Goal: Task Accomplishment & Management: Complete application form

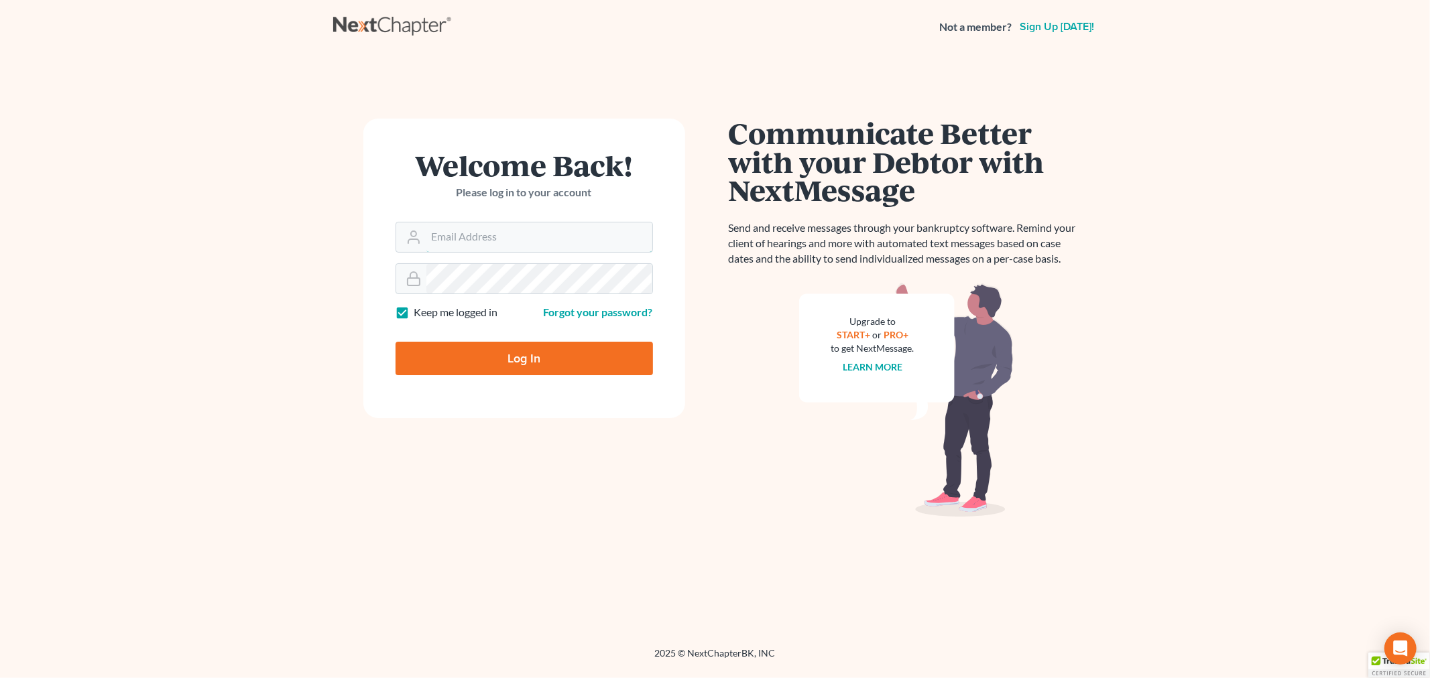
type input "bankruptcy@attorneydebtfighters.com"
click at [510, 352] on input "Log In" at bounding box center [524, 359] width 257 height 34
type input "Thinking..."
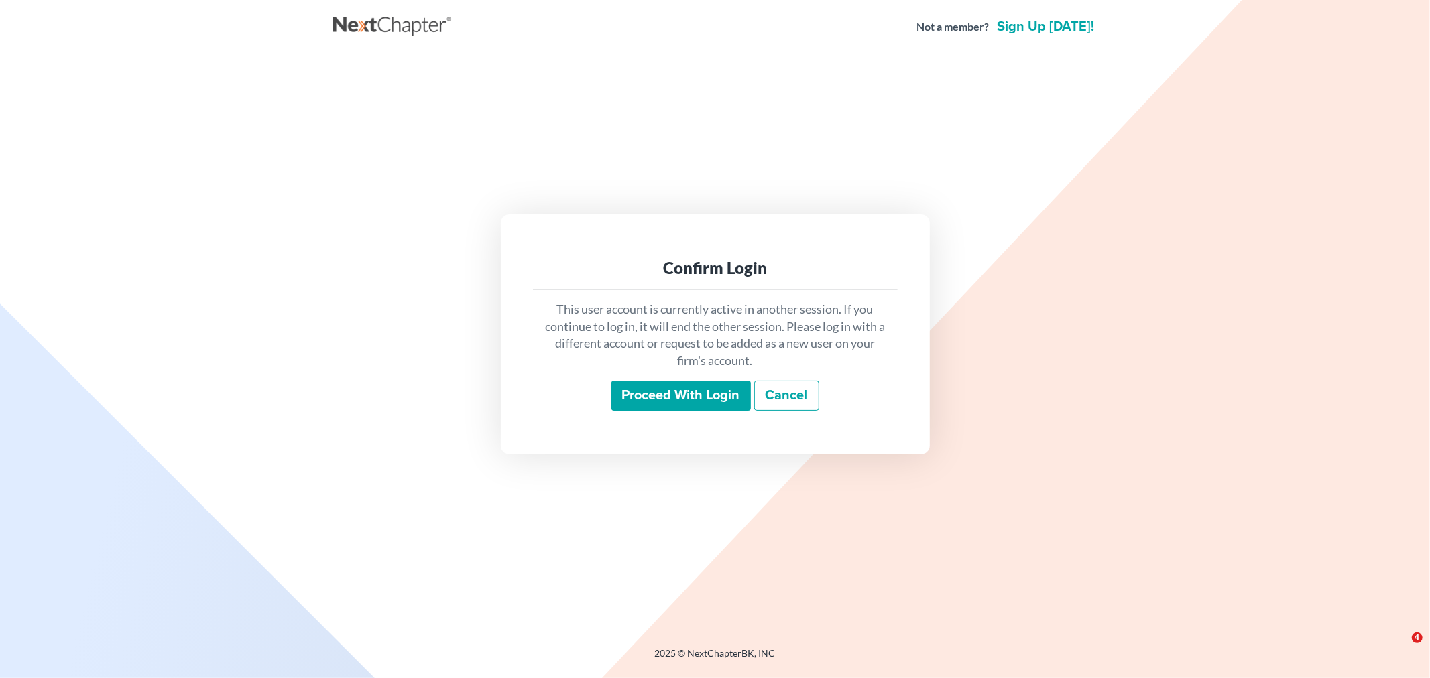
click at [679, 396] on input "Proceed with login" at bounding box center [680, 396] width 139 height 31
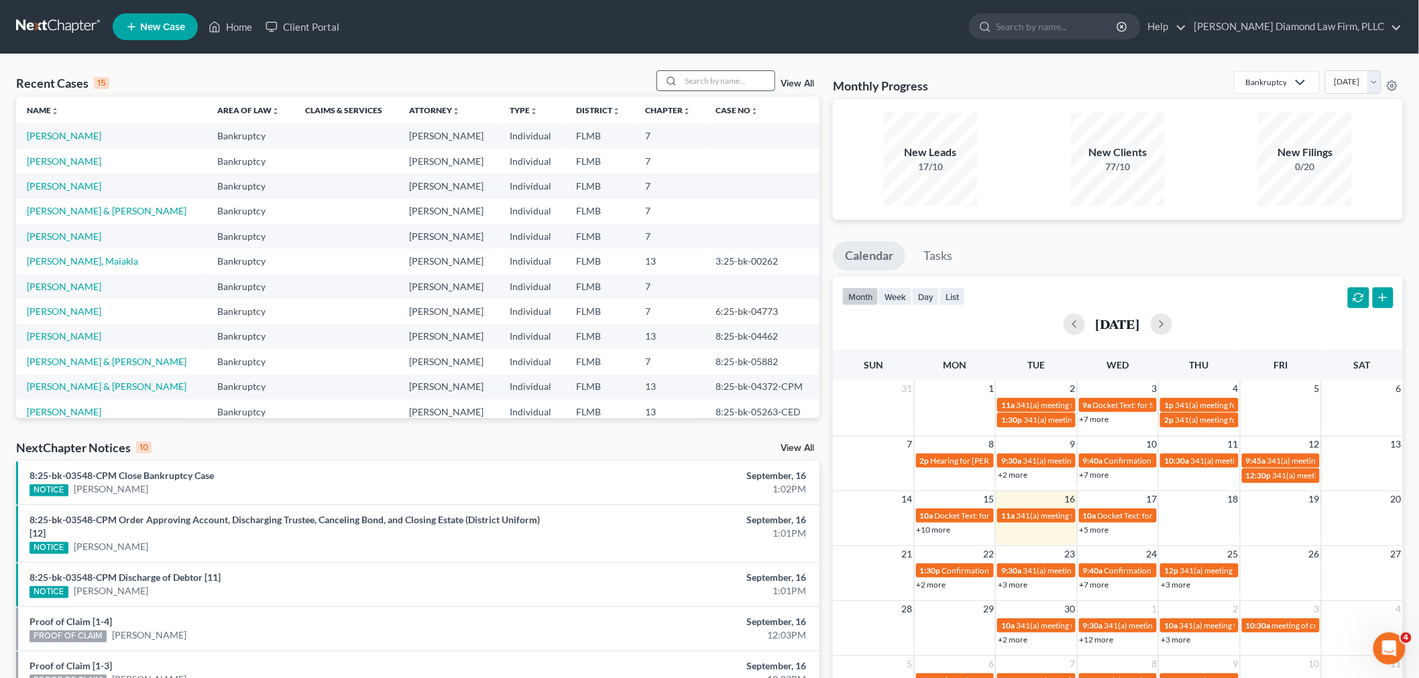
click at [691, 85] on input "search" at bounding box center [728, 80] width 94 height 19
paste input "Petition Review"
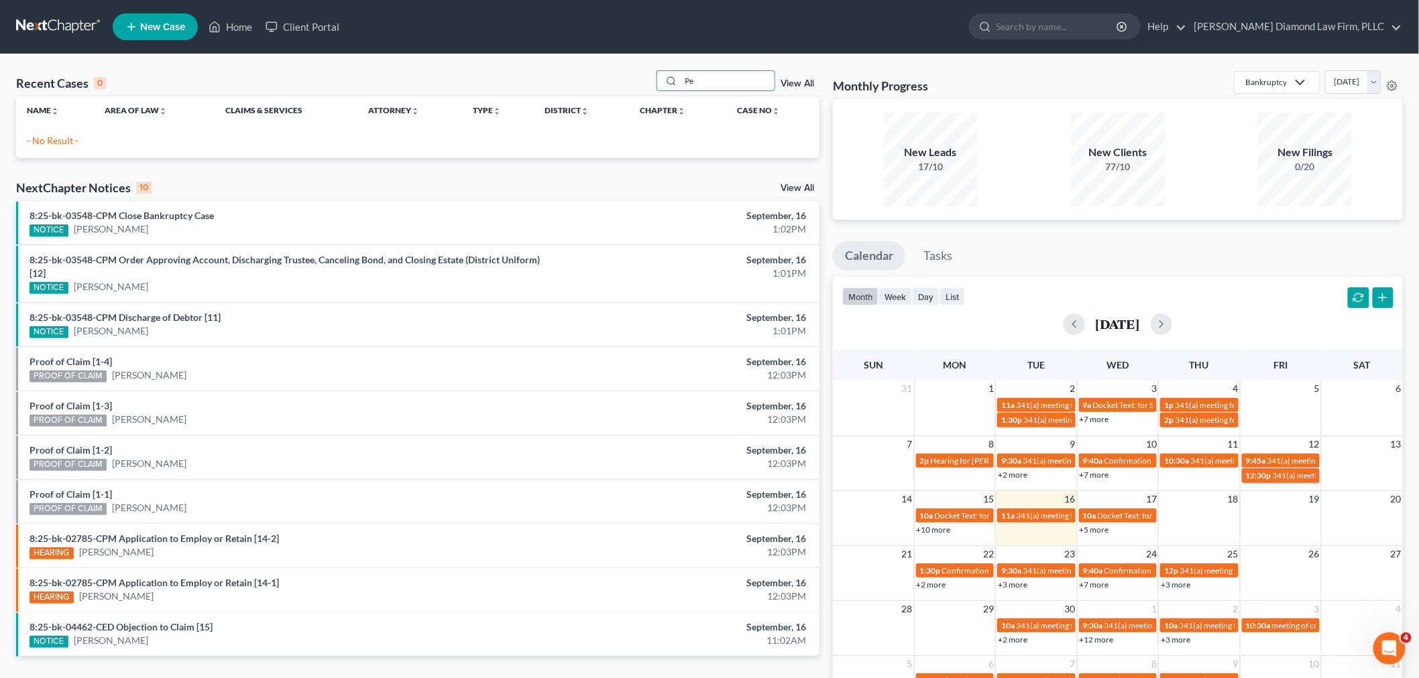
type input "P"
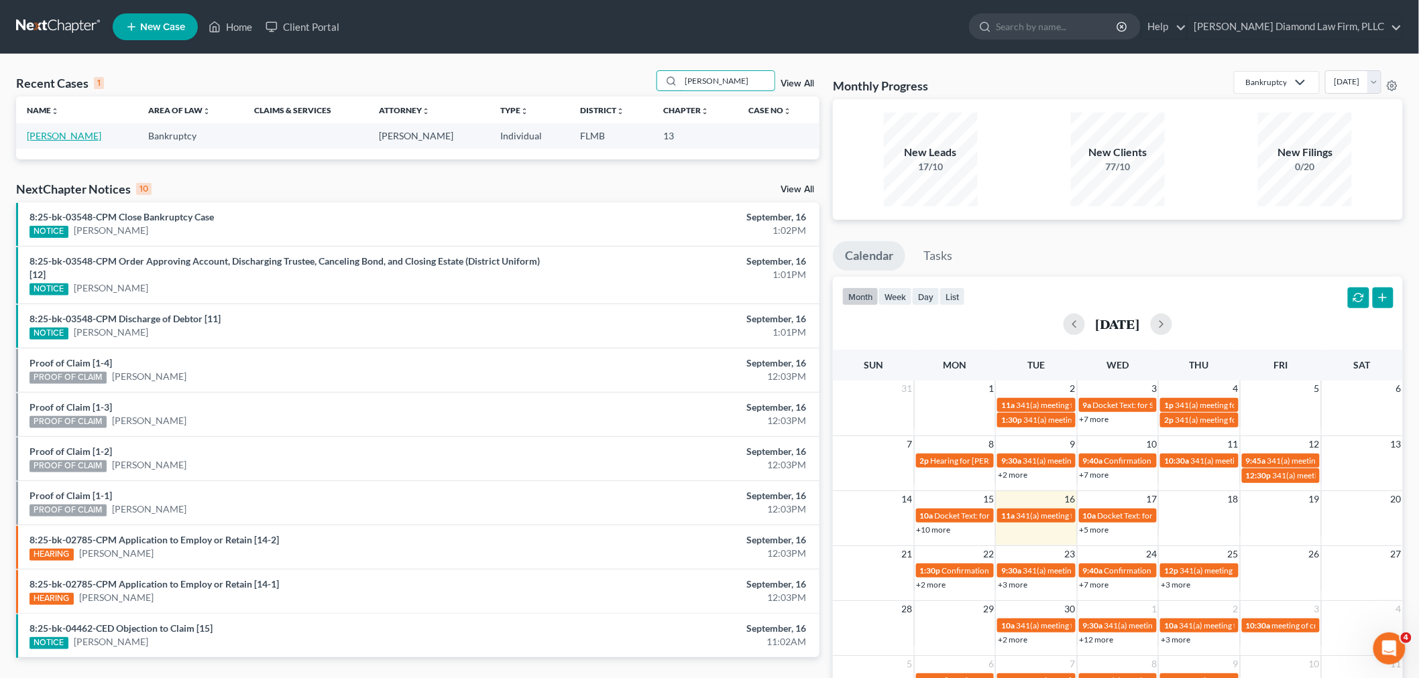
type input "[PERSON_NAME]"
click at [59, 139] on link "[PERSON_NAME]" at bounding box center [64, 135] width 74 height 11
select select "19"
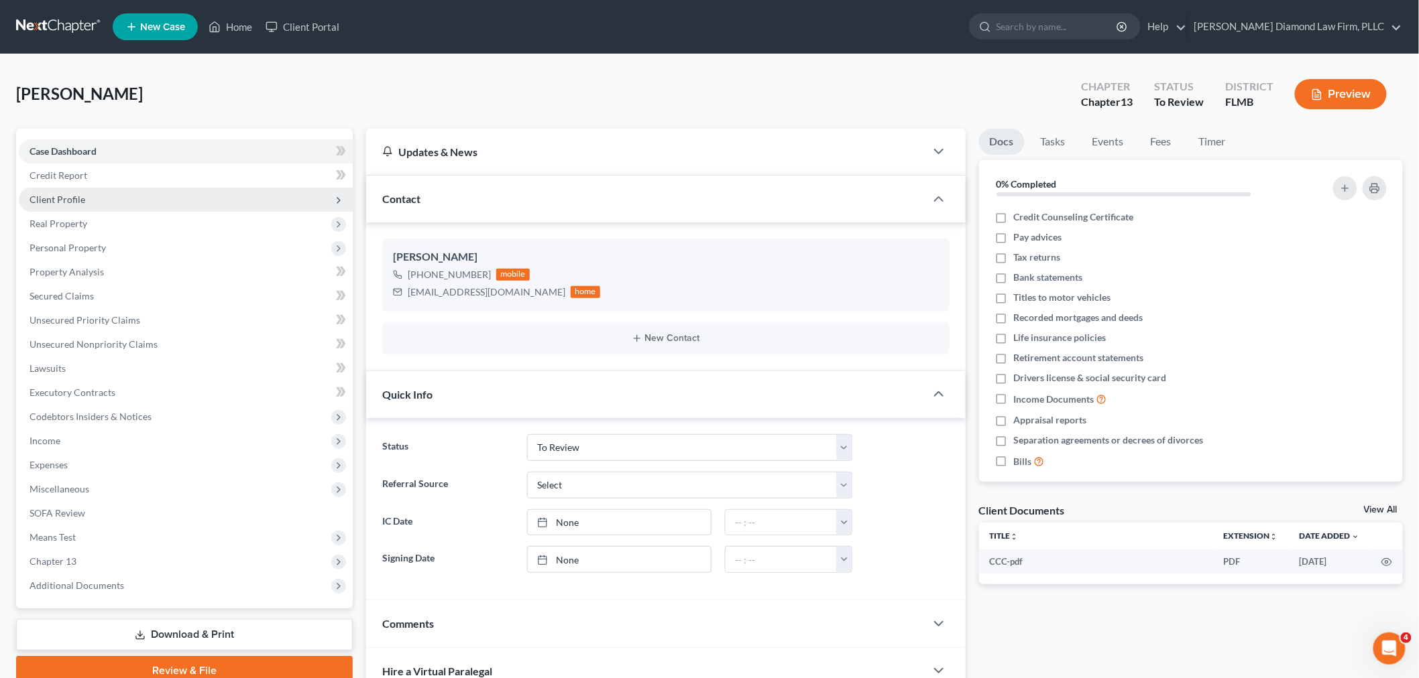
click at [62, 201] on span "Client Profile" at bounding box center [57, 199] width 56 height 11
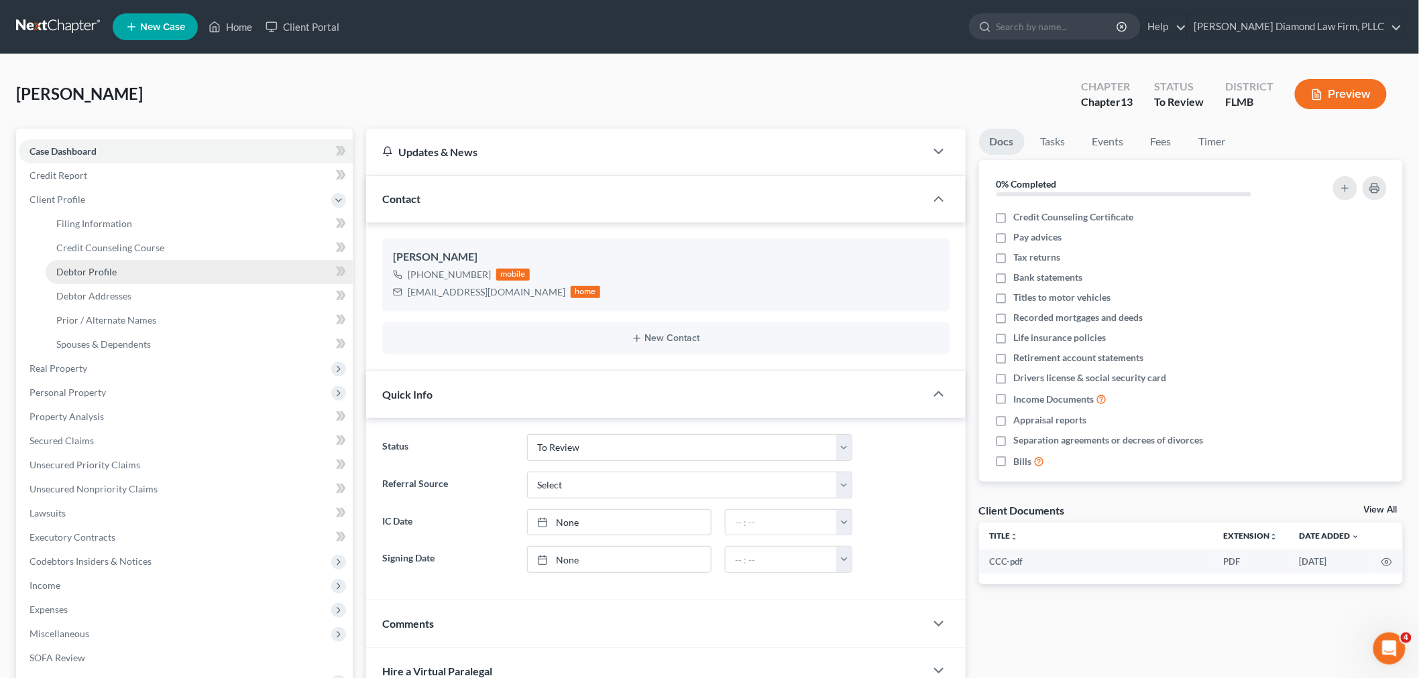
click at [112, 278] on link "Debtor Profile" at bounding box center [199, 272] width 307 height 24
select select "4"
select select "0"
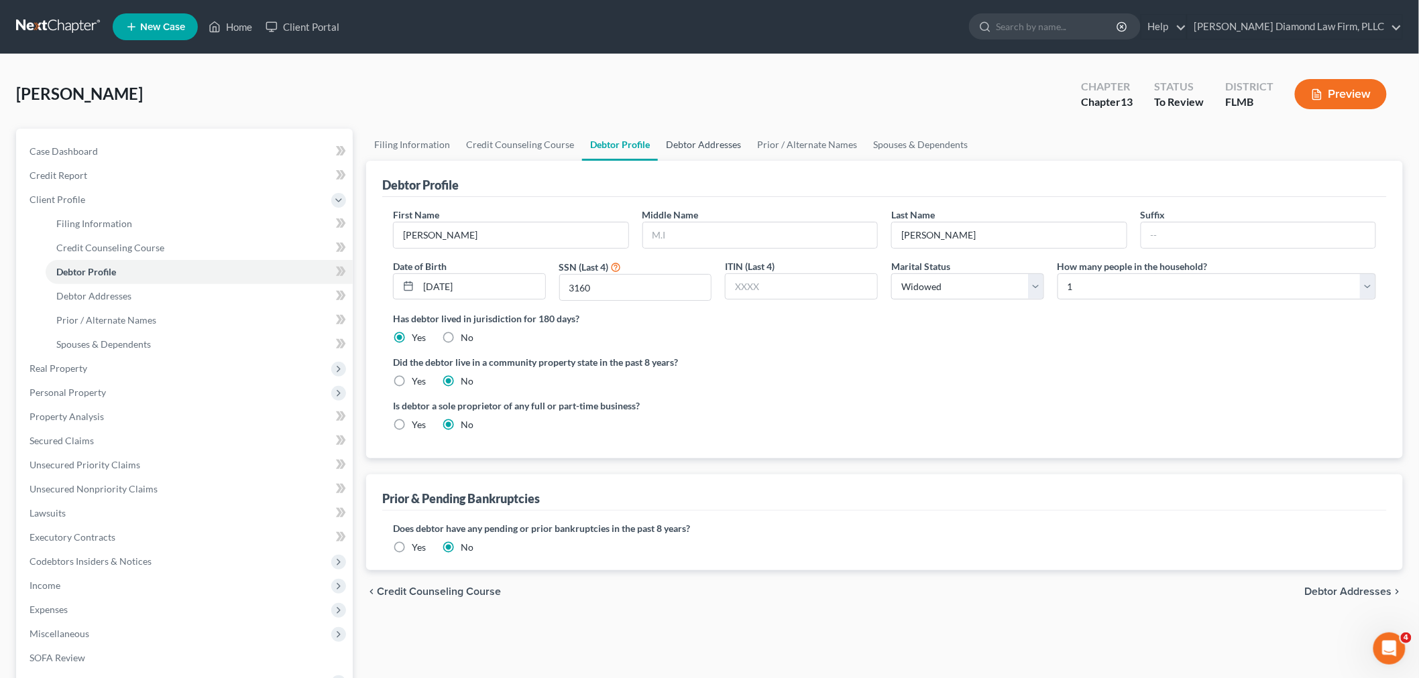
click at [705, 149] on link "Debtor Addresses" at bounding box center [703, 145] width 91 height 32
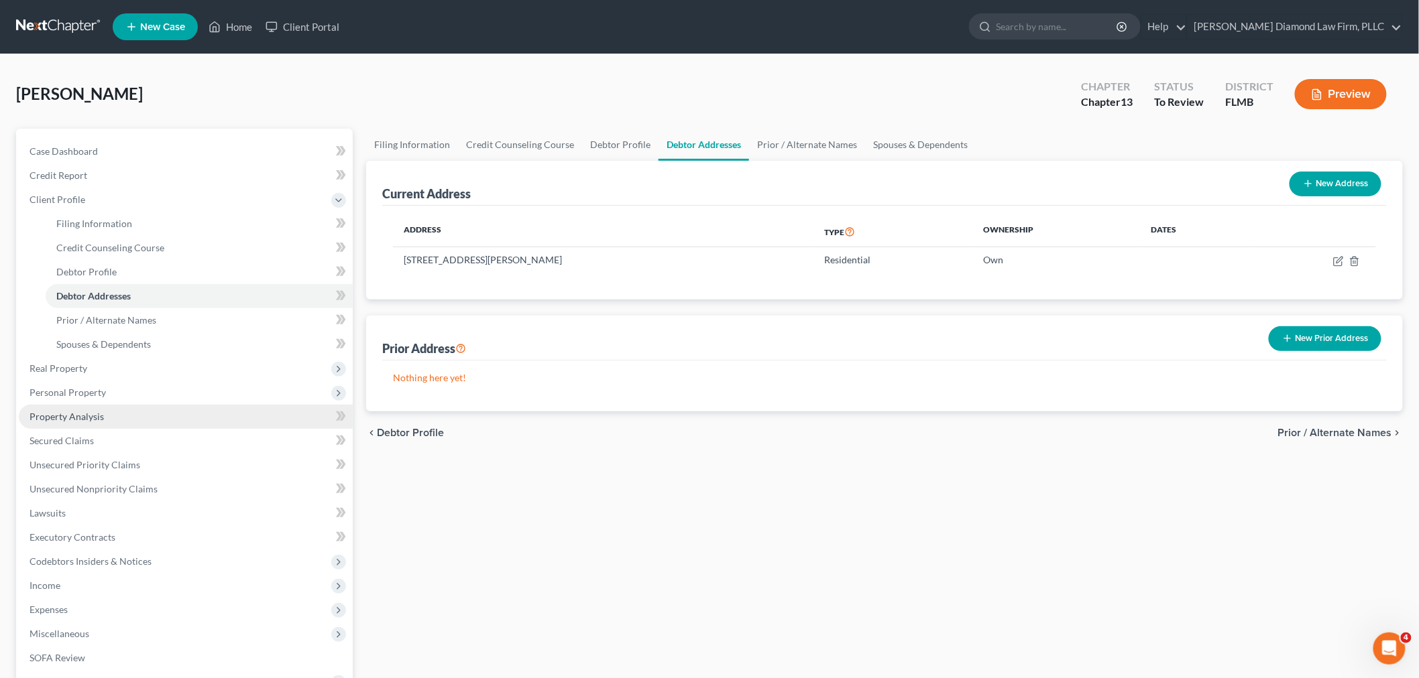
click at [121, 420] on link "Property Analysis" at bounding box center [186, 417] width 334 height 24
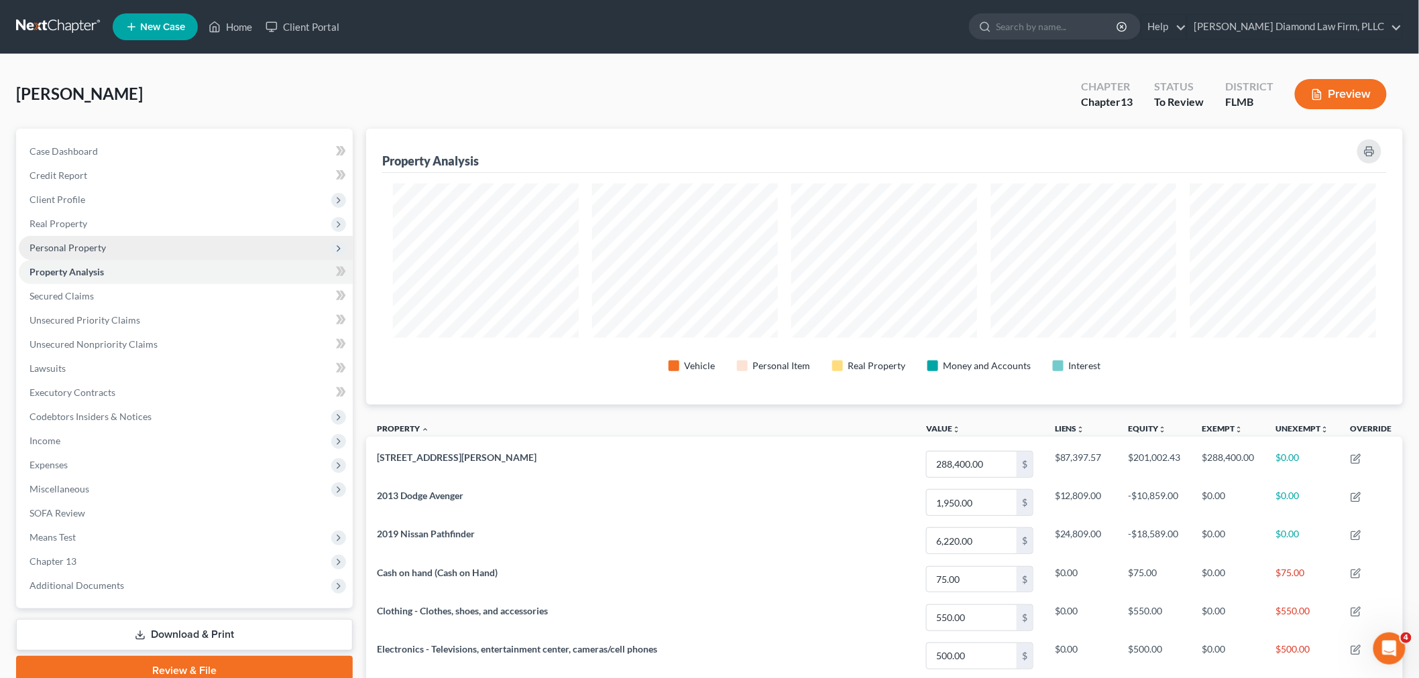
click at [82, 250] on span "Personal Property" at bounding box center [67, 247] width 76 height 11
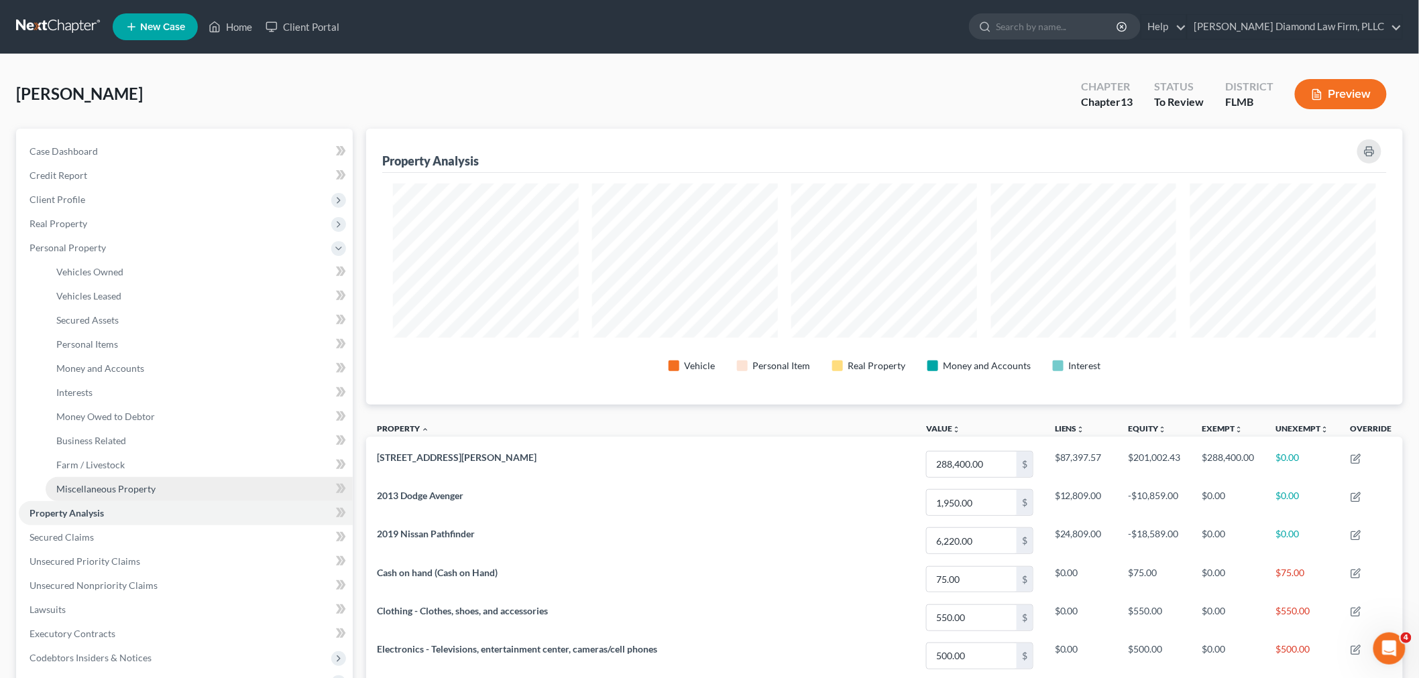
click at [127, 491] on span "Miscellaneous Property" at bounding box center [105, 488] width 99 height 11
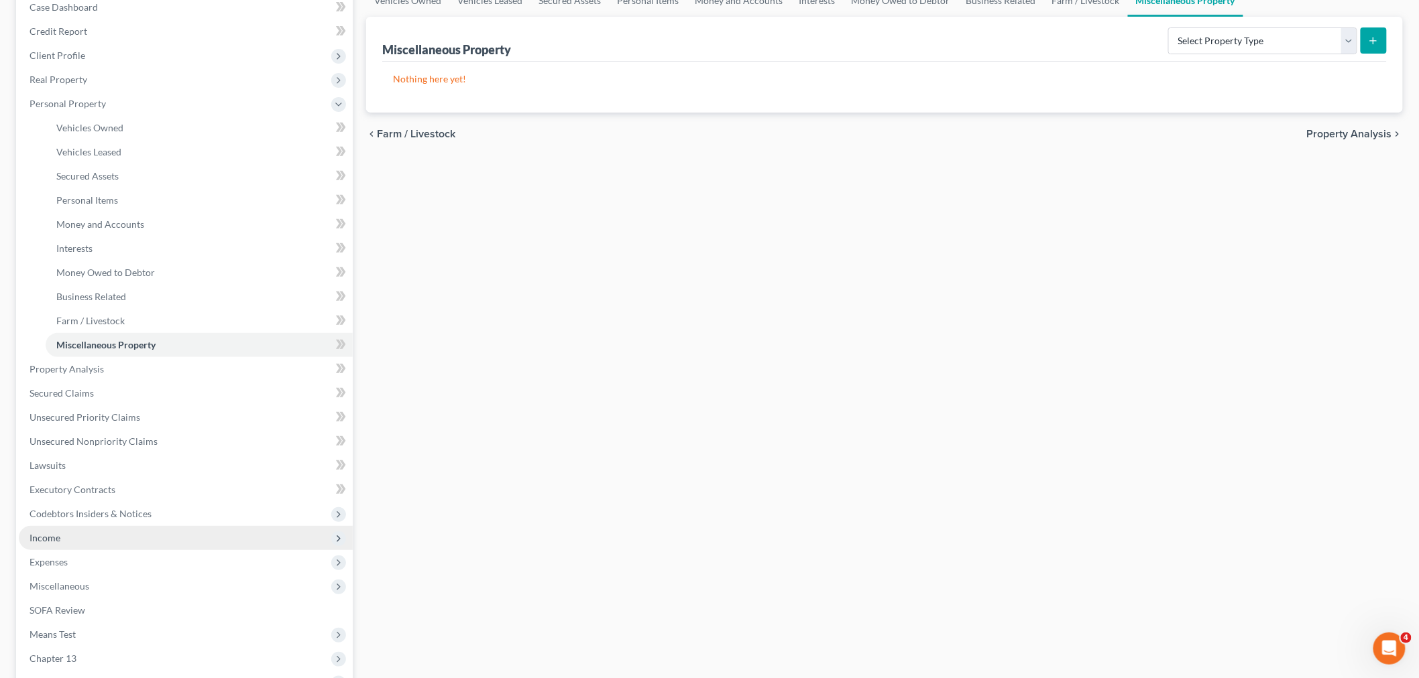
scroll to position [149, 0]
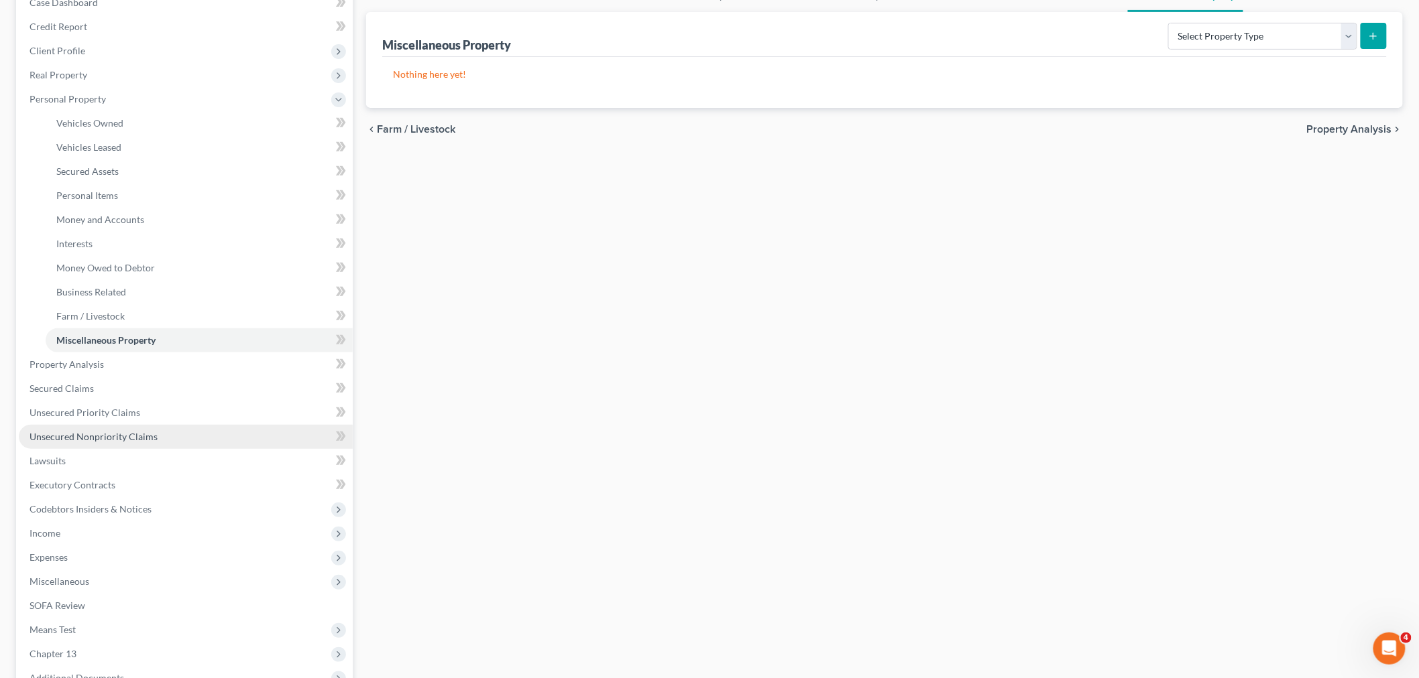
click at [103, 438] on span "Unsecured Nonpriority Claims" at bounding box center [93, 436] width 128 height 11
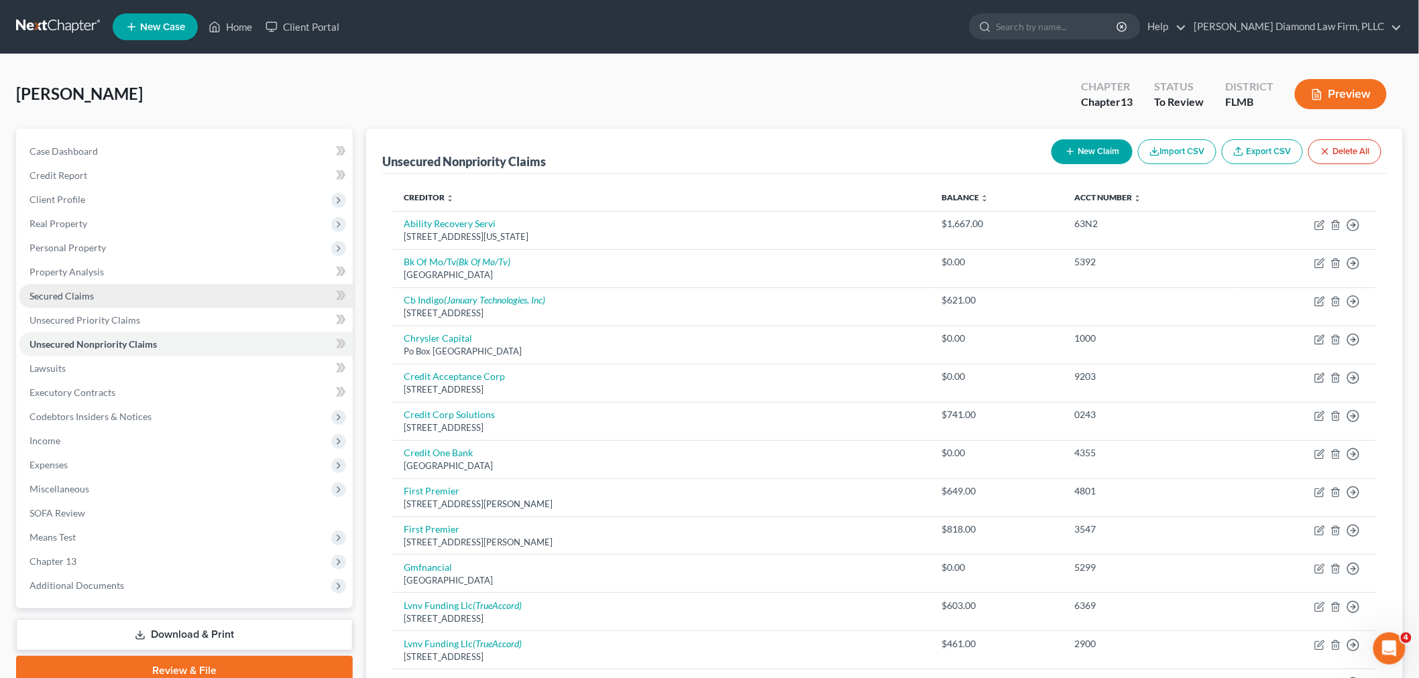
click at [90, 300] on span "Secured Claims" at bounding box center [61, 295] width 64 height 11
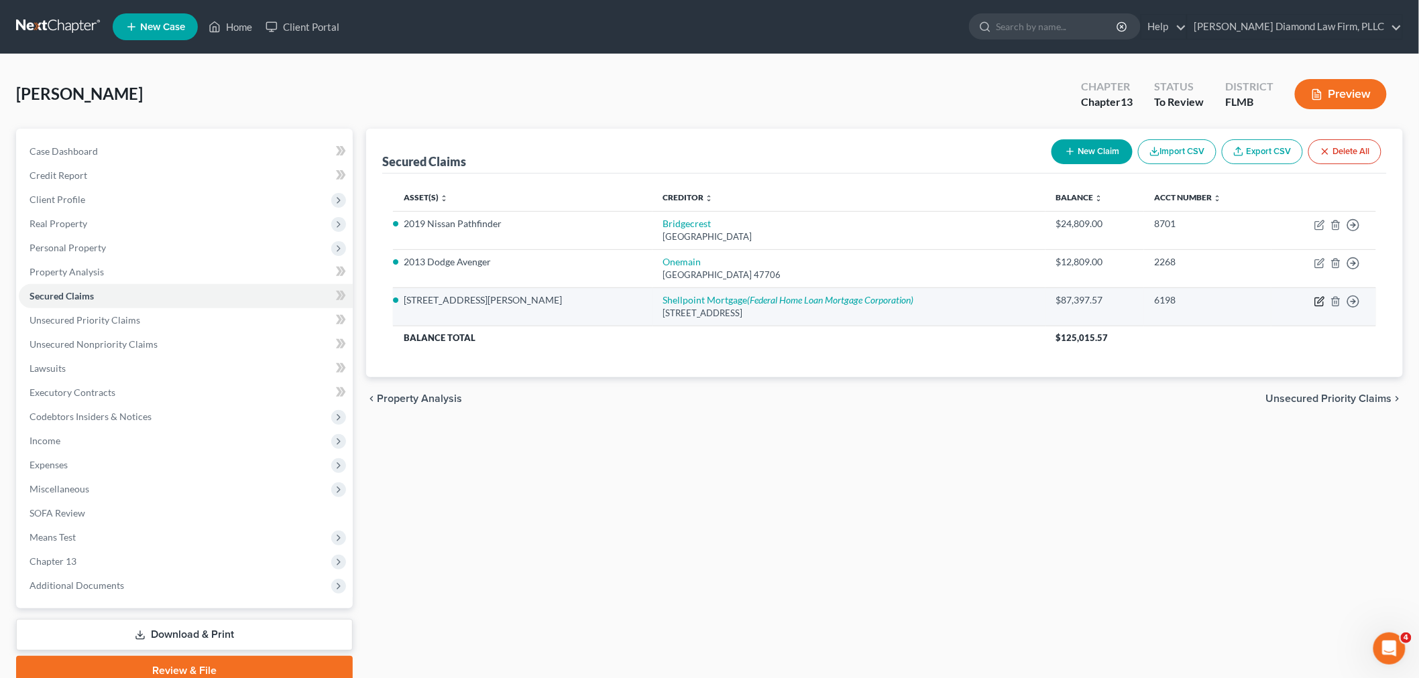
click at [1317, 298] on icon "button" at bounding box center [1319, 301] width 11 height 11
select select "42"
select select "5"
select select "4"
select select "0"
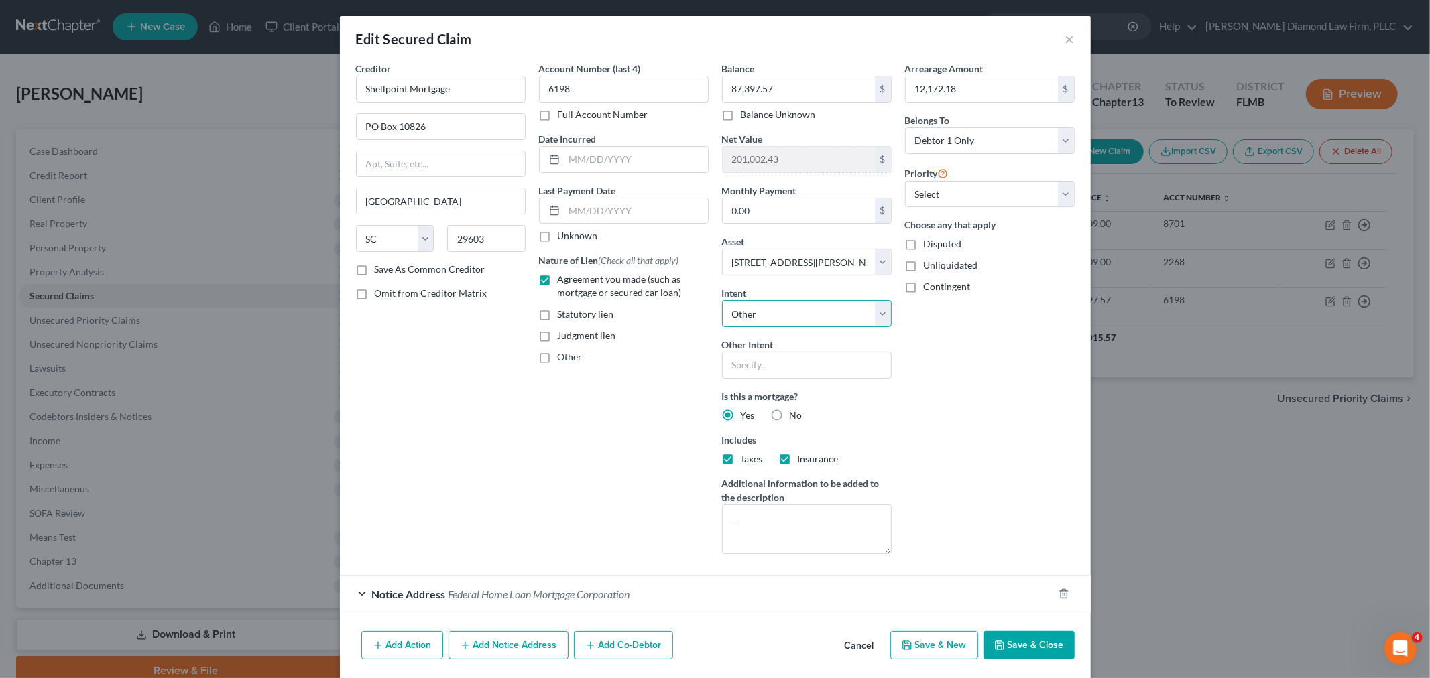
click at [810, 313] on select "Select Surrender Redeem Reaffirm Avoid Other" at bounding box center [807, 313] width 170 height 27
select select "2"
click at [722, 300] on select "Select Surrender Redeem Reaffirm Avoid Other" at bounding box center [807, 313] width 170 height 27
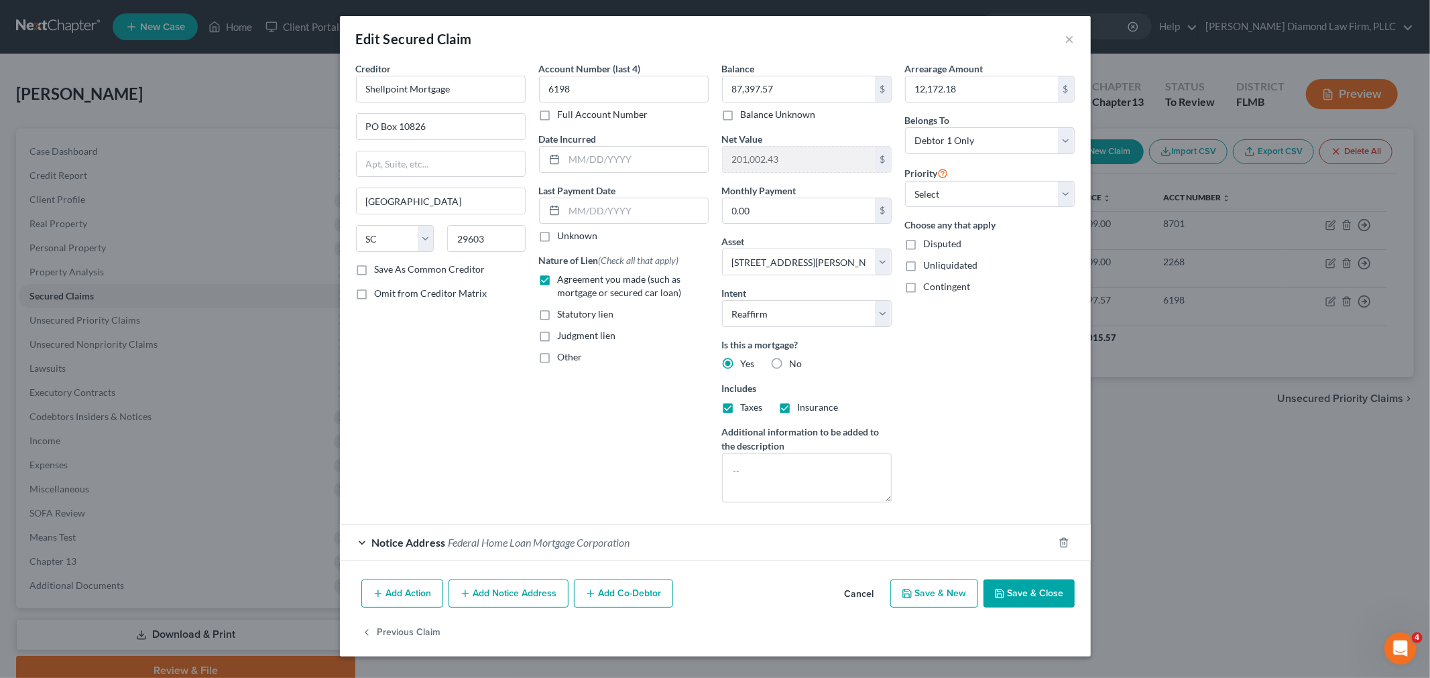
click at [1024, 595] on button "Save & Close" at bounding box center [1029, 594] width 91 height 28
select select
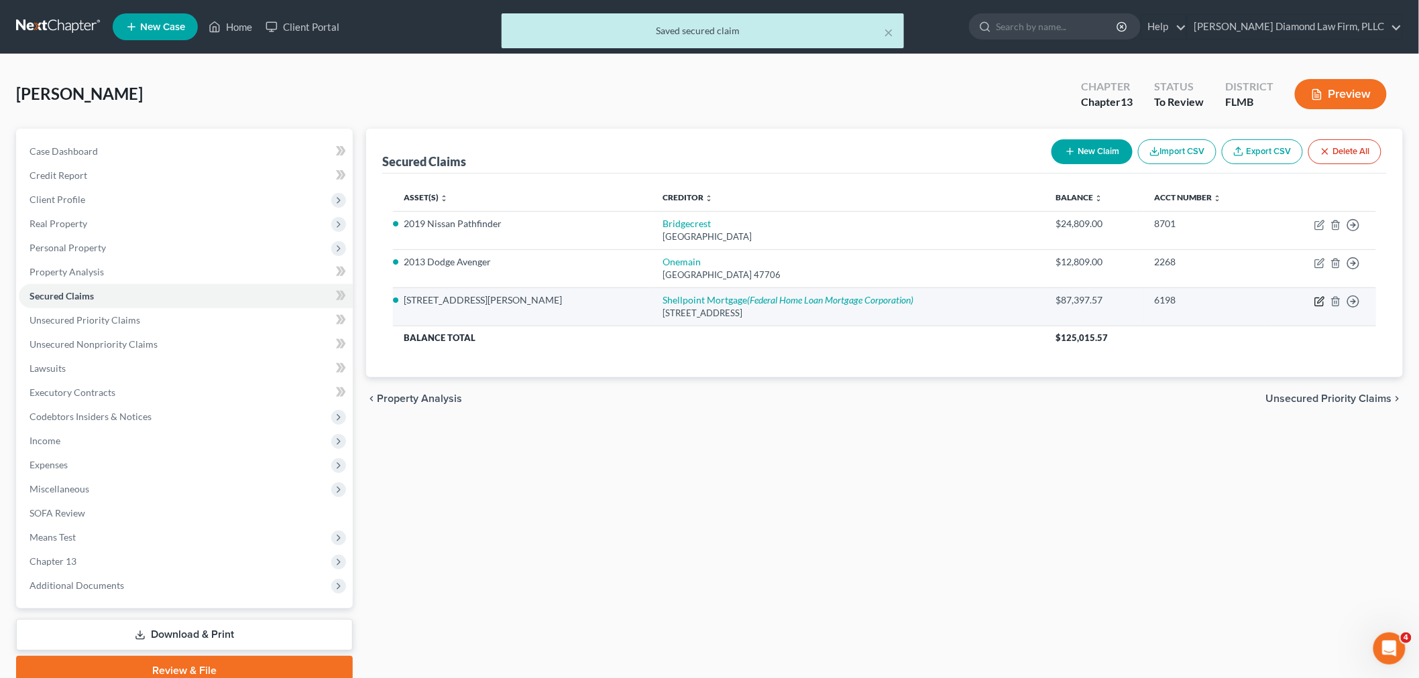
click at [1318, 298] on icon "button" at bounding box center [1319, 301] width 11 height 11
select select "42"
select select "5"
select select "2"
select select "0"
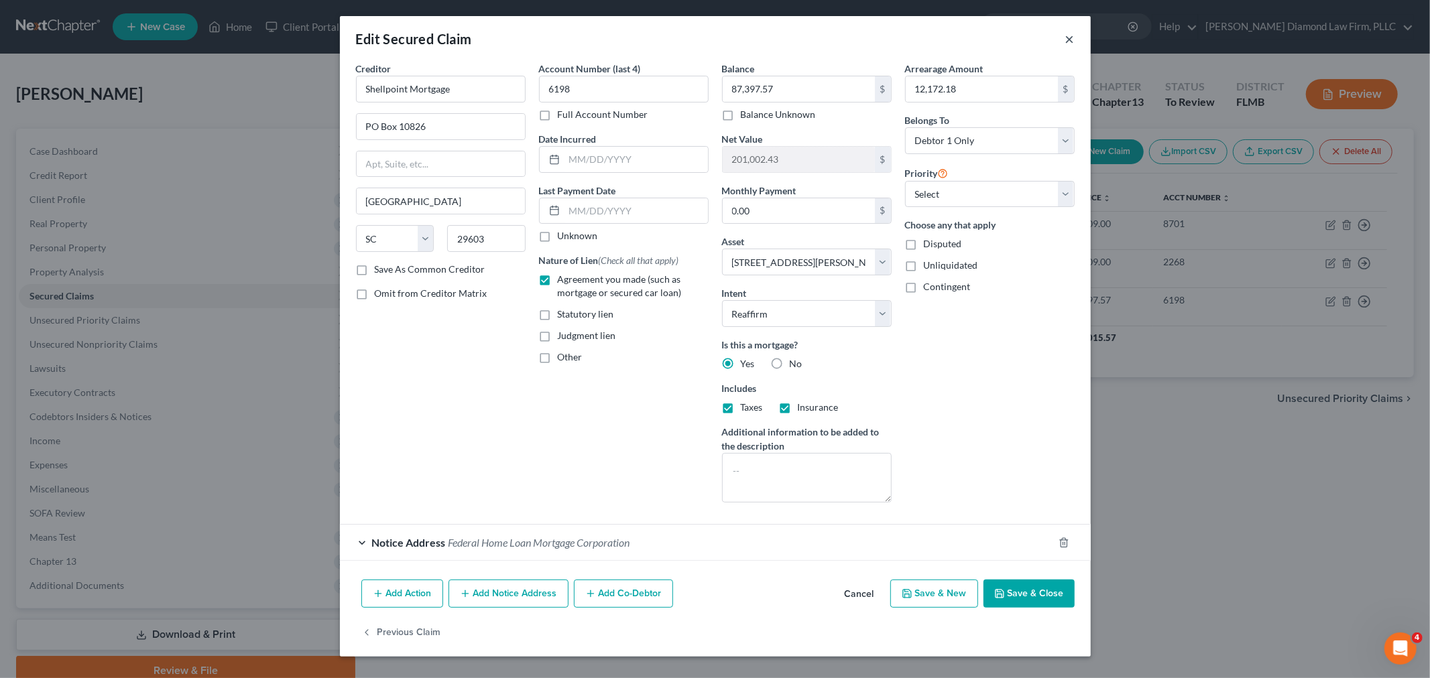
click at [1070, 42] on button "×" at bounding box center [1069, 39] width 9 height 16
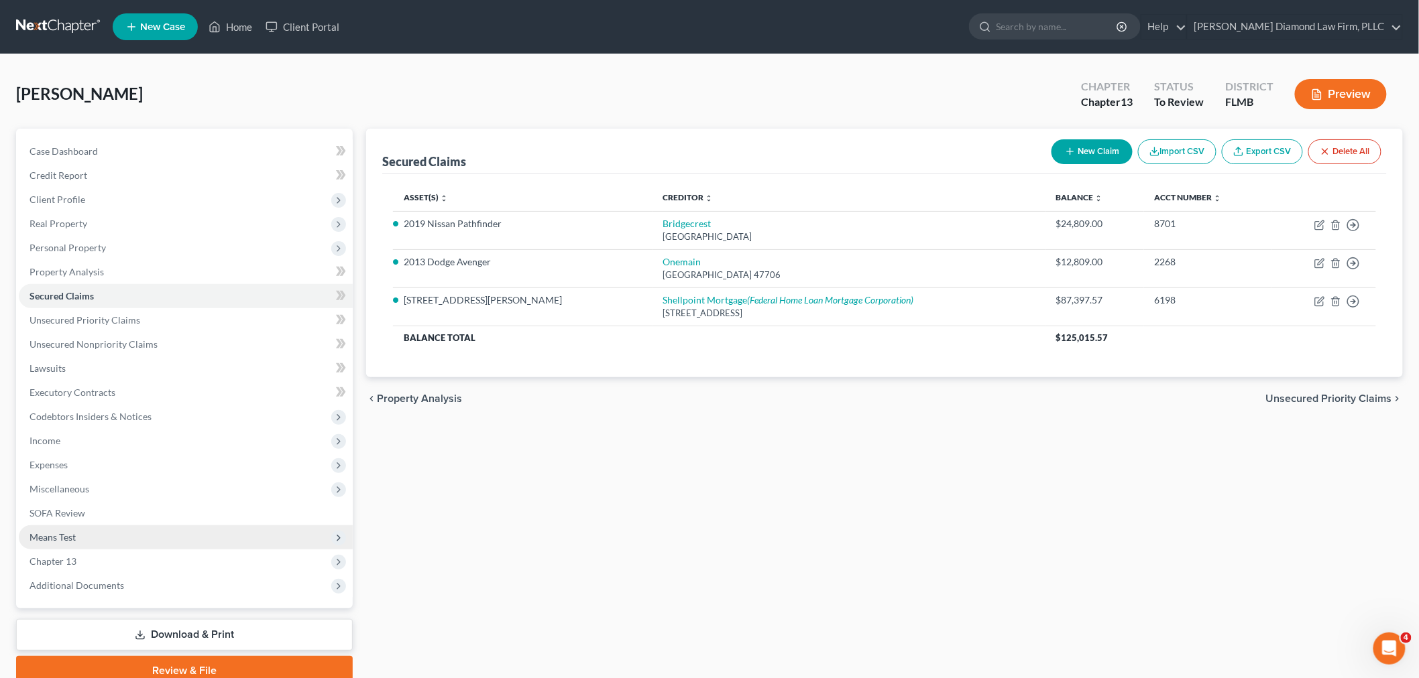
click at [121, 535] on span "Means Test" at bounding box center [186, 538] width 334 height 24
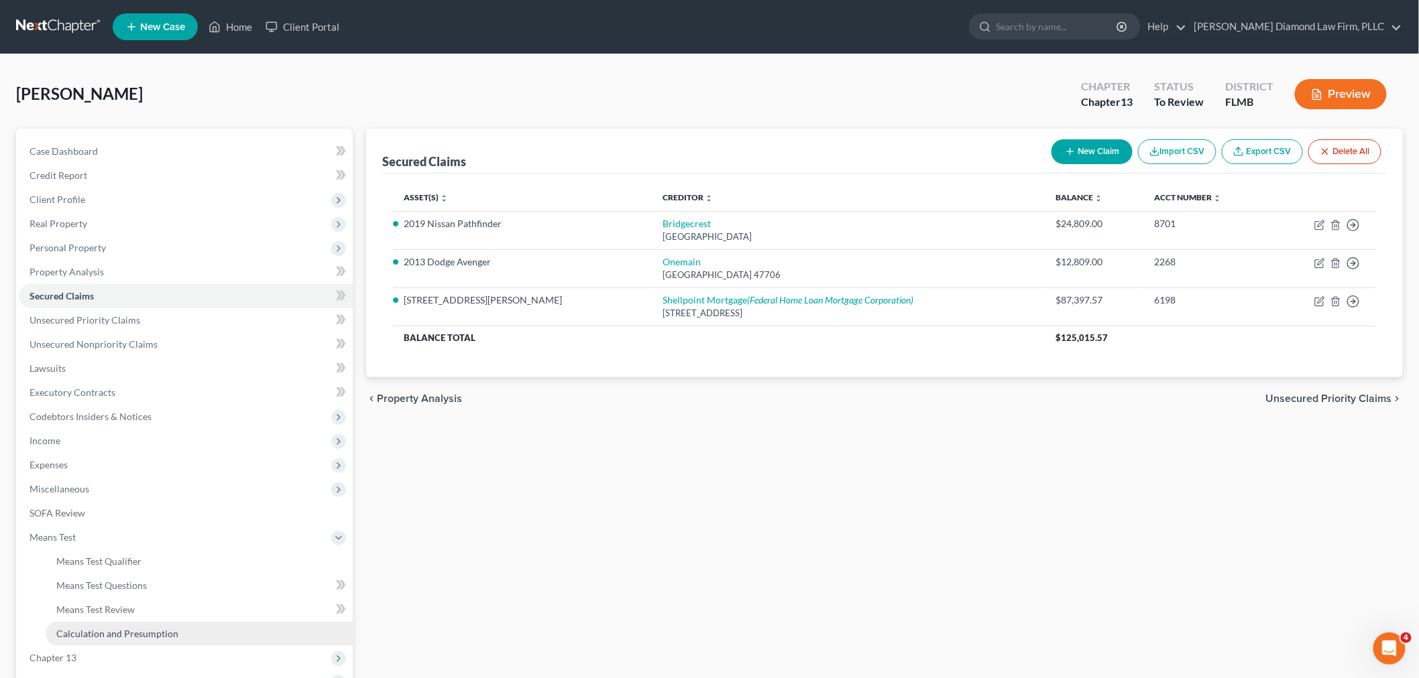
click at [129, 631] on span "Calculation and Presumption" at bounding box center [117, 633] width 122 height 11
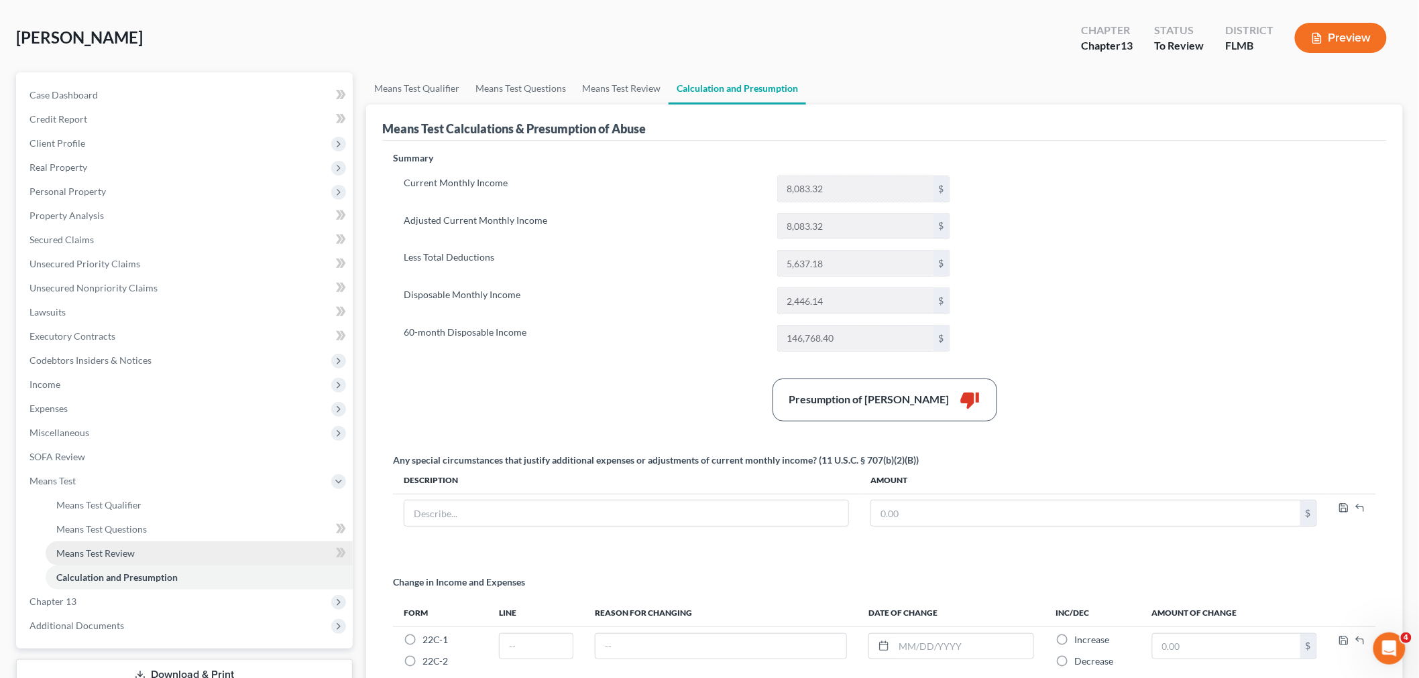
scroll to position [40, 0]
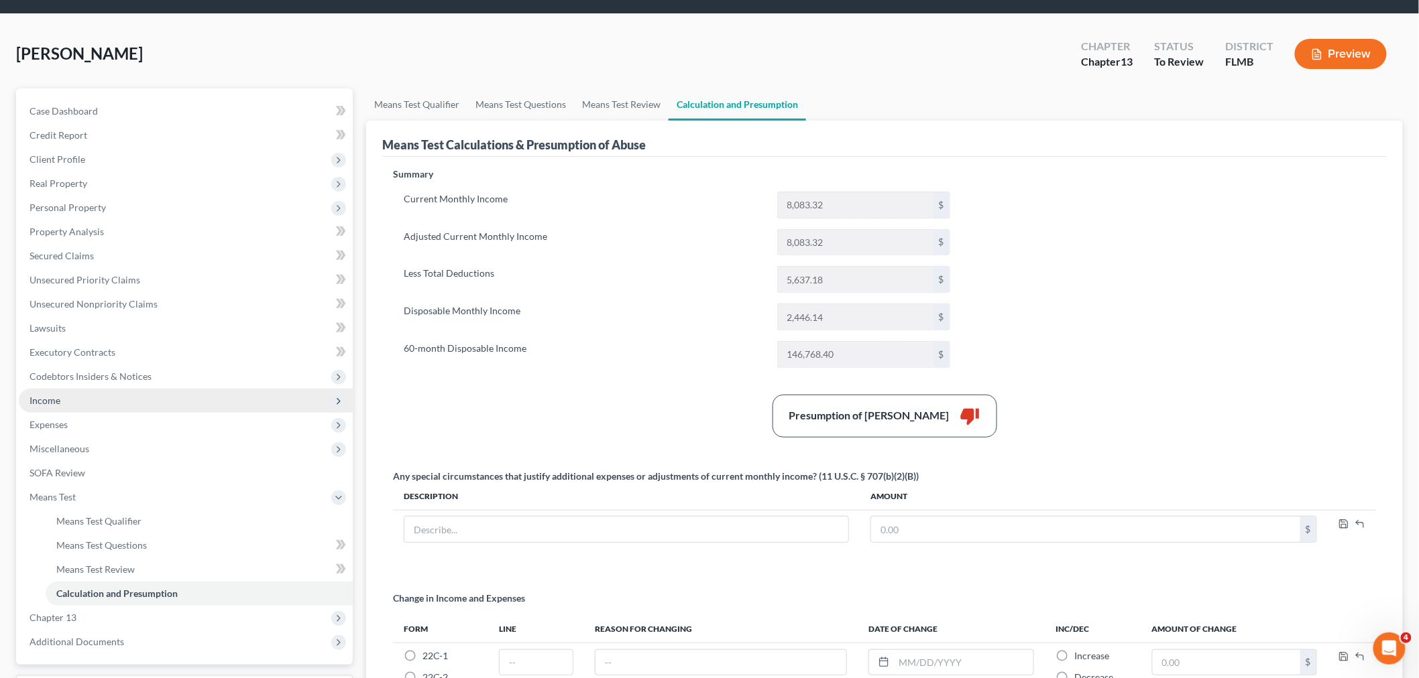
click at [130, 409] on span "Income" at bounding box center [186, 401] width 334 height 24
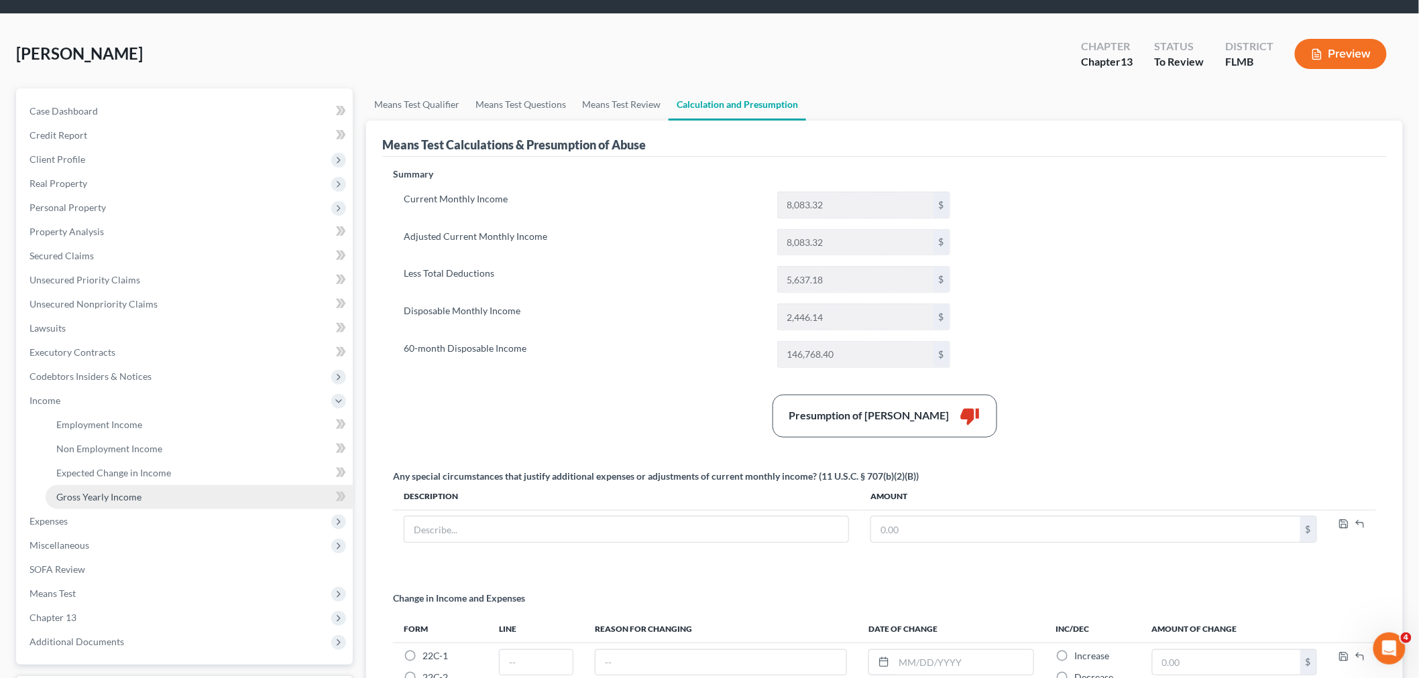
click at [151, 493] on link "Gross Yearly Income" at bounding box center [199, 497] width 307 height 24
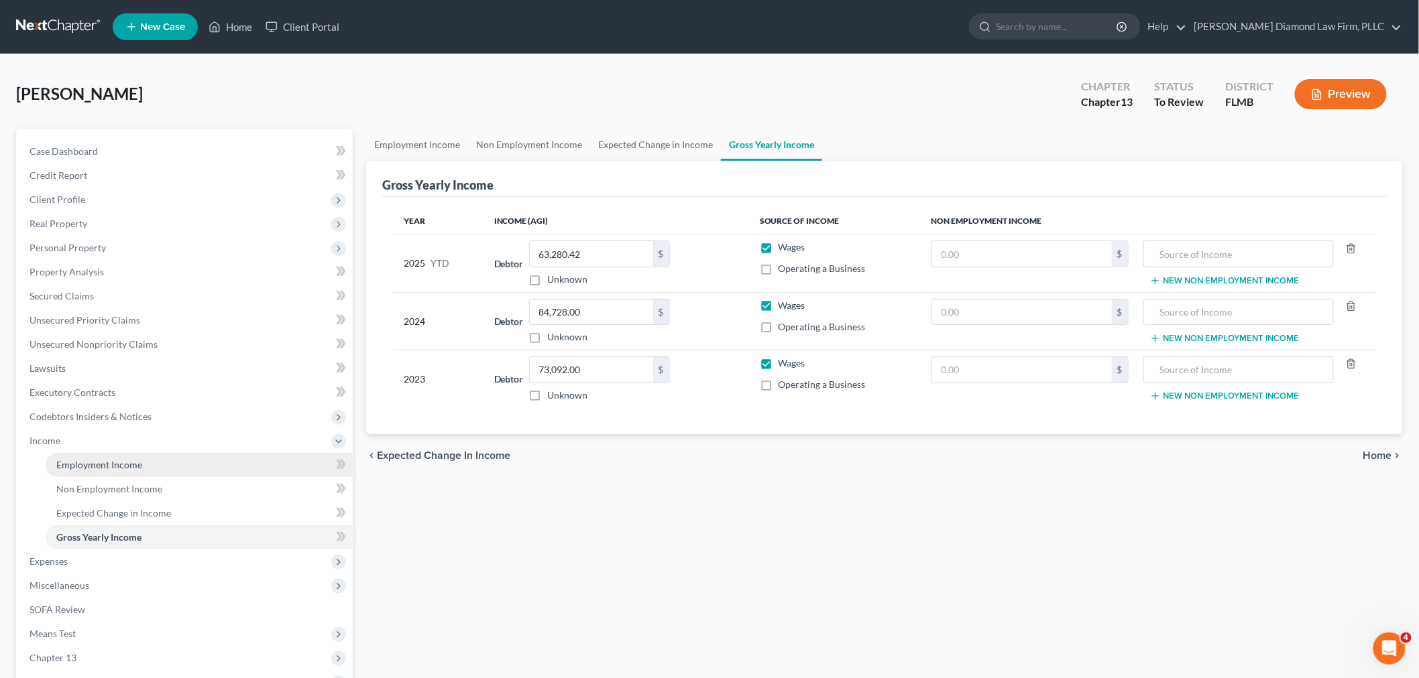
click at [212, 468] on link "Employment Income" at bounding box center [199, 465] width 307 height 24
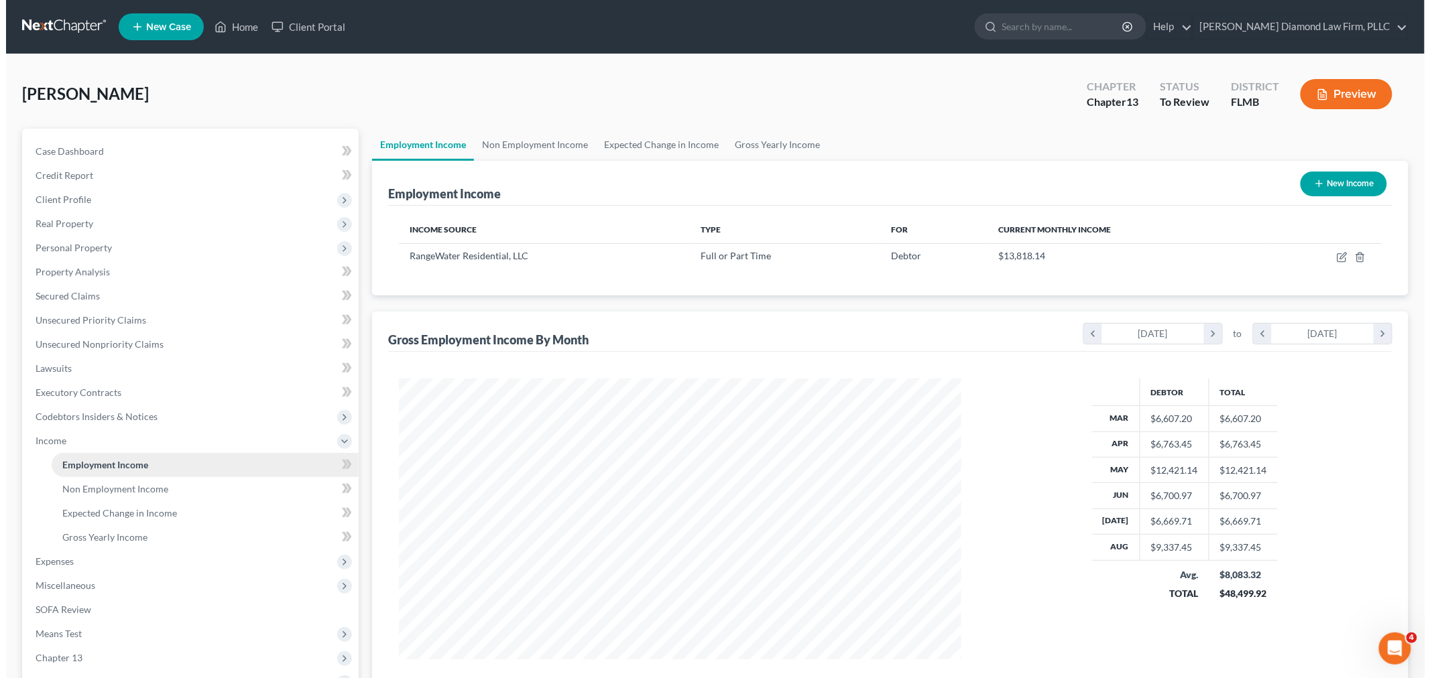
scroll to position [280, 589]
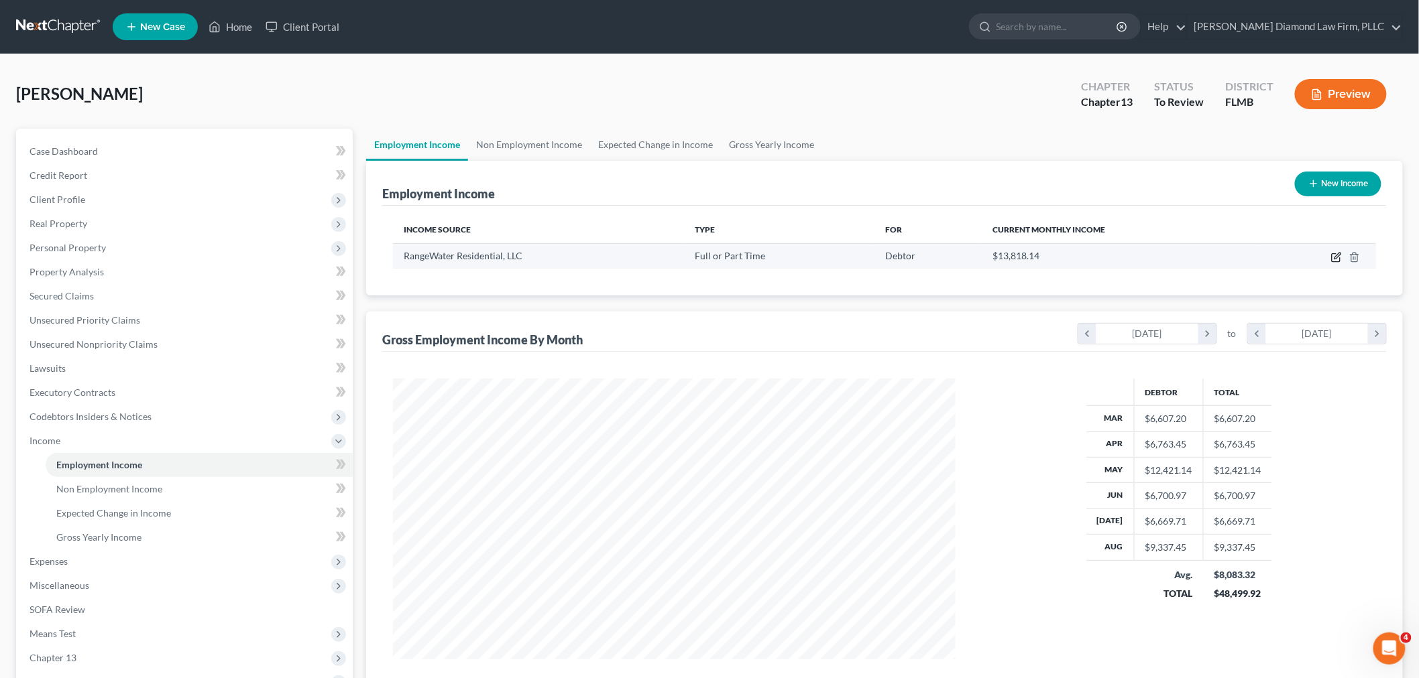
click at [1333, 256] on icon "button" at bounding box center [1336, 257] width 11 height 11
select select "0"
select select "10"
select select "2"
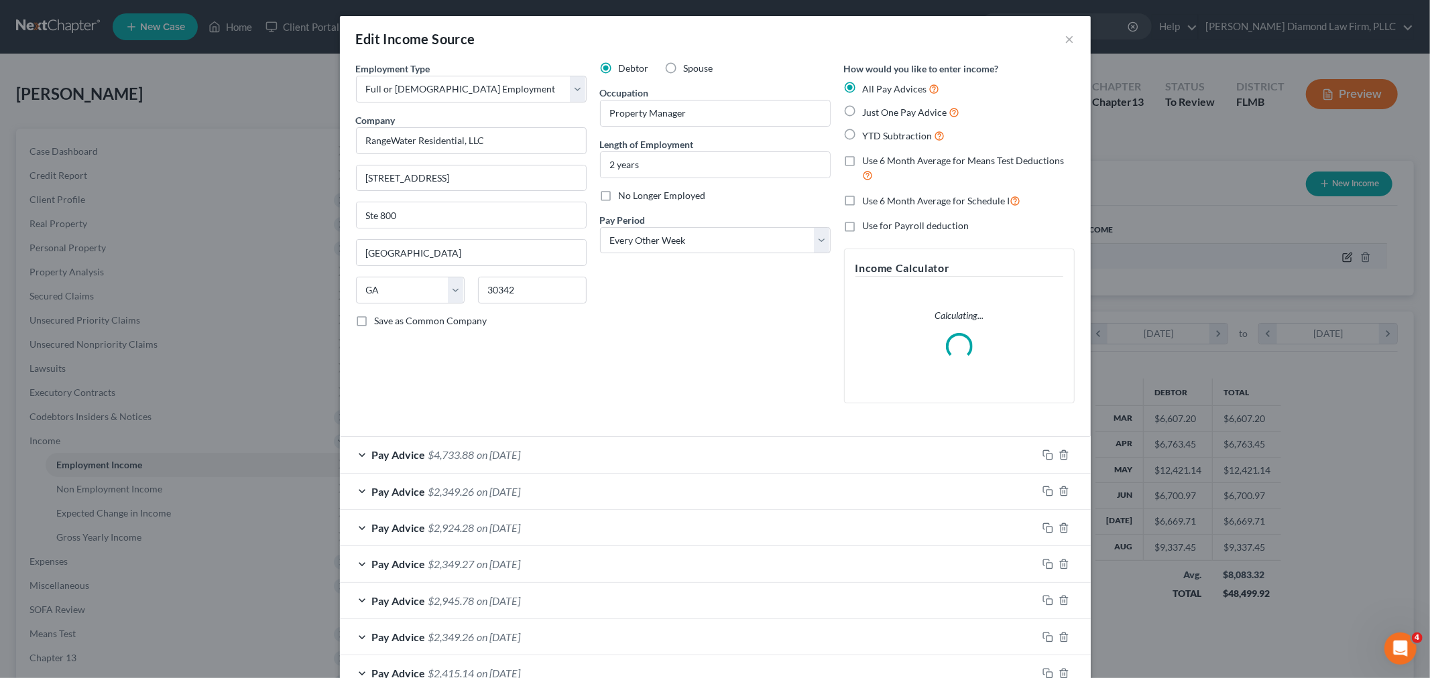
scroll to position [283, 594]
click at [863, 199] on label "Use 6 Month Average for Schedule I" at bounding box center [942, 200] width 158 height 15
click at [868, 199] on input "Use 6 Month Average for Schedule I" at bounding box center [872, 197] width 9 height 9
checkbox input "true"
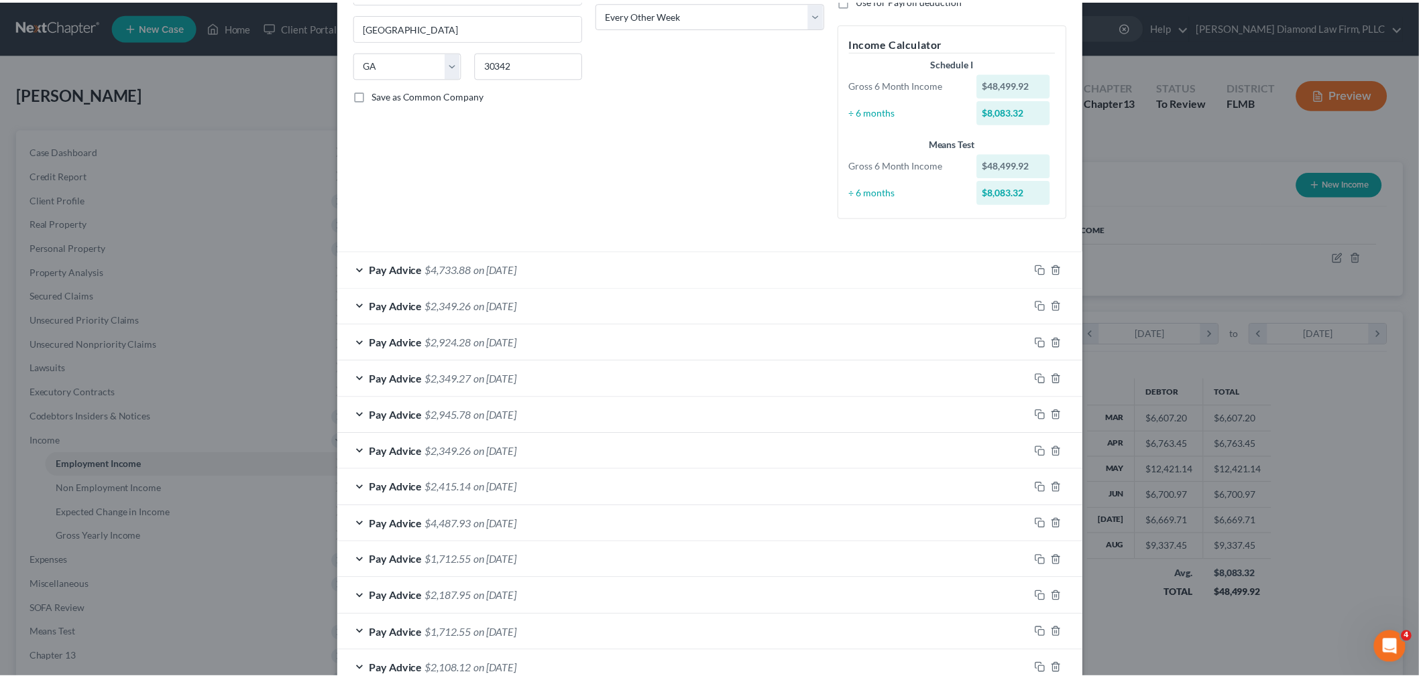
scroll to position [347, 0]
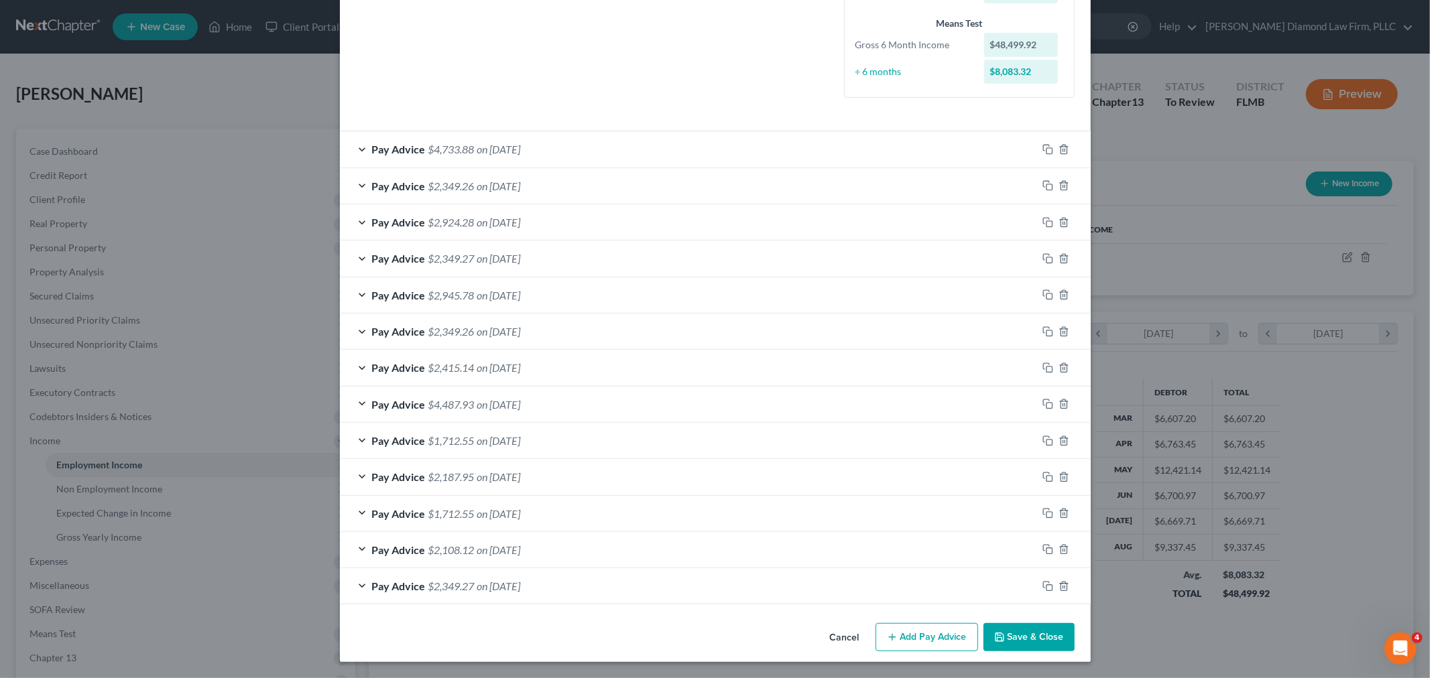
click at [1016, 640] on button "Save & Close" at bounding box center [1029, 638] width 91 height 28
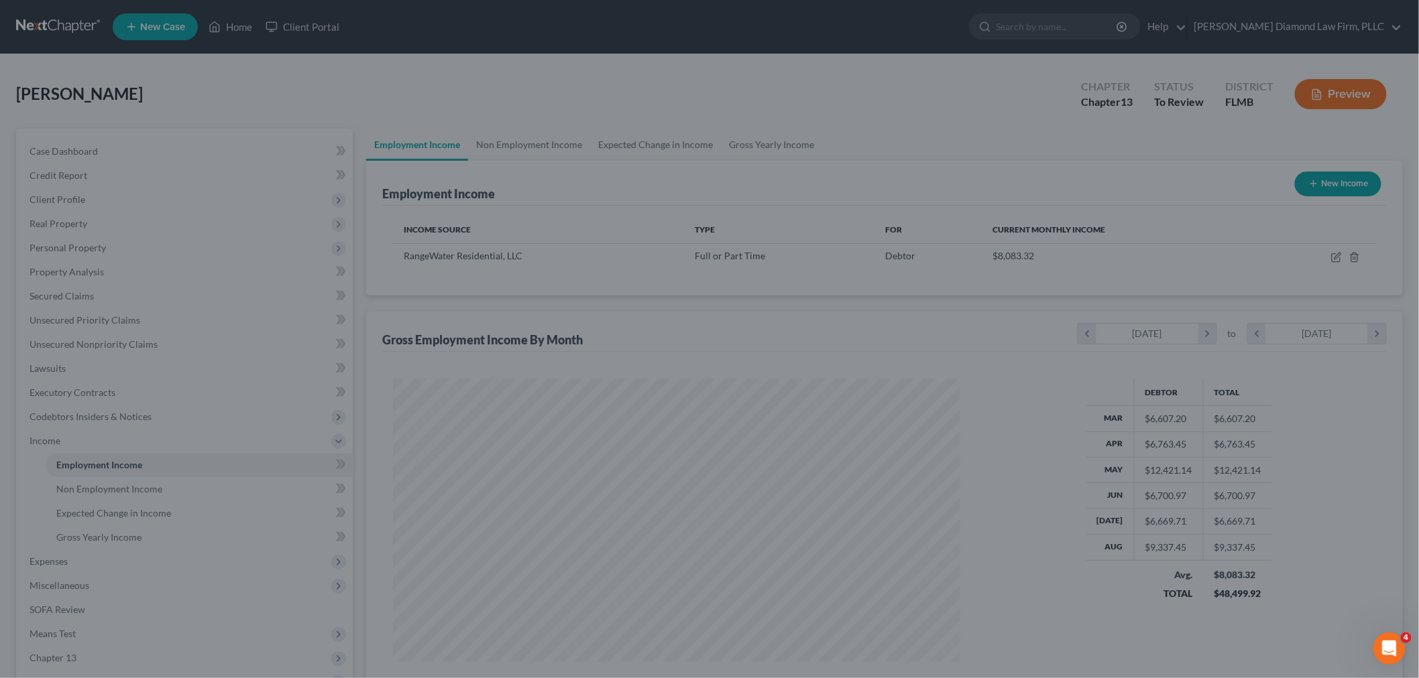
scroll to position [670173, 669864]
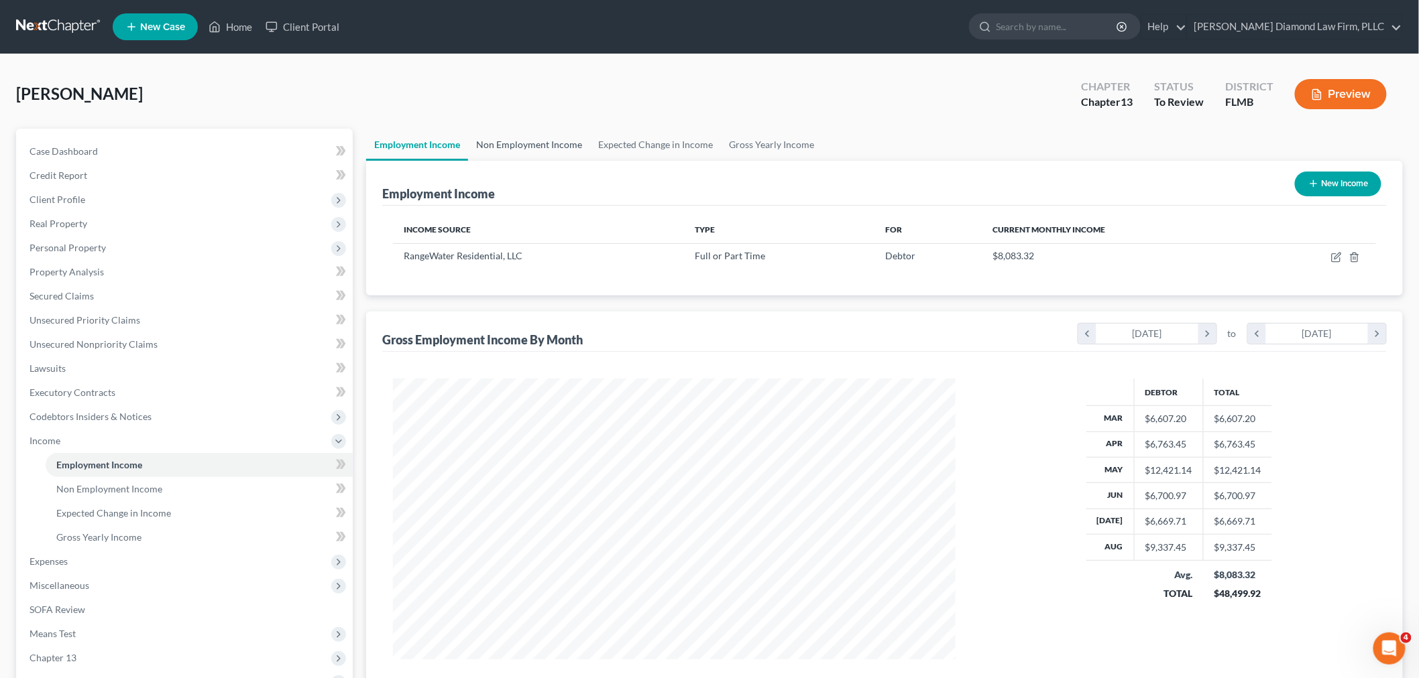
click at [573, 145] on link "Non Employment Income" at bounding box center [529, 145] width 122 height 32
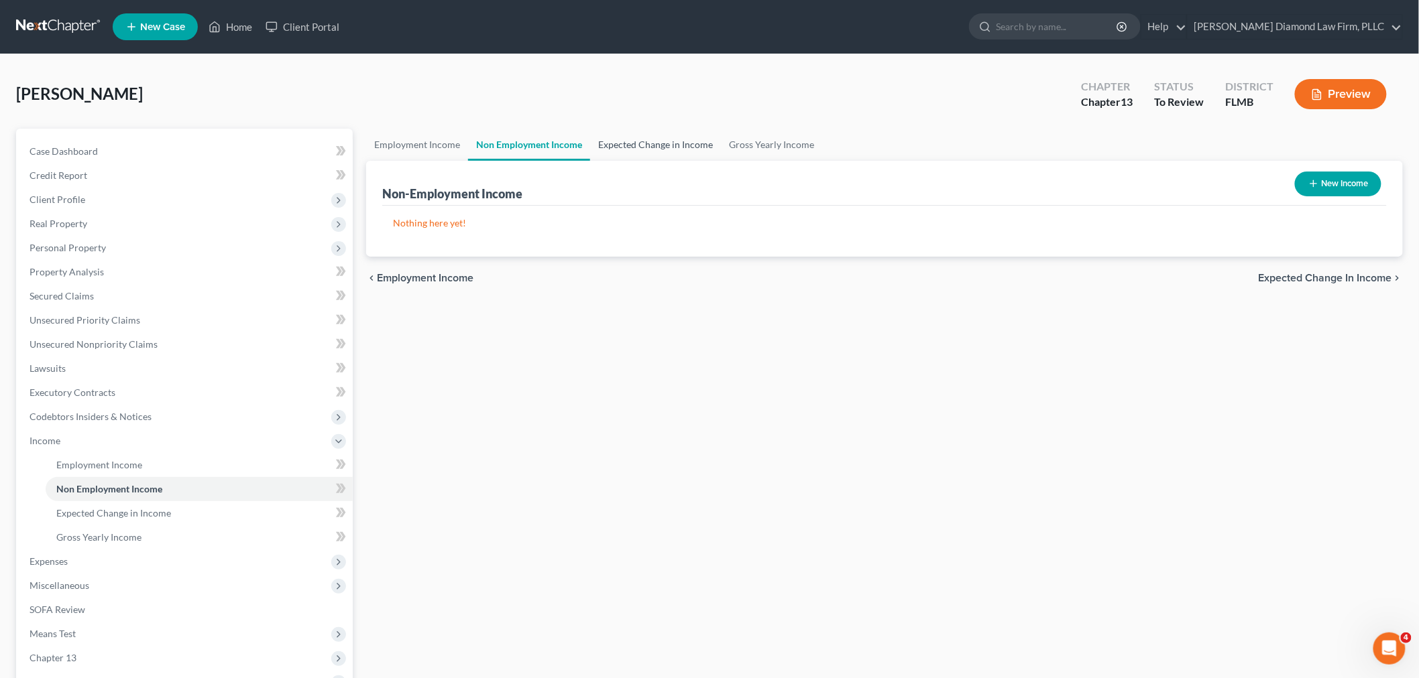
click at [611, 145] on link "Expected Change in Income" at bounding box center [655, 145] width 131 height 32
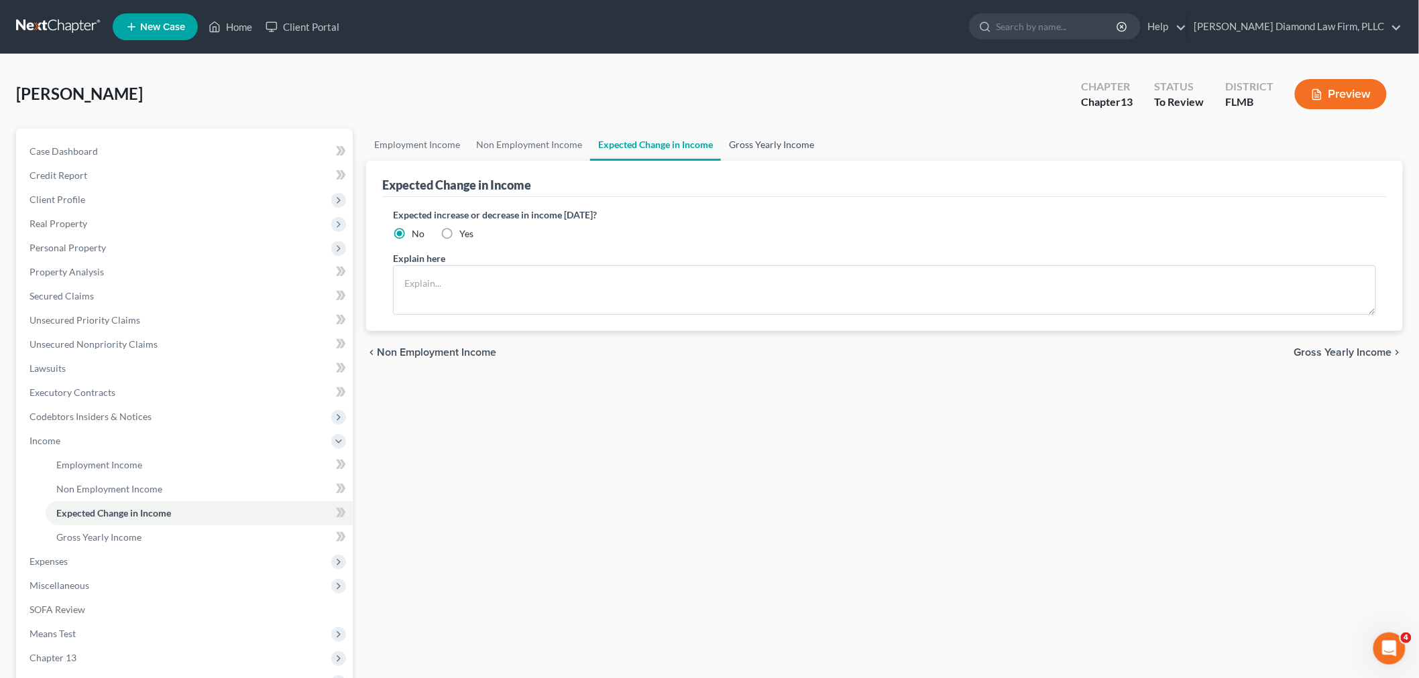
click at [736, 138] on link "Gross Yearly Income" at bounding box center [771, 145] width 101 height 32
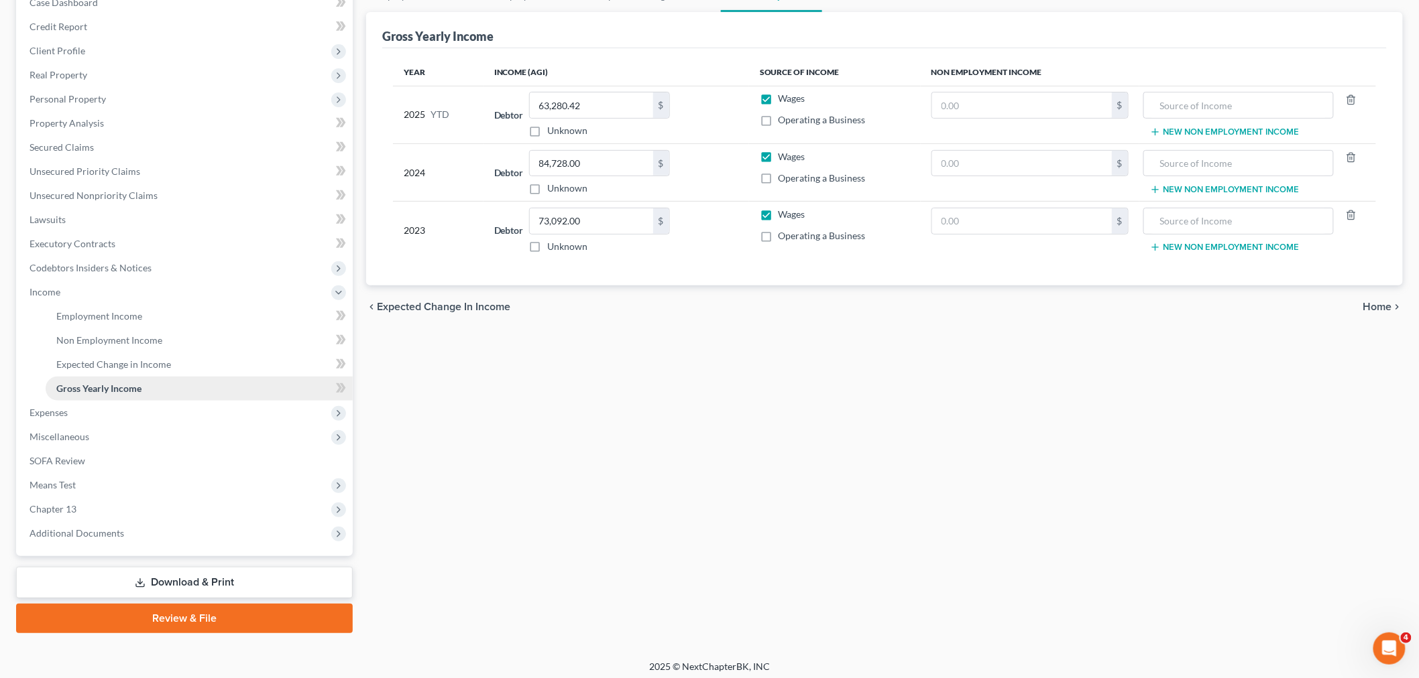
scroll to position [153, 0]
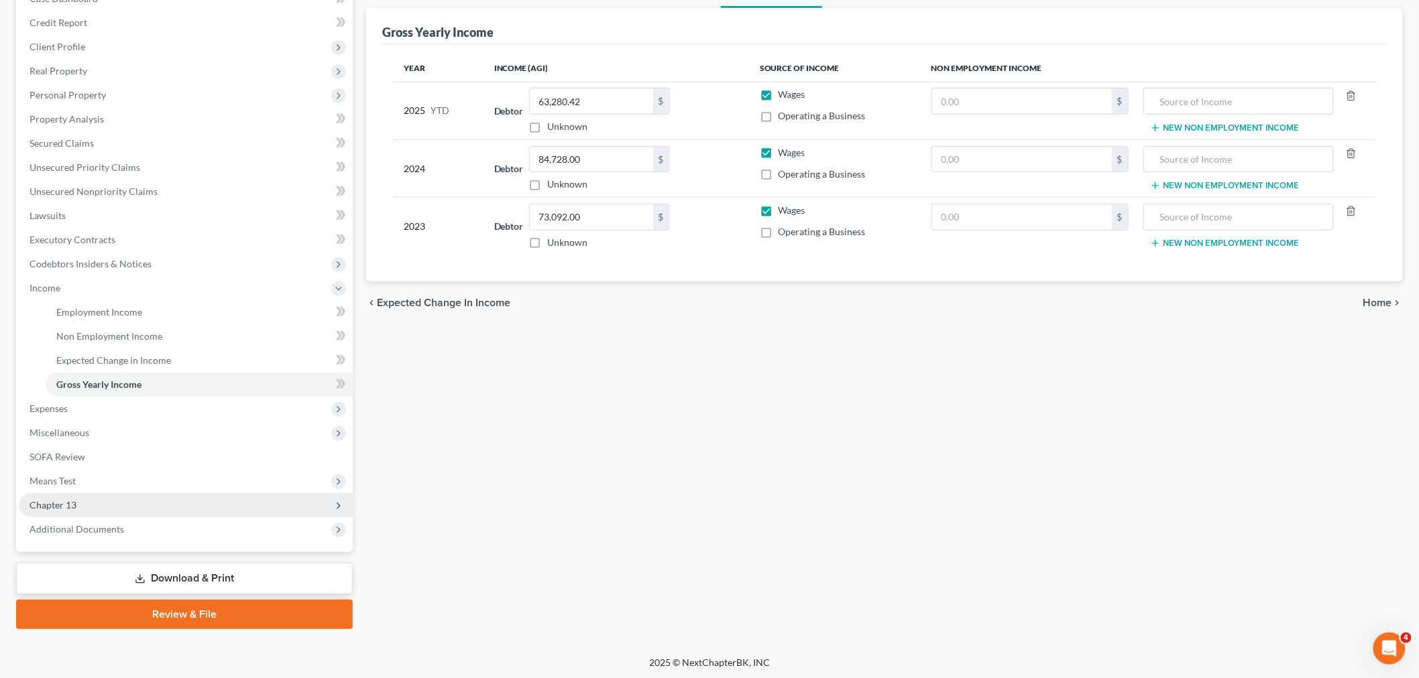
click at [115, 506] on span "Chapter 13" at bounding box center [186, 505] width 334 height 24
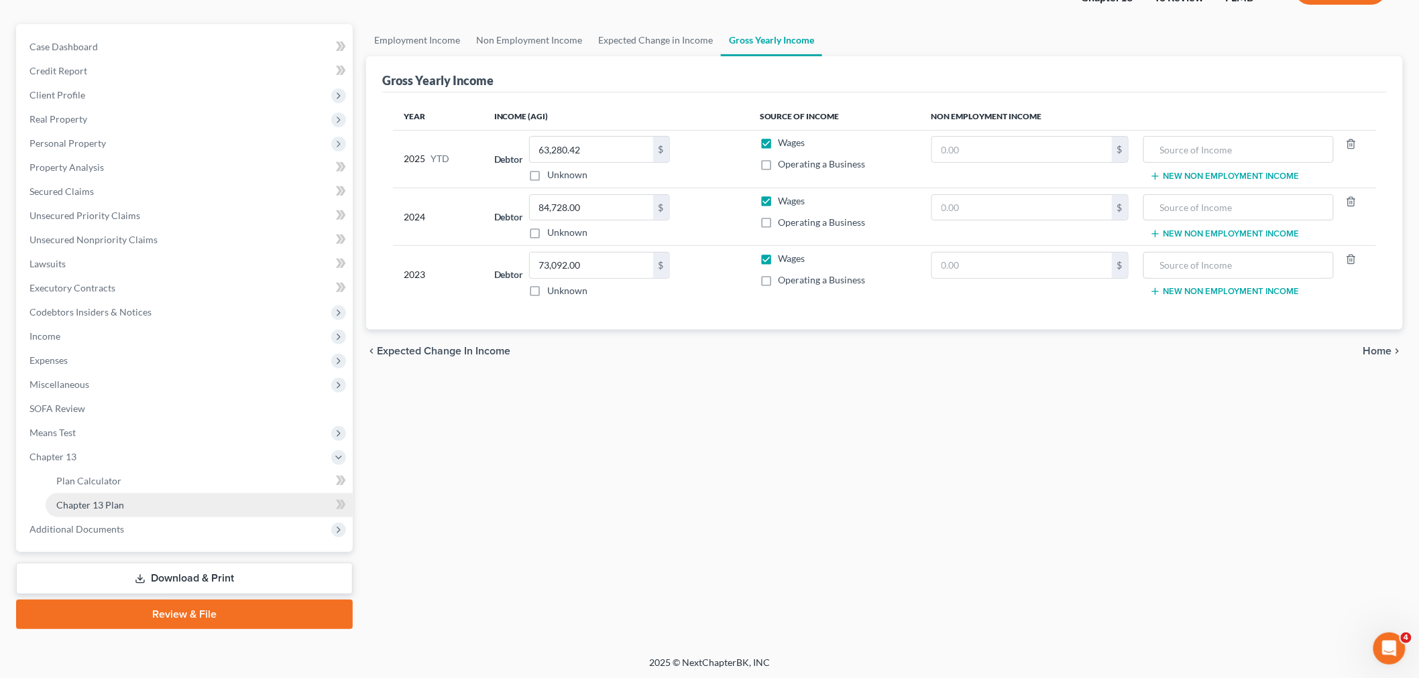
click at [114, 510] on link "Chapter 13 Plan" at bounding box center [199, 505] width 307 height 24
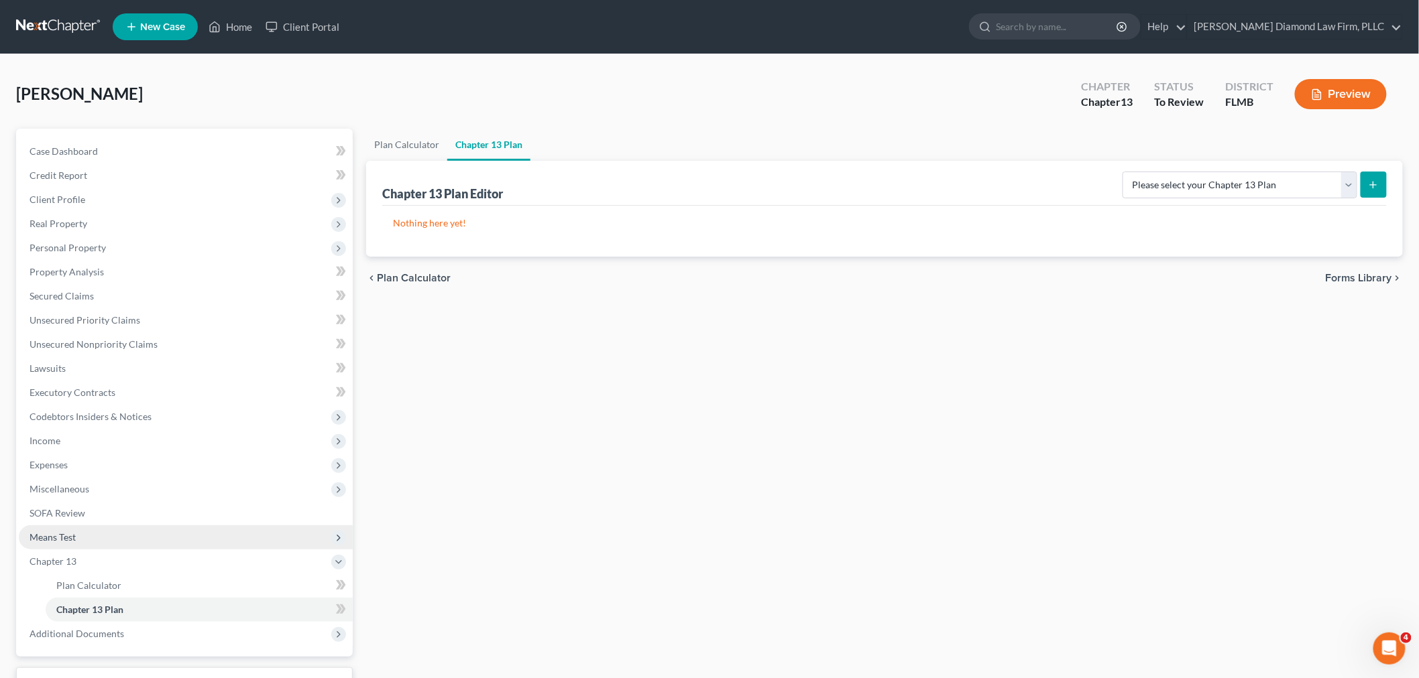
click at [143, 528] on span "Means Test" at bounding box center [186, 538] width 334 height 24
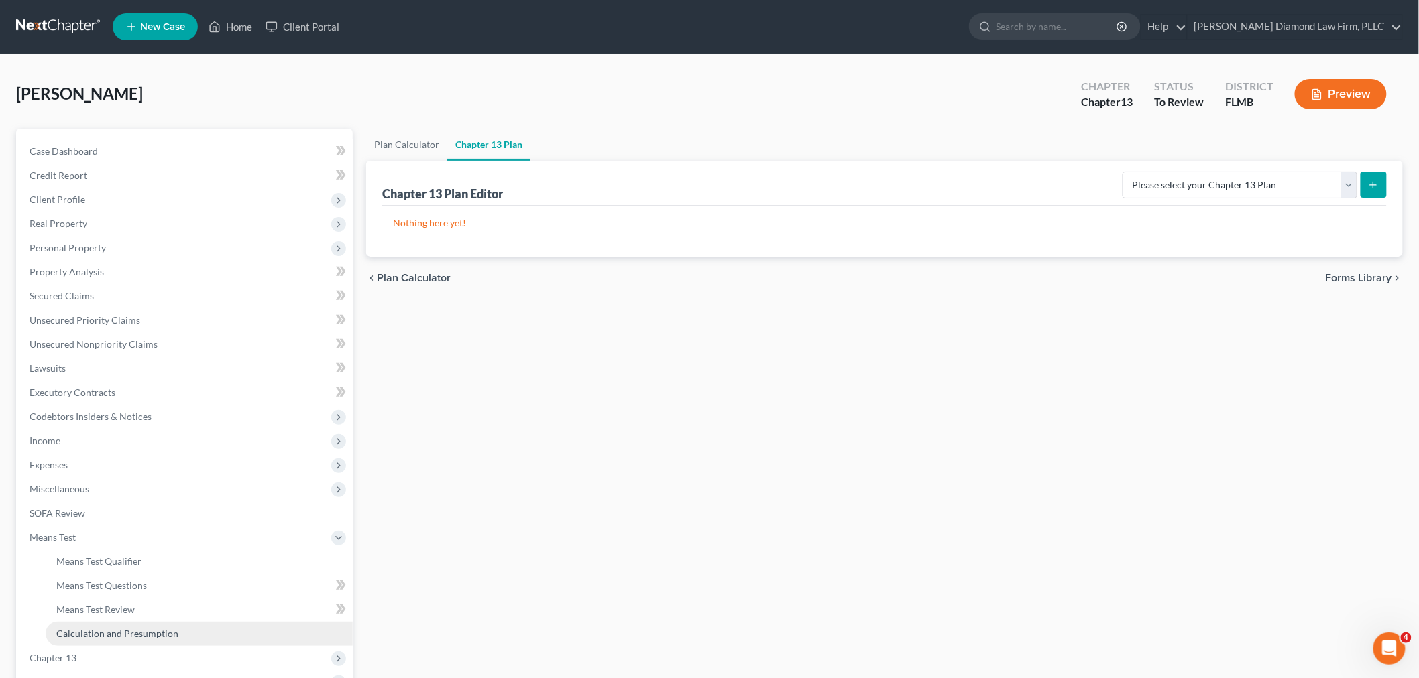
click at [122, 631] on span "Calculation and Presumption" at bounding box center [117, 633] width 122 height 11
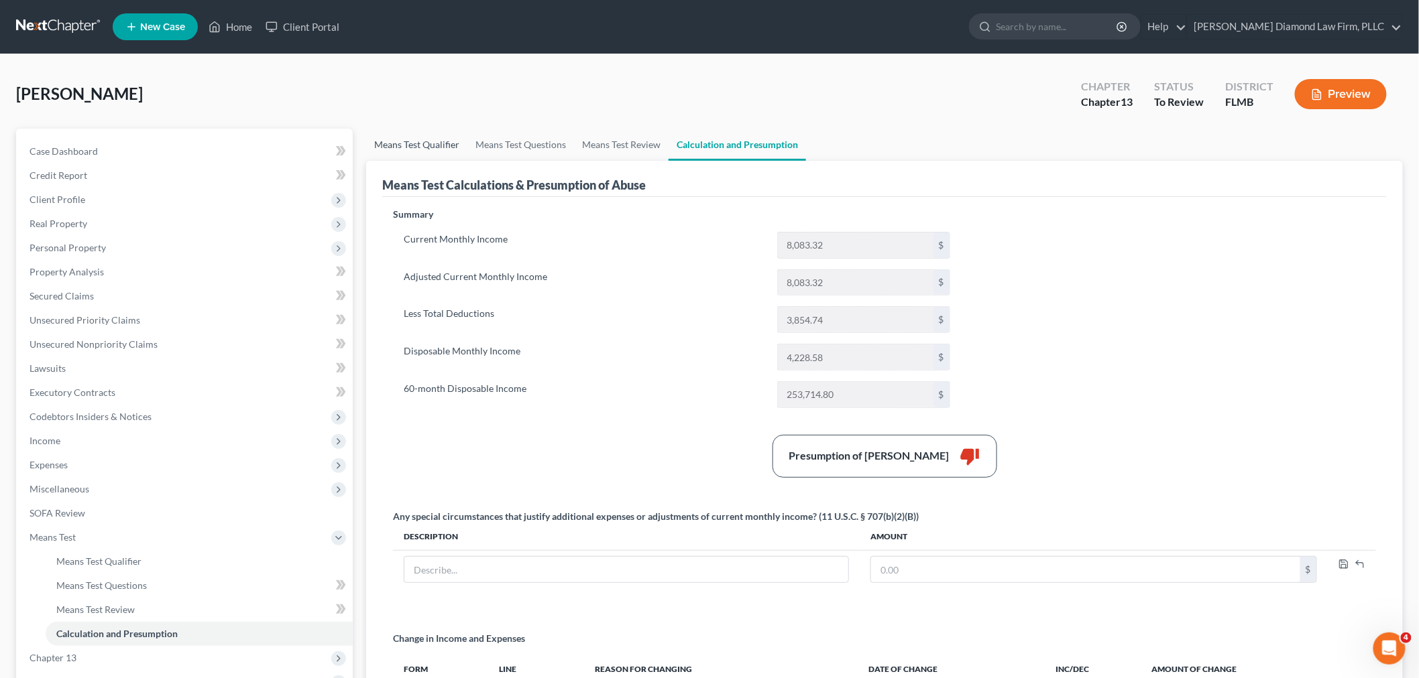
click at [432, 146] on link "Means Test Qualifier" at bounding box center [416, 145] width 101 height 32
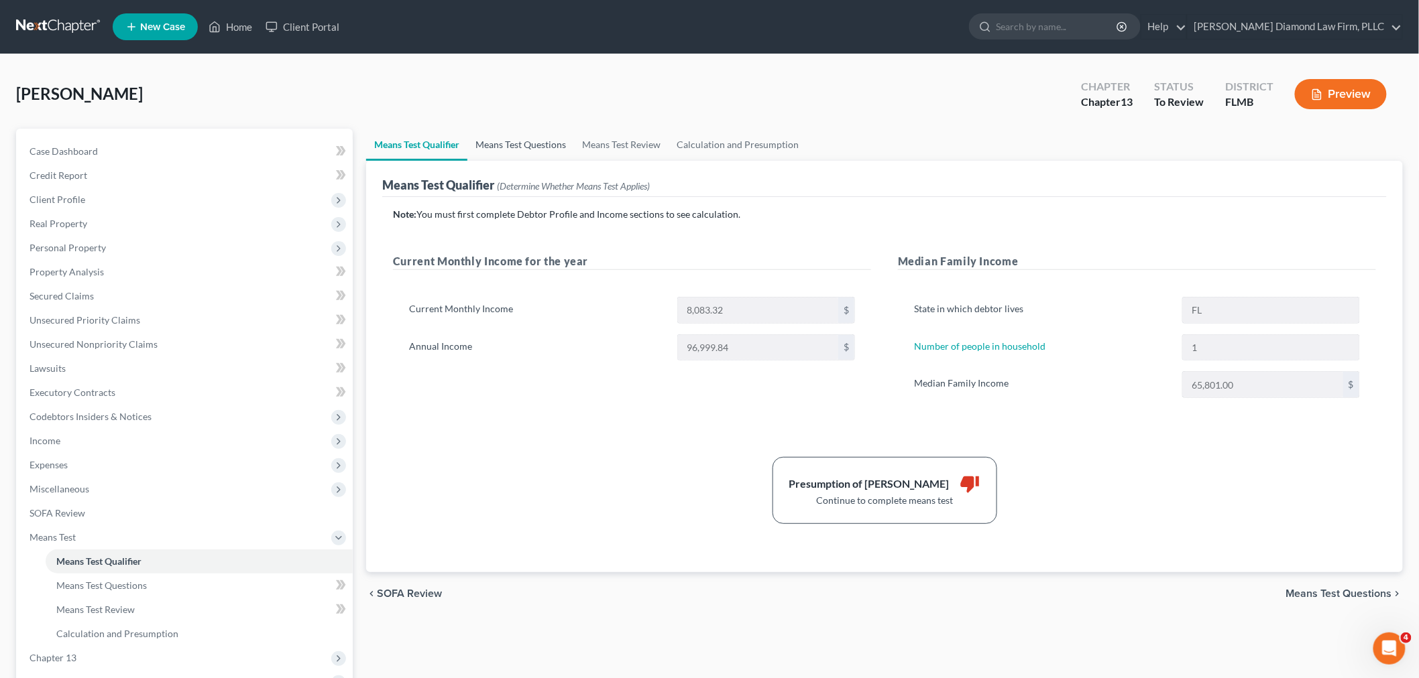
click at [552, 136] on link "Means Test Questions" at bounding box center [520, 145] width 107 height 32
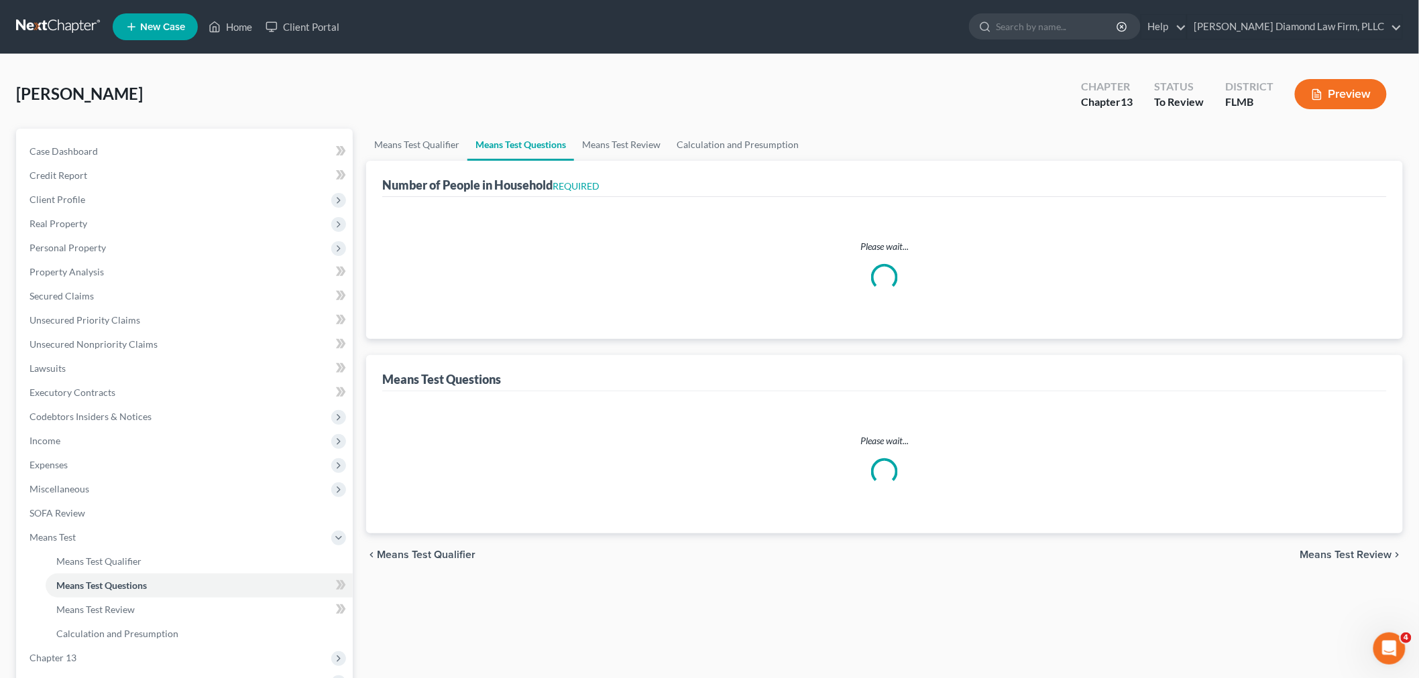
select select "1"
select select "60"
select select "1"
select select "60"
select select "0"
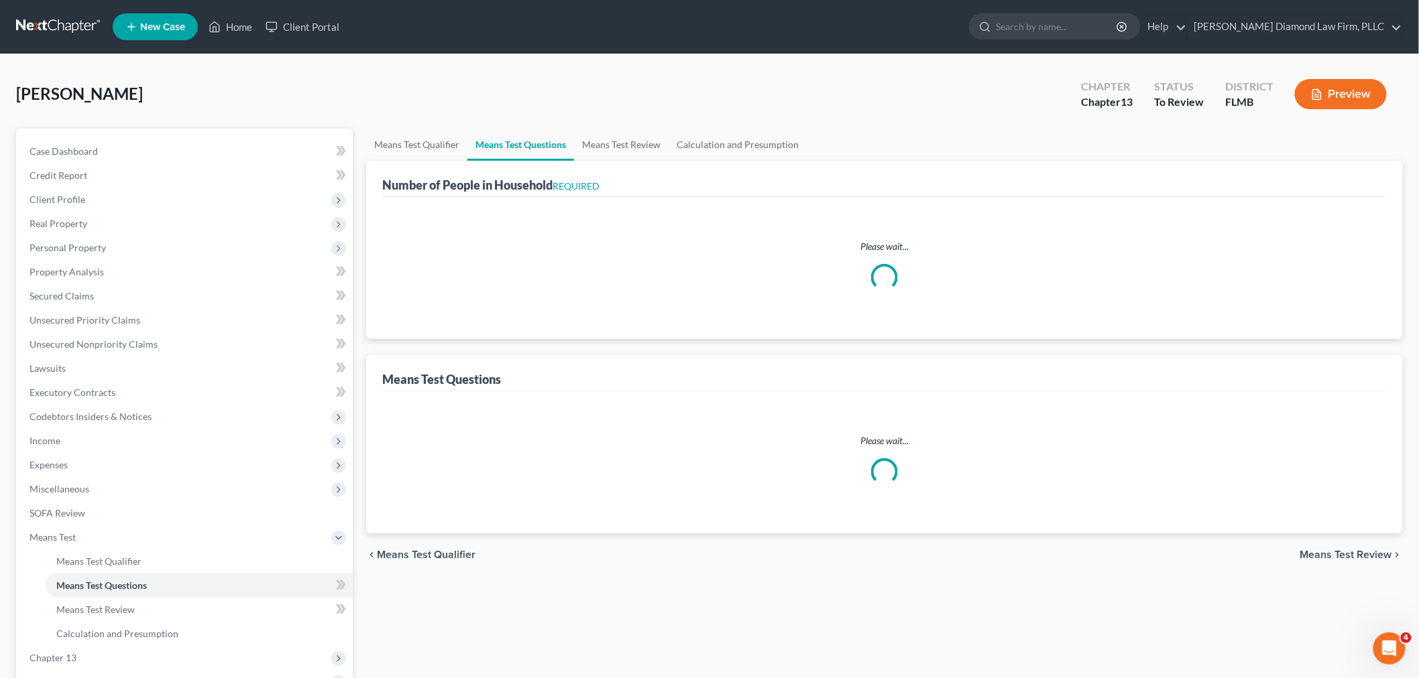
select select "60"
select select "2"
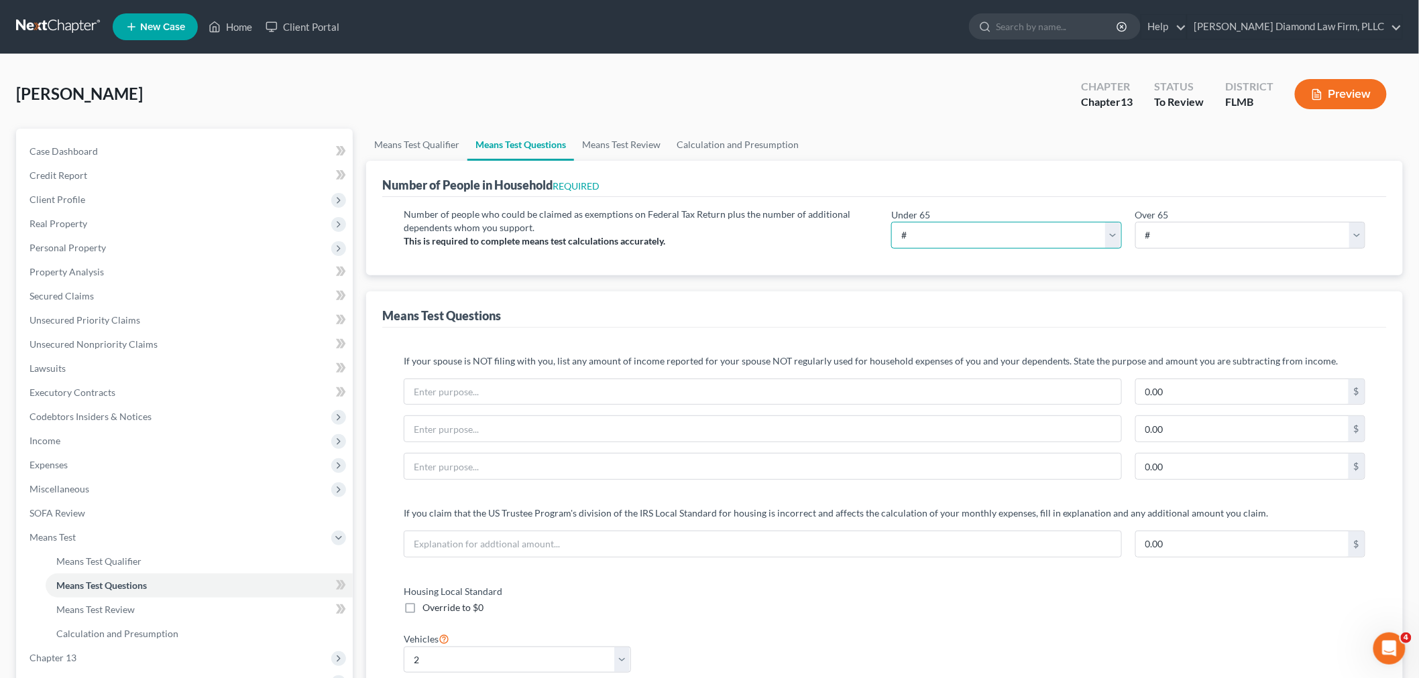
click at [947, 231] on select "# 0 1 2 3 4 5 6 7 8 9 10" at bounding box center [1006, 235] width 231 height 27
select select "1"
click at [891, 222] on select "# 0 1 2 3 4 5 6 7 8 9 10" at bounding box center [1006, 235] width 231 height 27
click at [732, 302] on div "Means Test Questions" at bounding box center [884, 310] width 1004 height 36
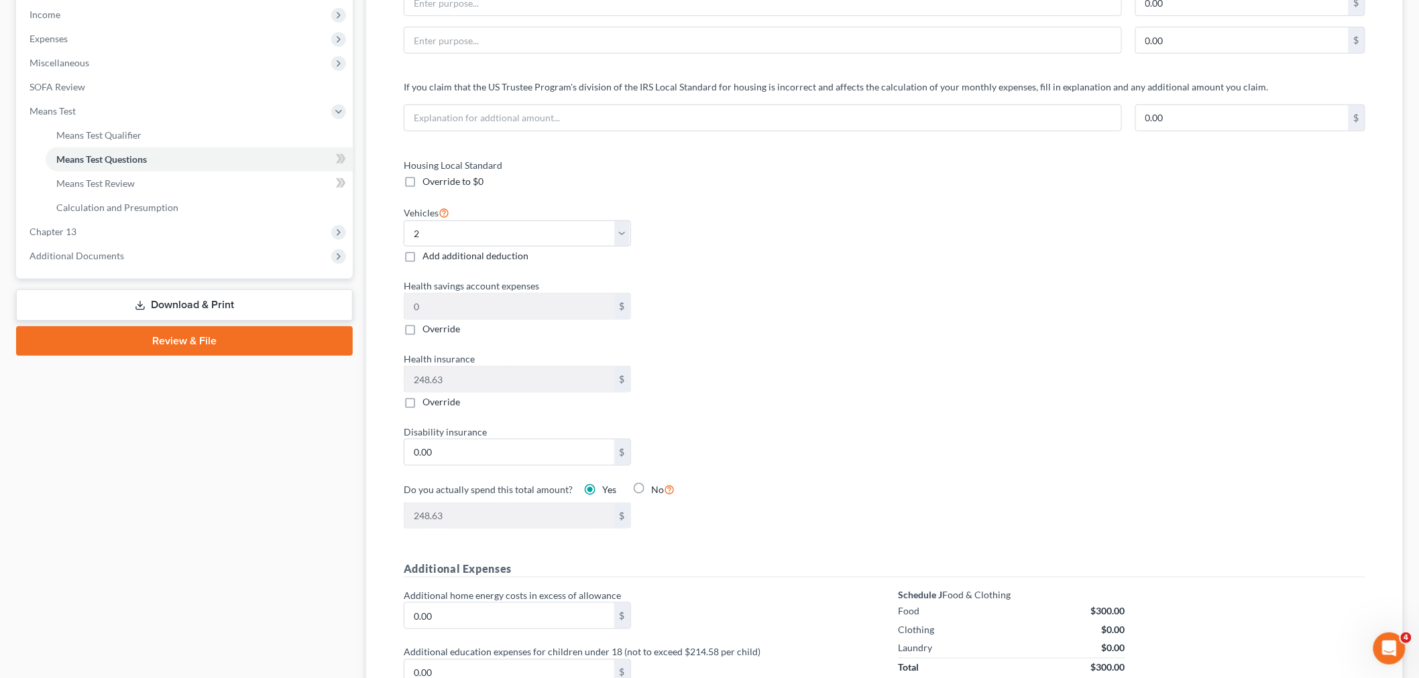
scroll to position [447, 0]
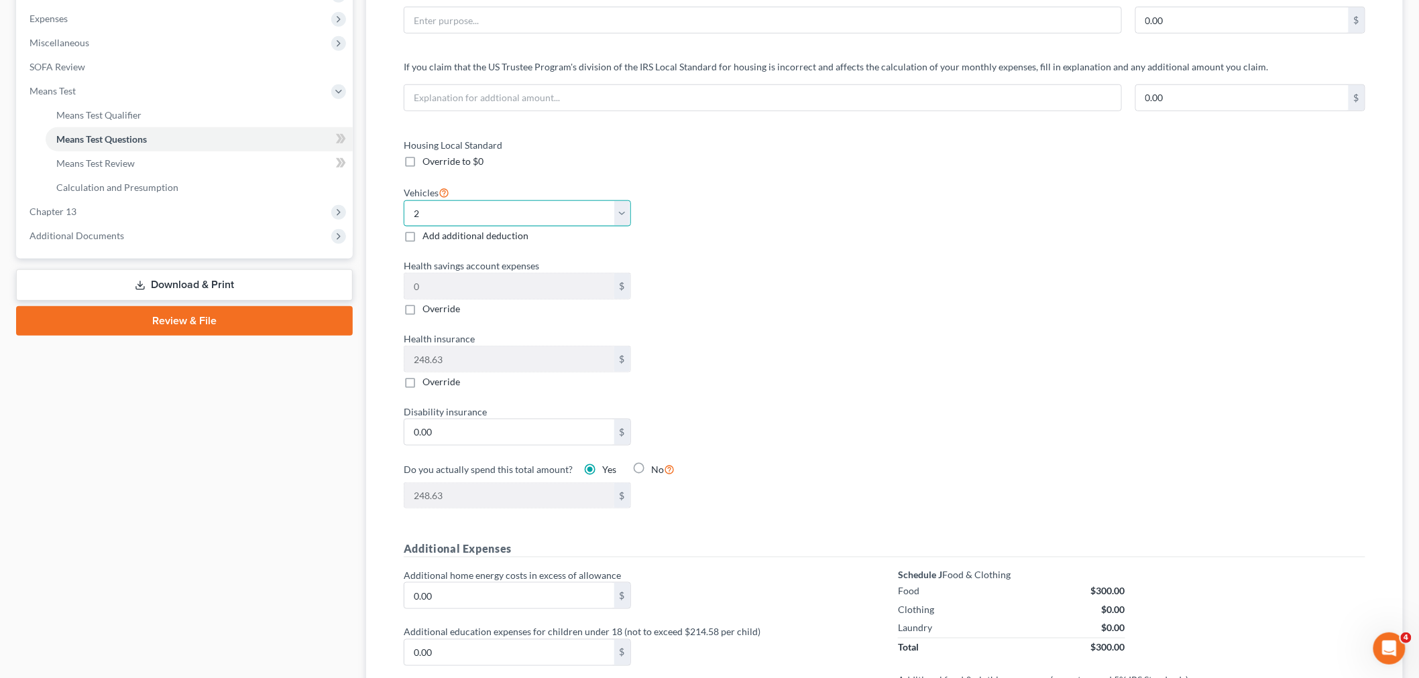
click at [622, 211] on select "Select 0 1 2 3 4 5" at bounding box center [517, 213] width 227 height 27
select select "1"
click at [404, 200] on select "Select 0 1 2 3 4 5" at bounding box center [517, 213] width 227 height 27
click at [881, 349] on div "Housing Local Standard Override to $0 Vehicles Select 0 1 2 3 4 5 Add additiona…" at bounding box center [637, 332] width 494 height 388
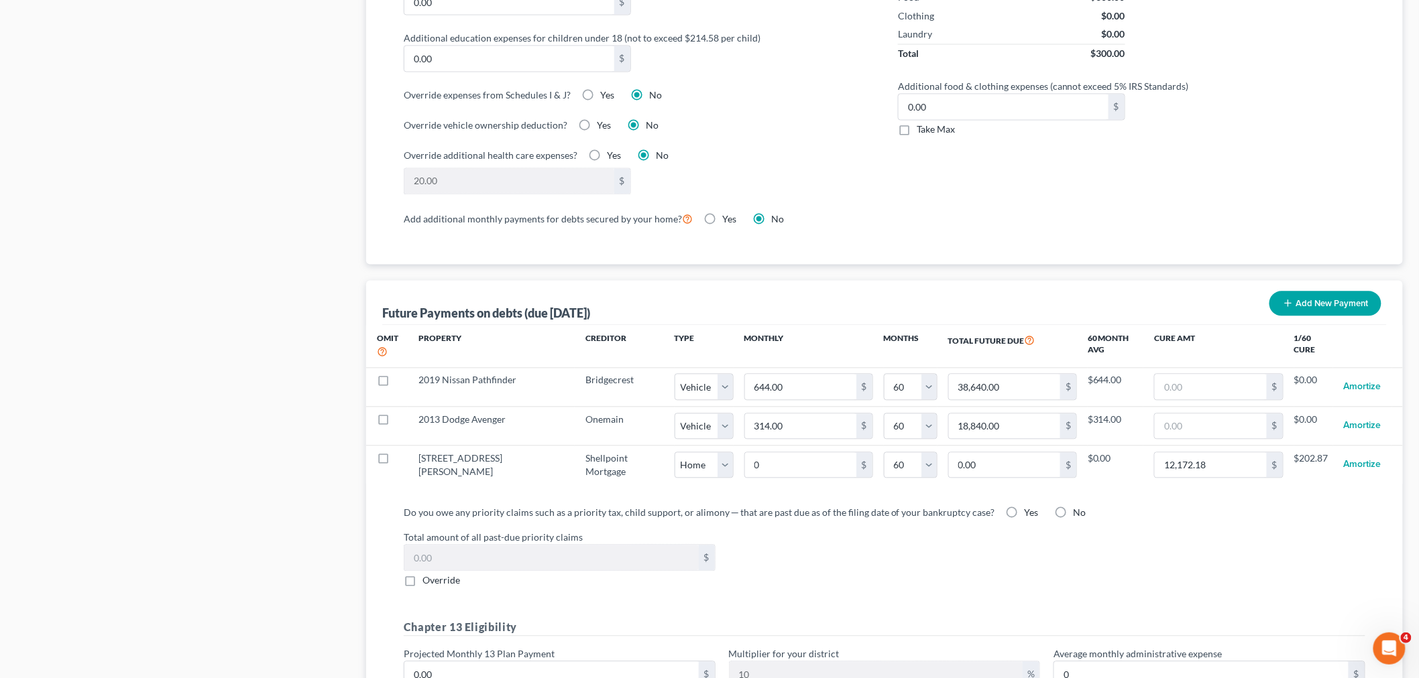
scroll to position [1043, 0]
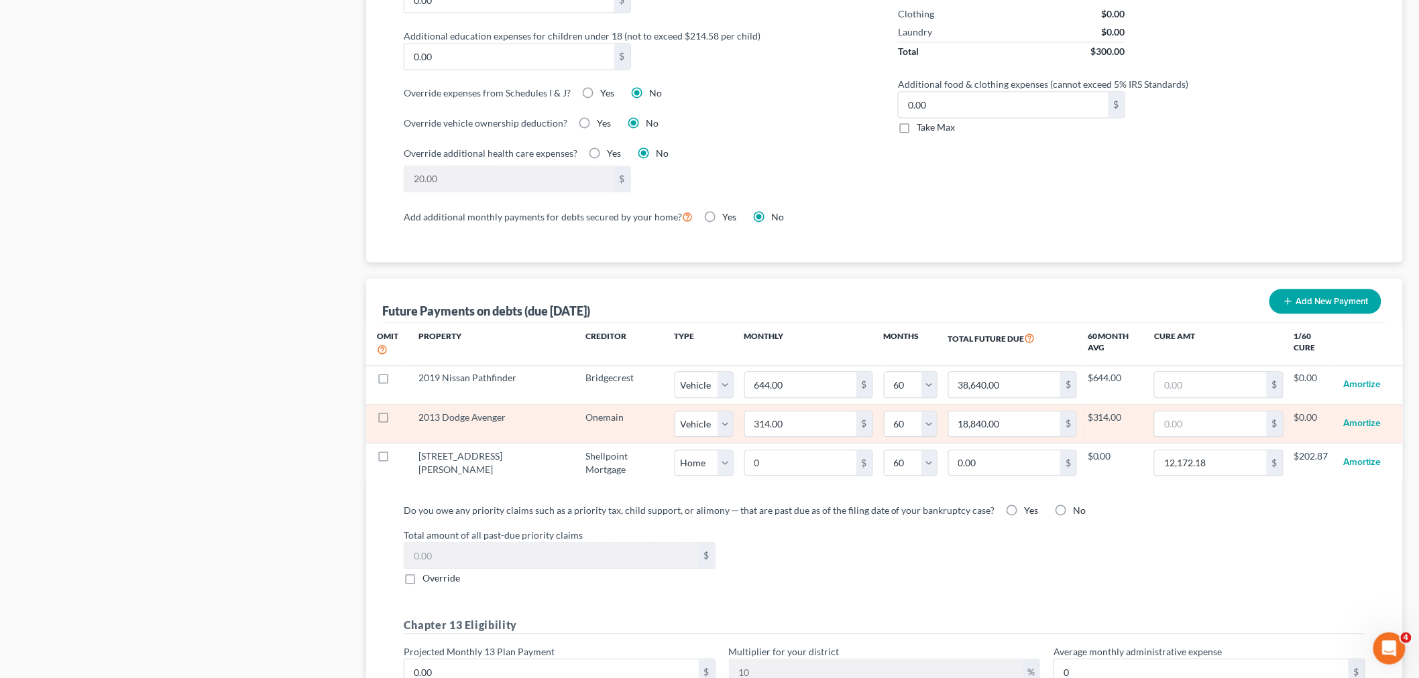
click at [396, 422] on label at bounding box center [396, 422] width 0 height 0
click at [401, 412] on input "checkbox" at bounding box center [405, 416] width 9 height 9
checkbox input "true"
select select "1"
select select "60"
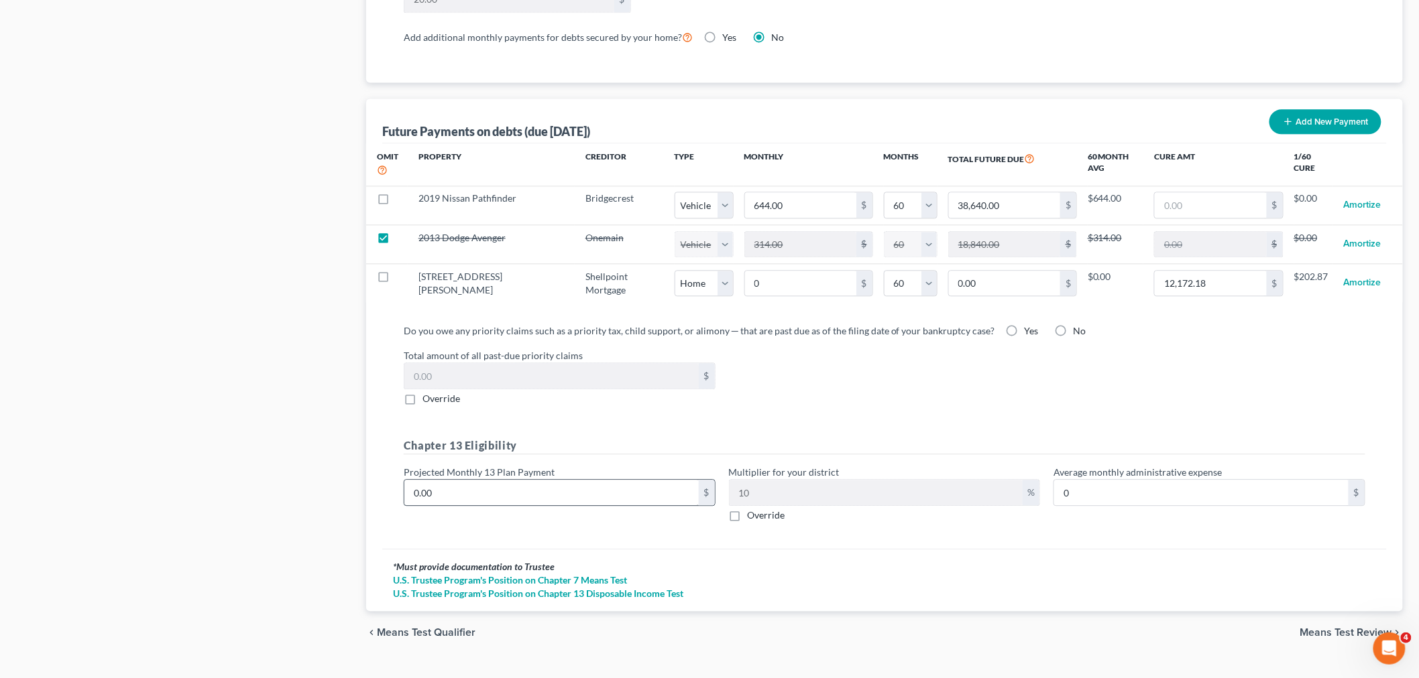
scroll to position [1241, 0]
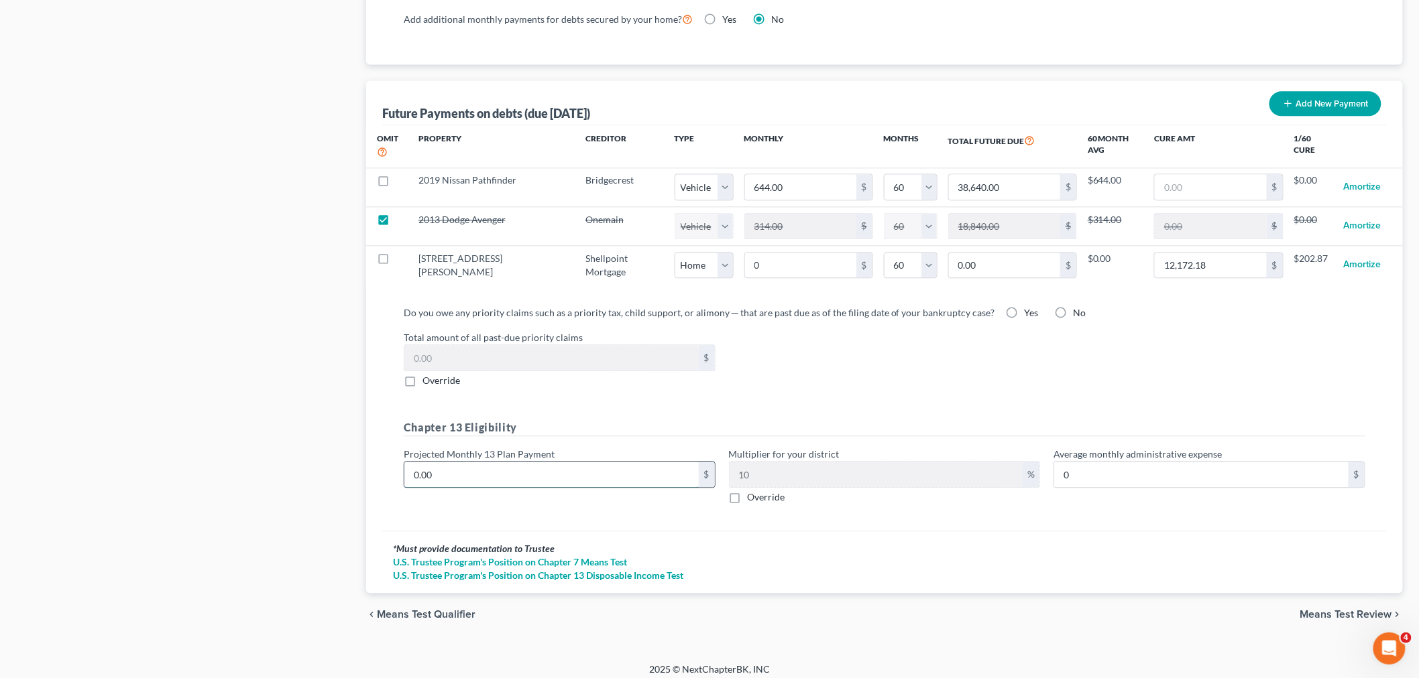
click at [484, 465] on input "0.00" at bounding box center [551, 474] width 294 height 25
type input "1"
type input "0.10"
type input "15"
type input "1.50"
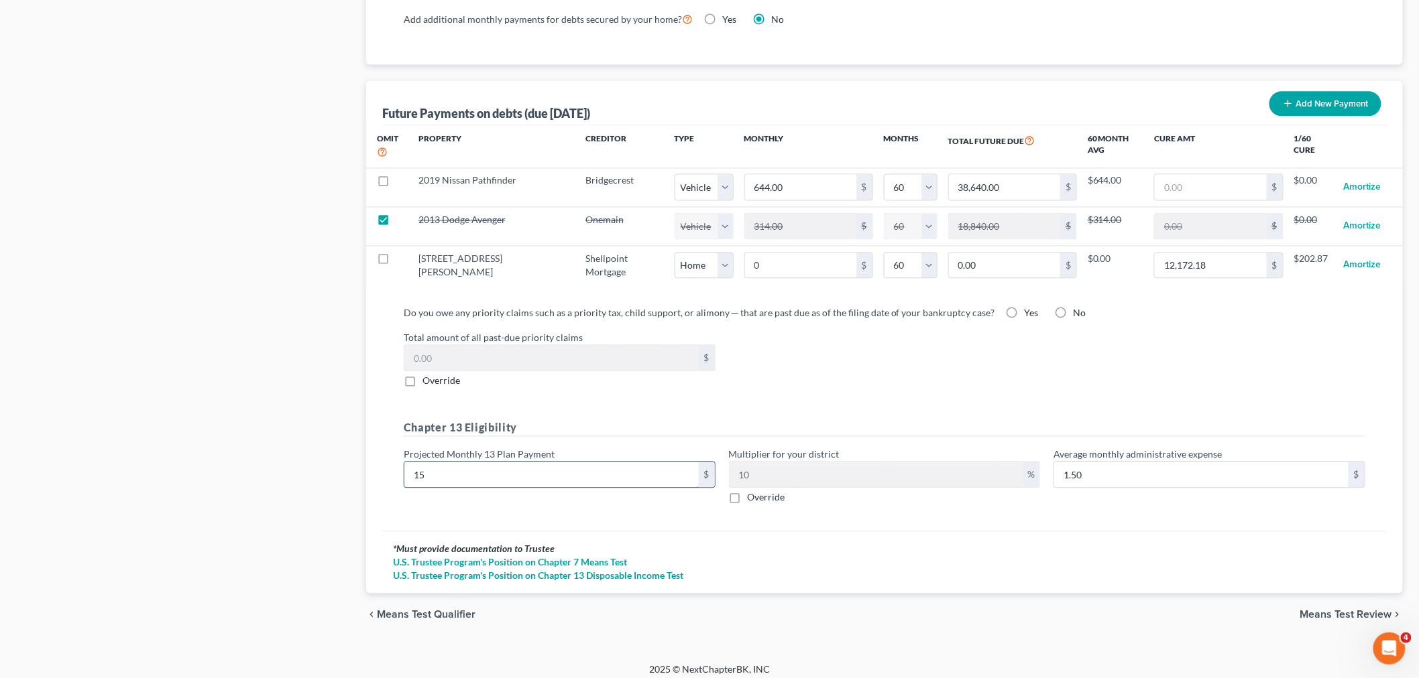
type input "150"
type input "15.00"
type input "1500"
type input "150.00"
type input "1,500"
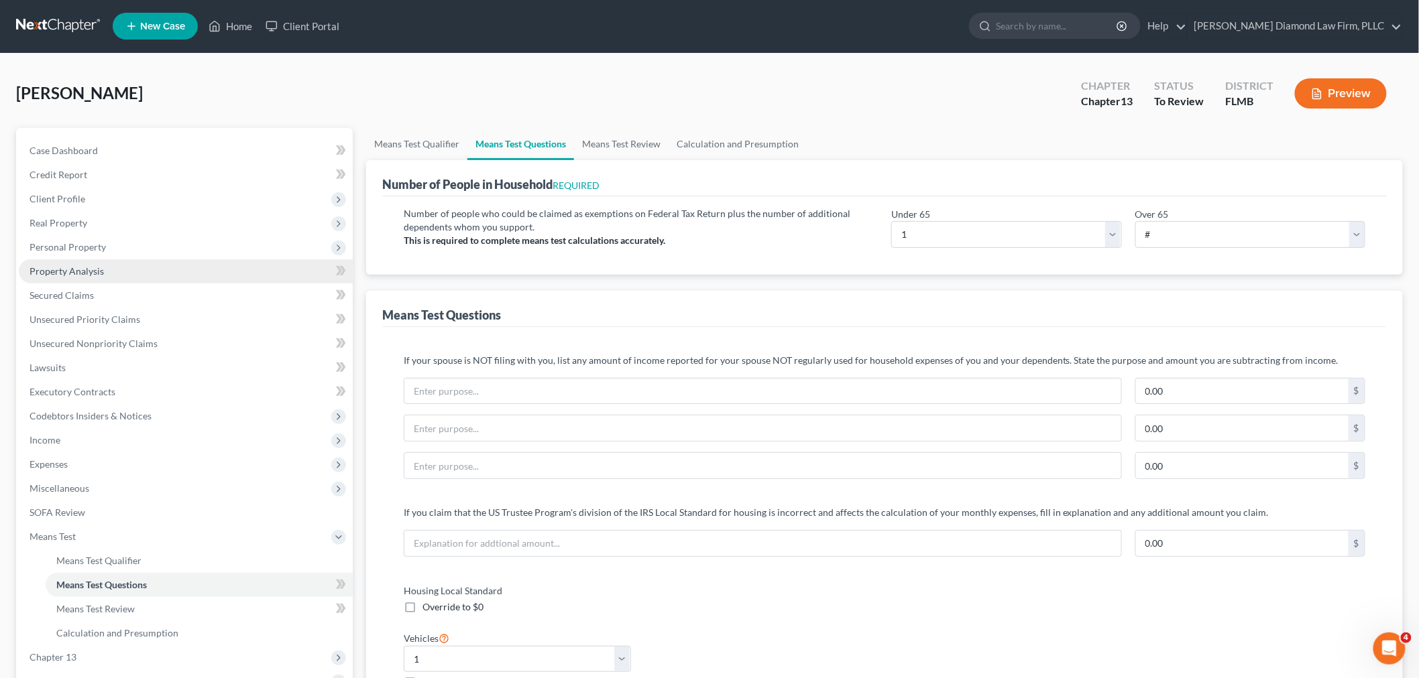
scroll to position [0, 0]
click at [119, 296] on link "Secured Claims" at bounding box center [186, 296] width 334 height 24
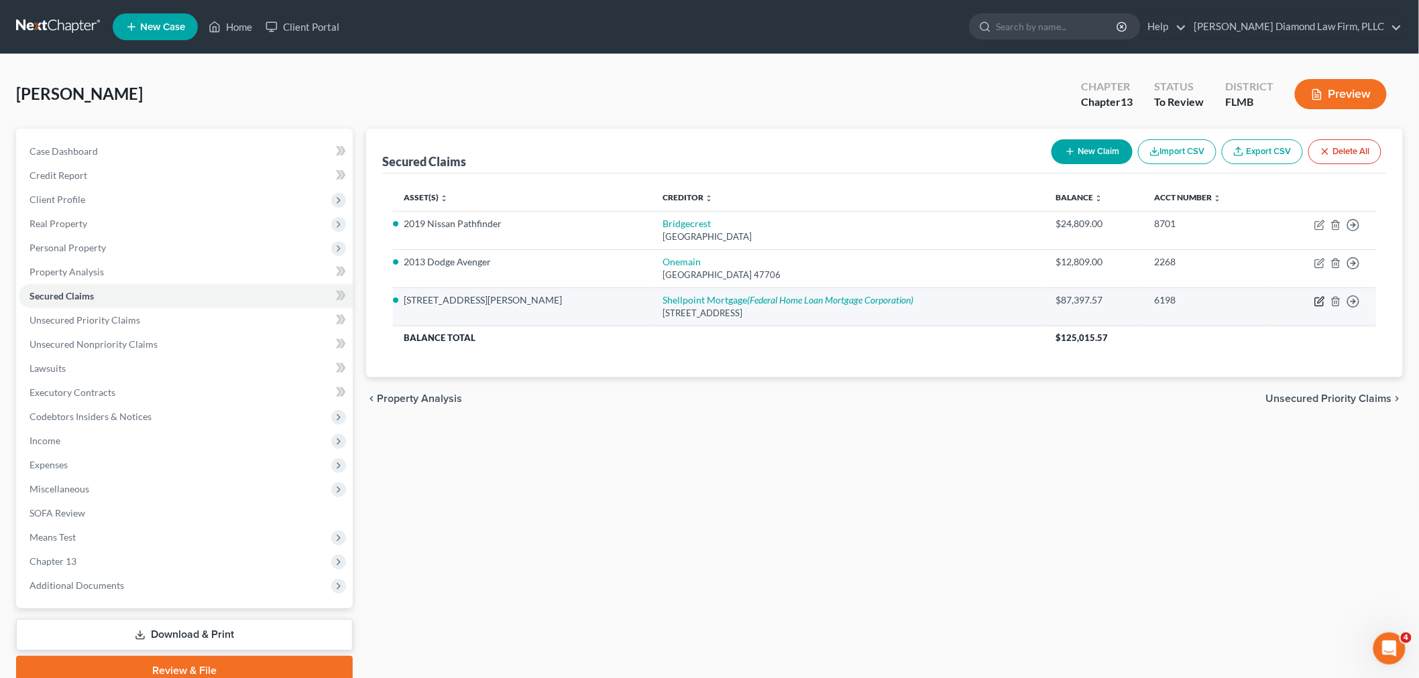
click at [1323, 302] on icon "button" at bounding box center [1319, 301] width 11 height 11
select select "42"
select select "5"
select select "2"
select select "0"
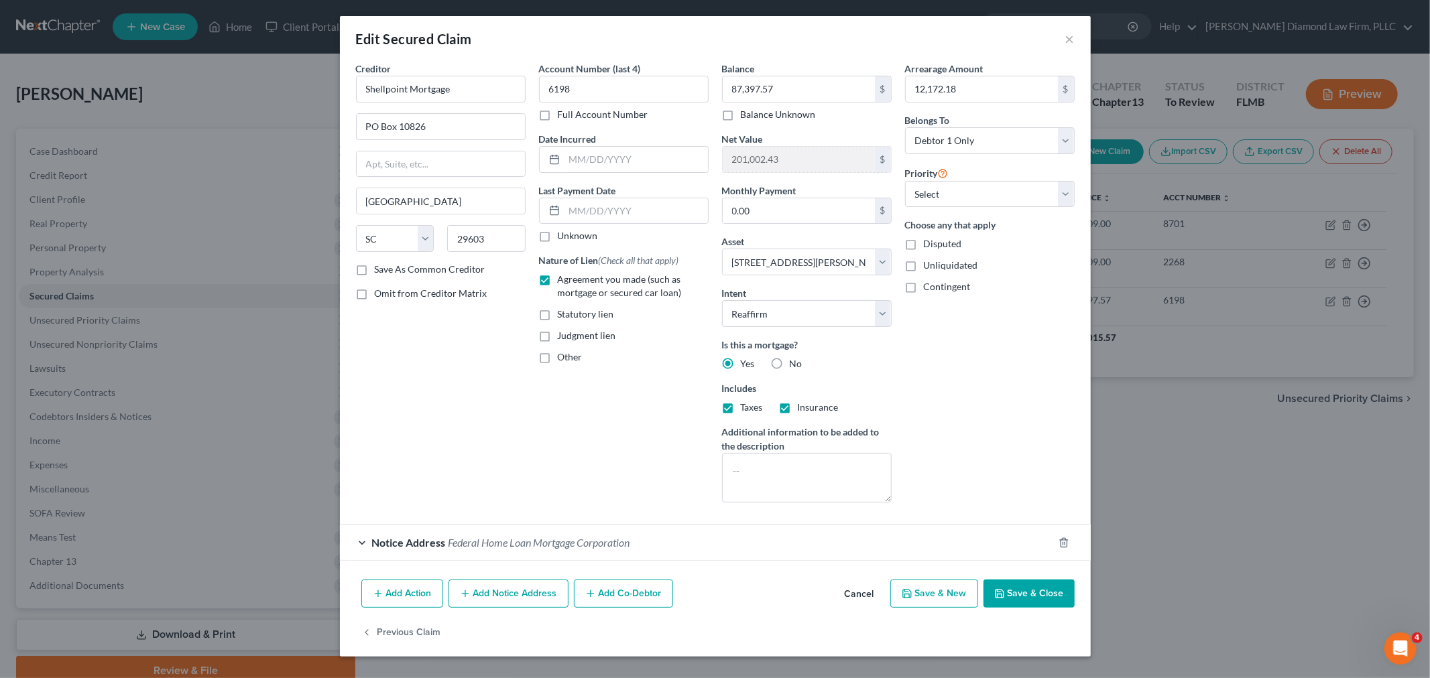
click at [1142, 550] on div "Edit Secured Claim × Creditor * Shellpoint Mortgage [GEOGRAPHIC_DATA] [US_STATE…" at bounding box center [715, 339] width 1430 height 678
click at [1068, 40] on button "×" at bounding box center [1069, 39] width 9 height 16
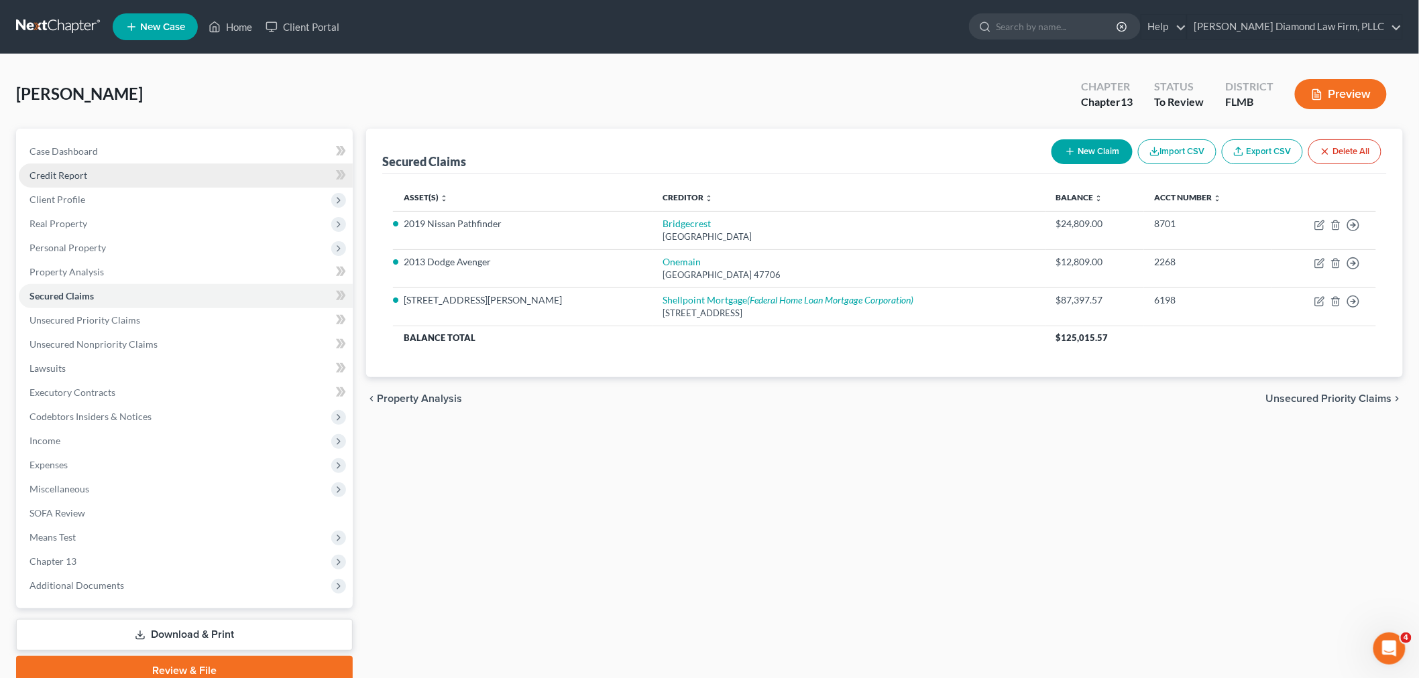
click at [137, 172] on link "Credit Report" at bounding box center [186, 176] width 334 height 24
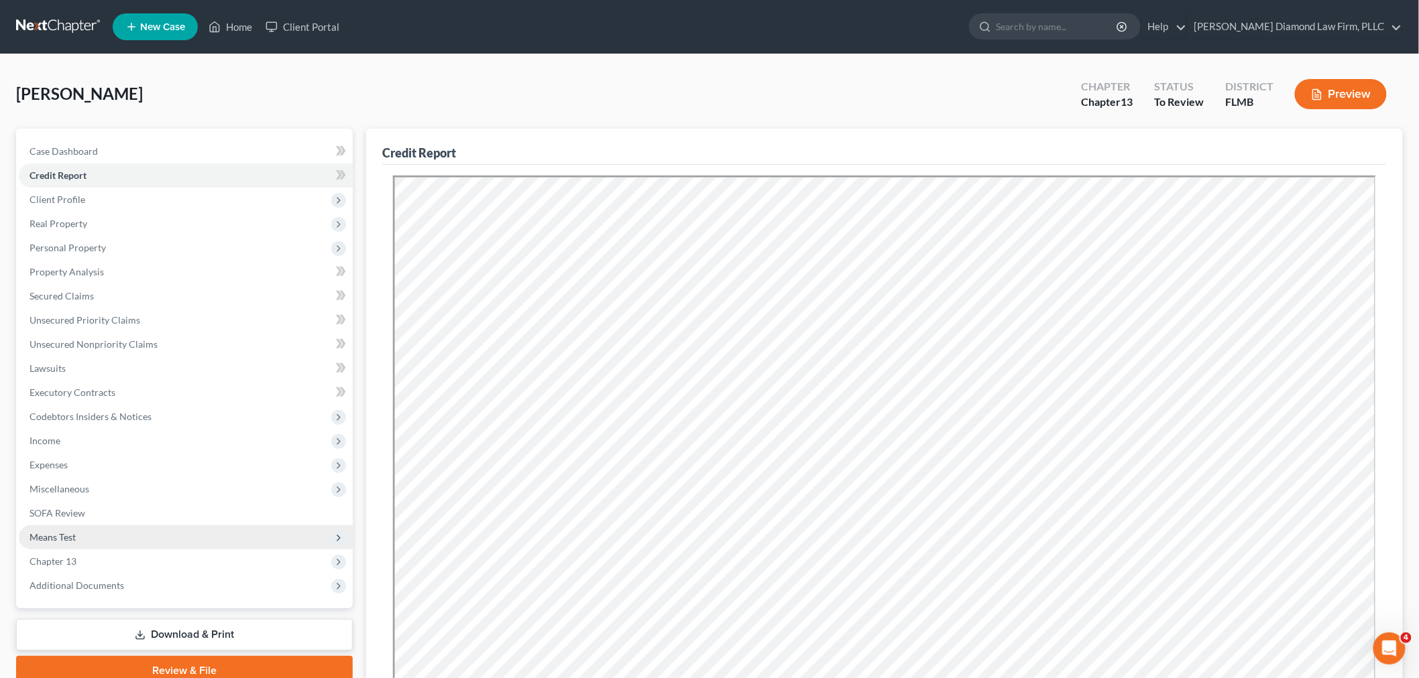
click at [117, 534] on span "Means Test" at bounding box center [186, 538] width 334 height 24
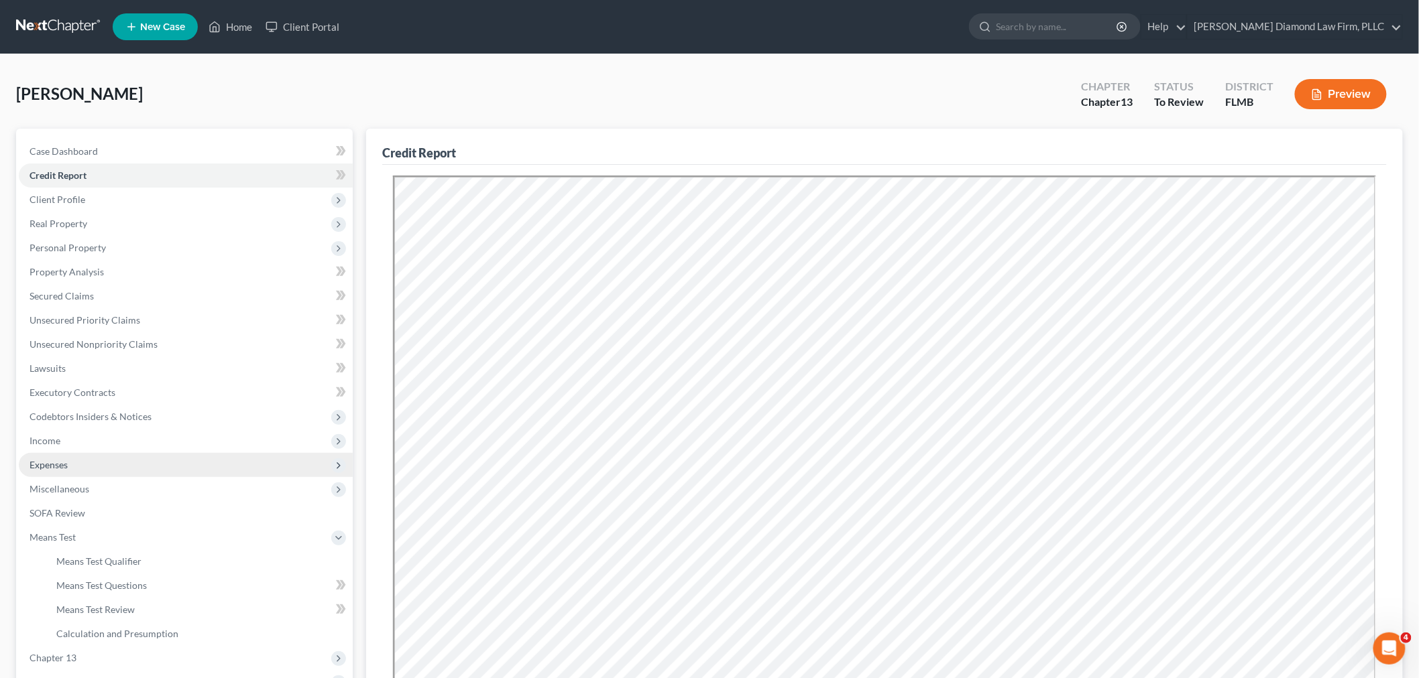
click at [72, 468] on span "Expenses" at bounding box center [186, 465] width 334 height 24
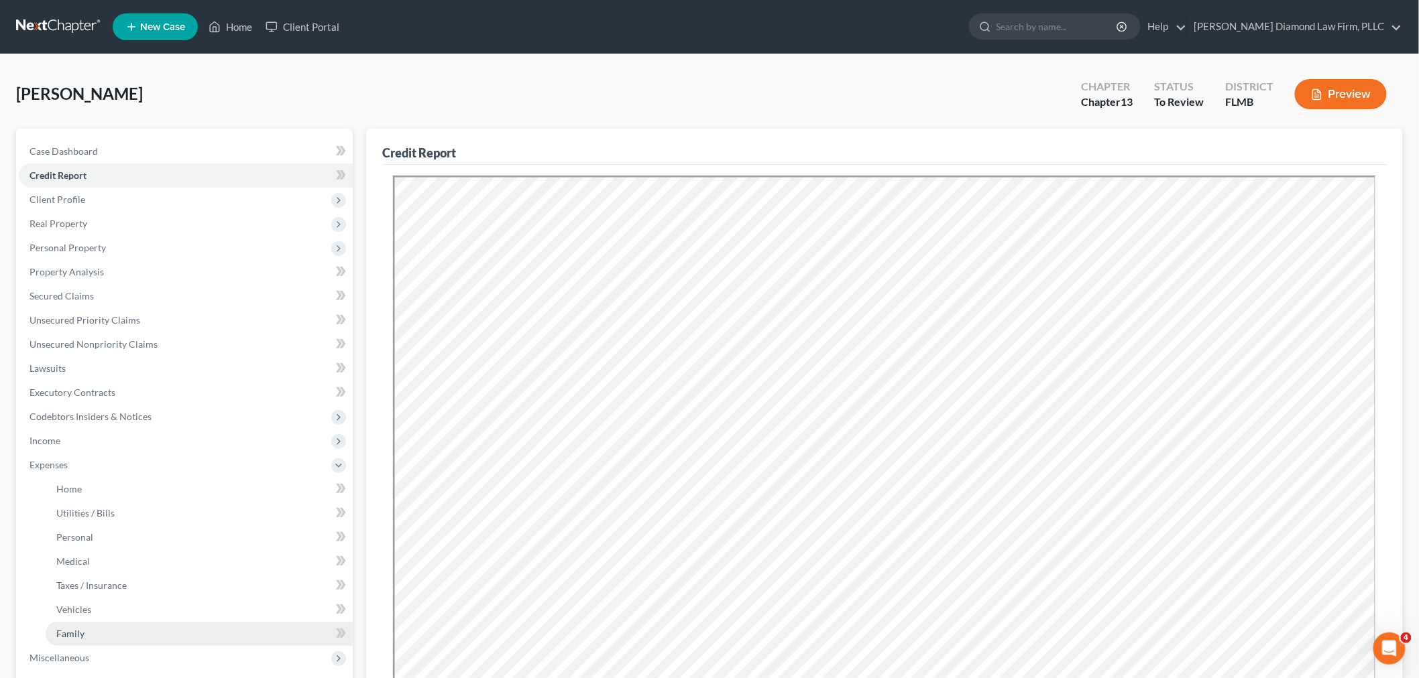
click at [128, 628] on link "Family" at bounding box center [199, 634] width 307 height 24
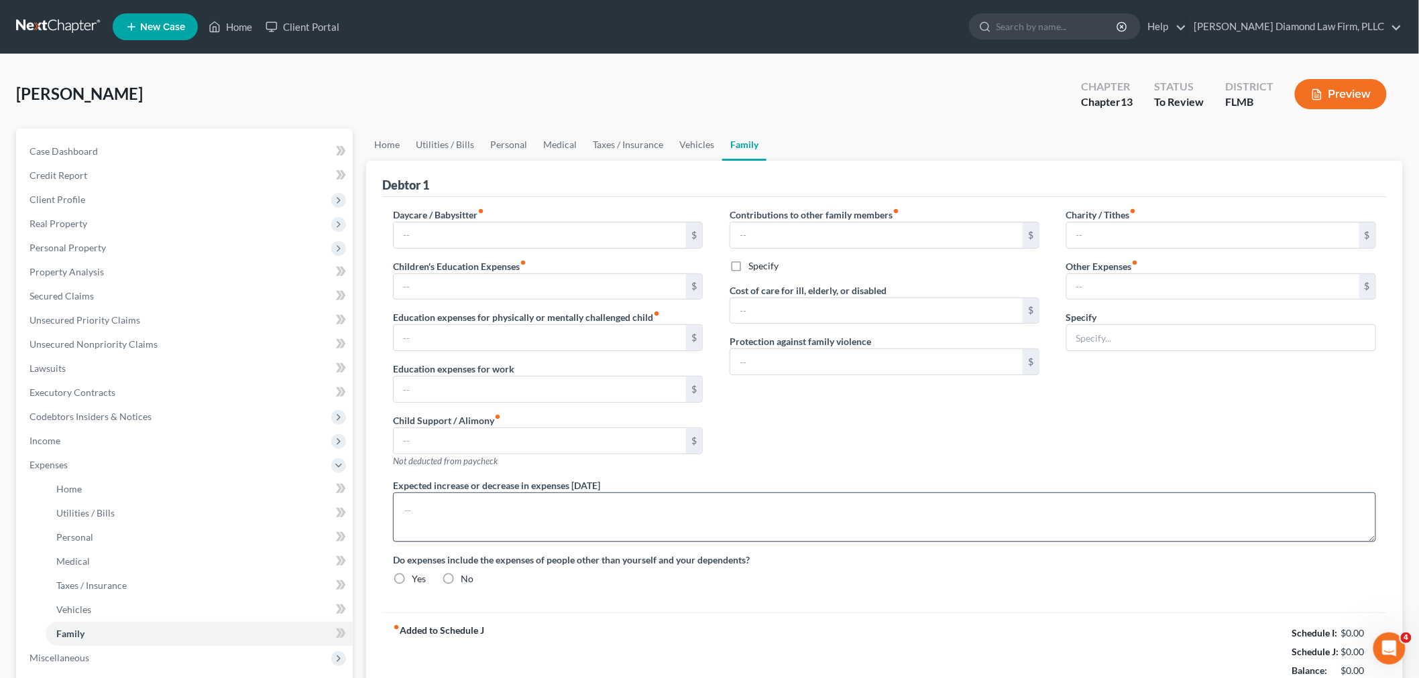
type input "0.00"
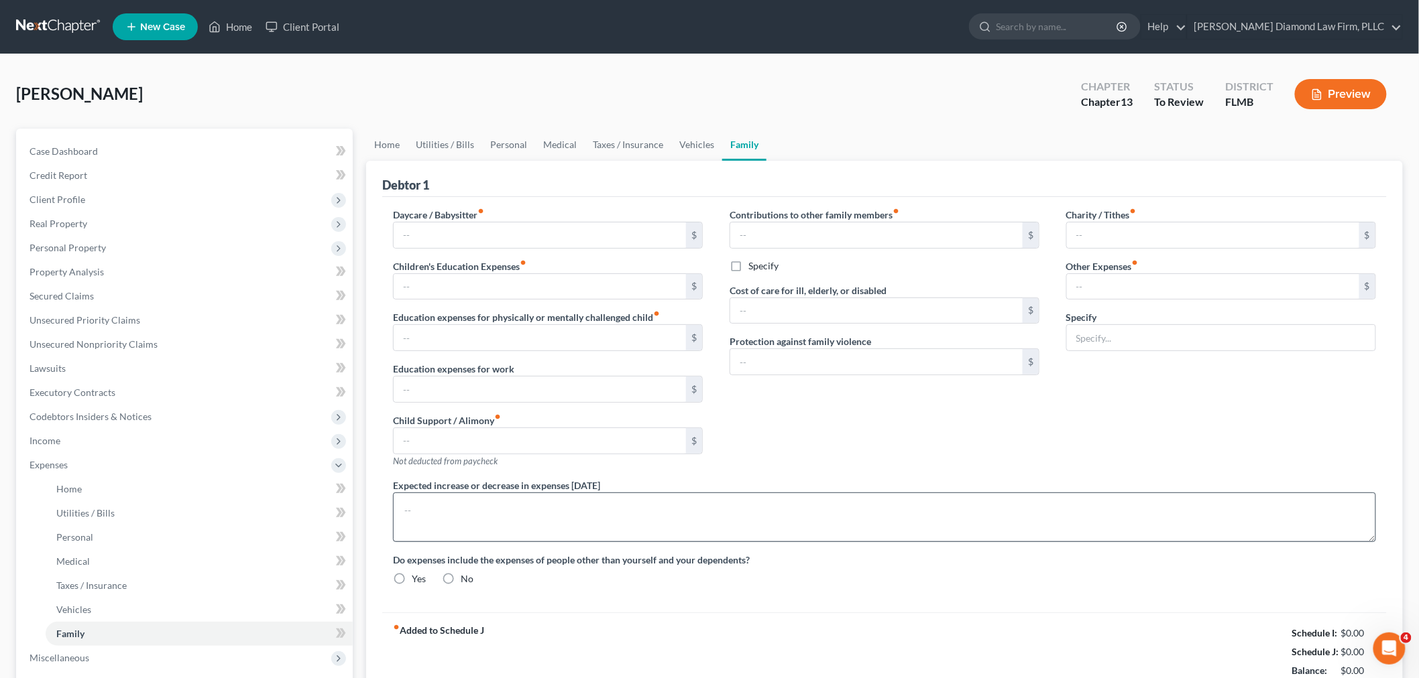
type input "0.00"
type input "30.00"
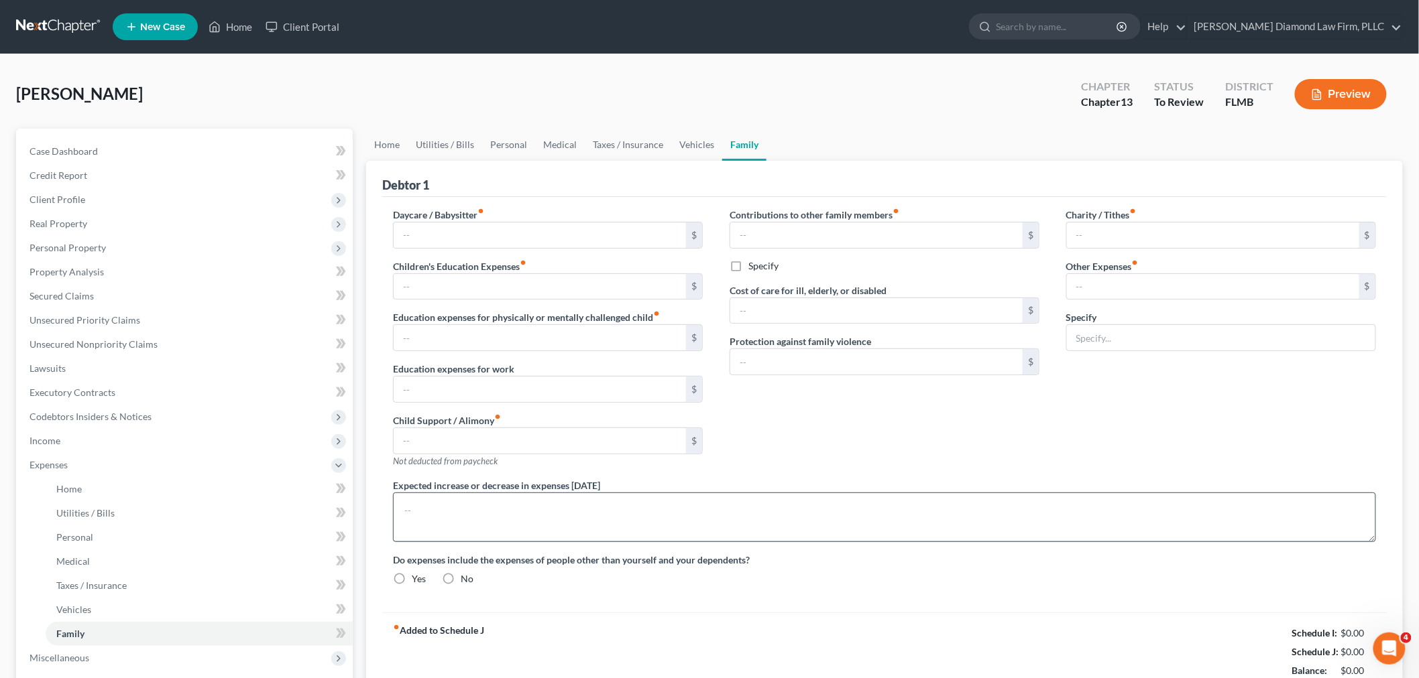
type input "Pet expenses"
radio input "true"
click at [385, 147] on link "Home" at bounding box center [387, 145] width 42 height 32
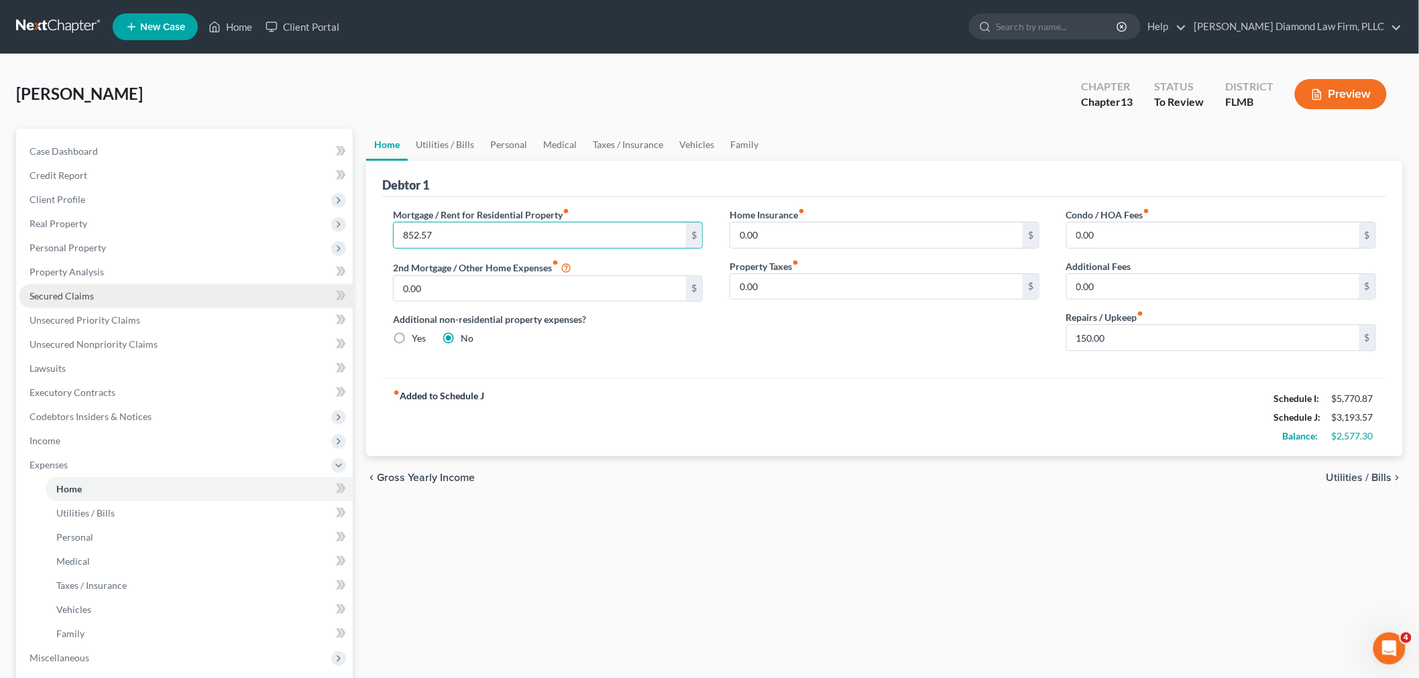
click at [121, 306] on link "Secured Claims" at bounding box center [186, 296] width 334 height 24
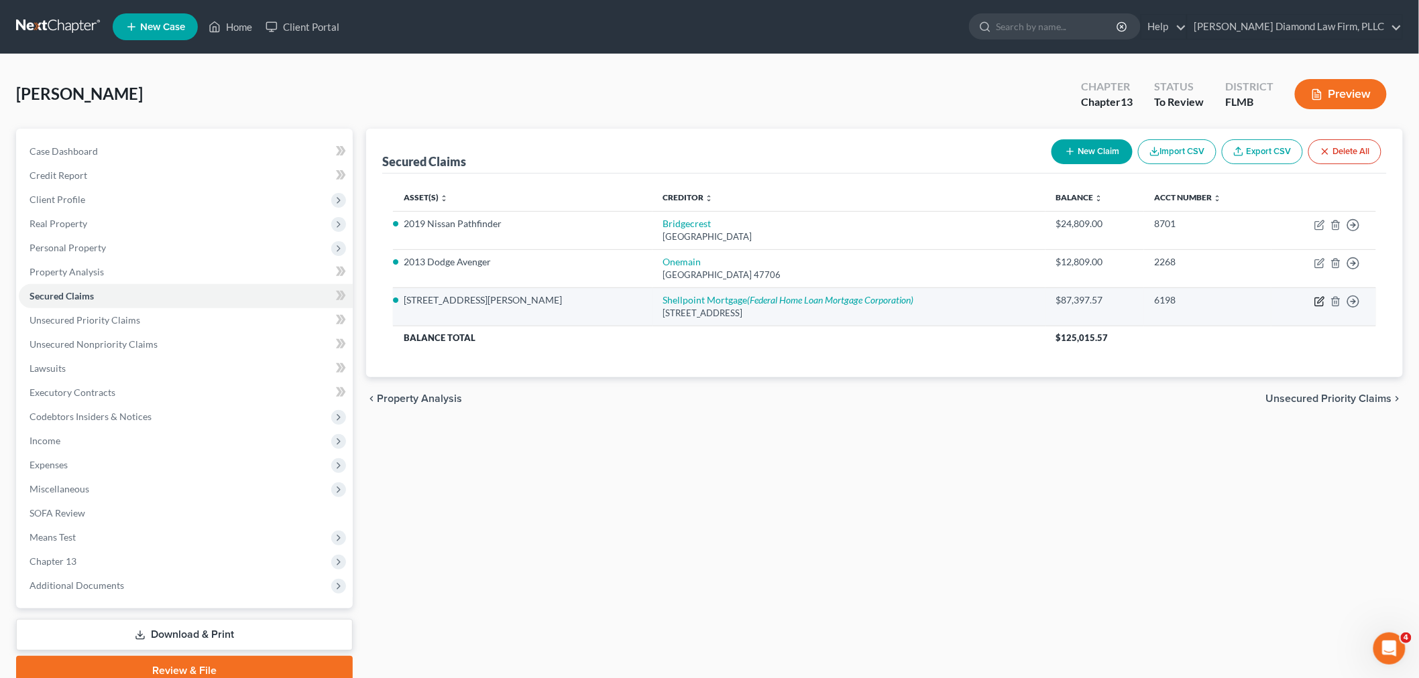
click at [1319, 300] on icon "button" at bounding box center [1320, 300] width 6 height 6
select select "42"
select select "5"
select select "2"
select select "0"
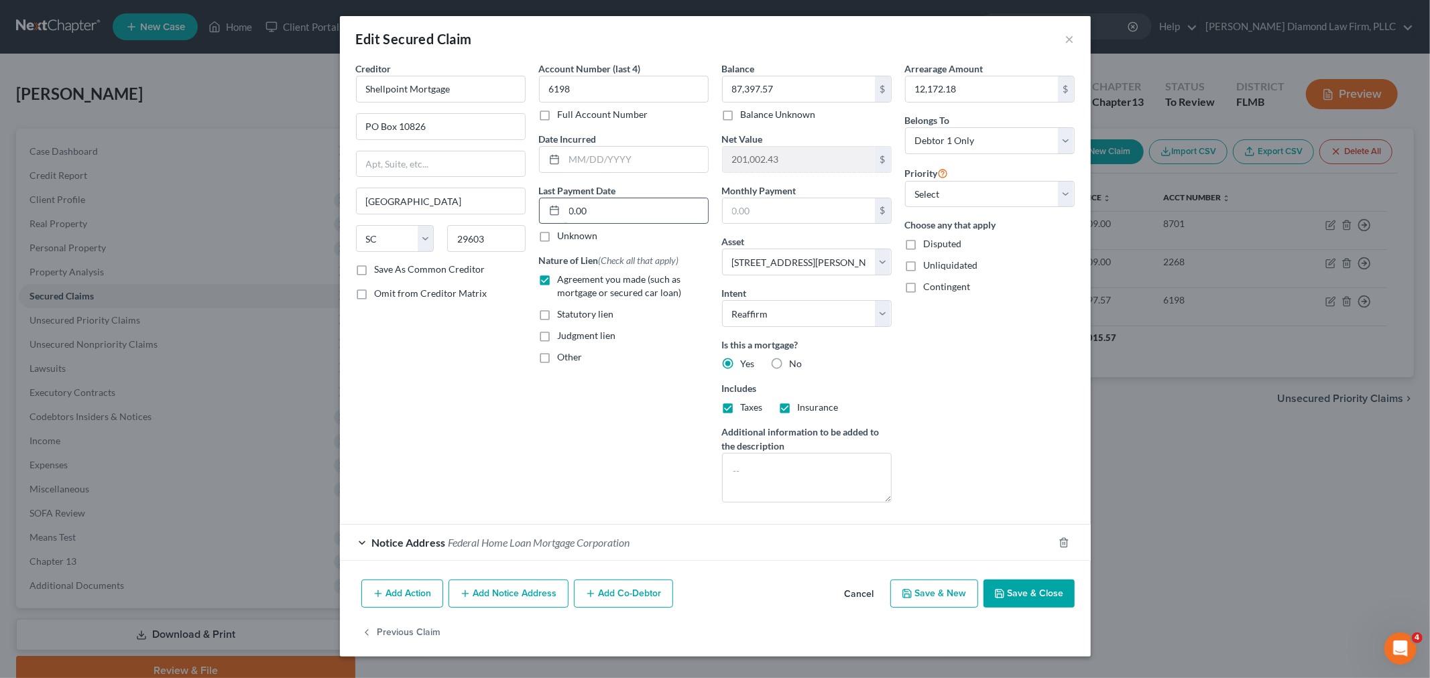
paste input "852.57"
type input "0.00"
click at [734, 215] on input "text" at bounding box center [799, 210] width 152 height 25
paste input "852.57"
type input "852.57"
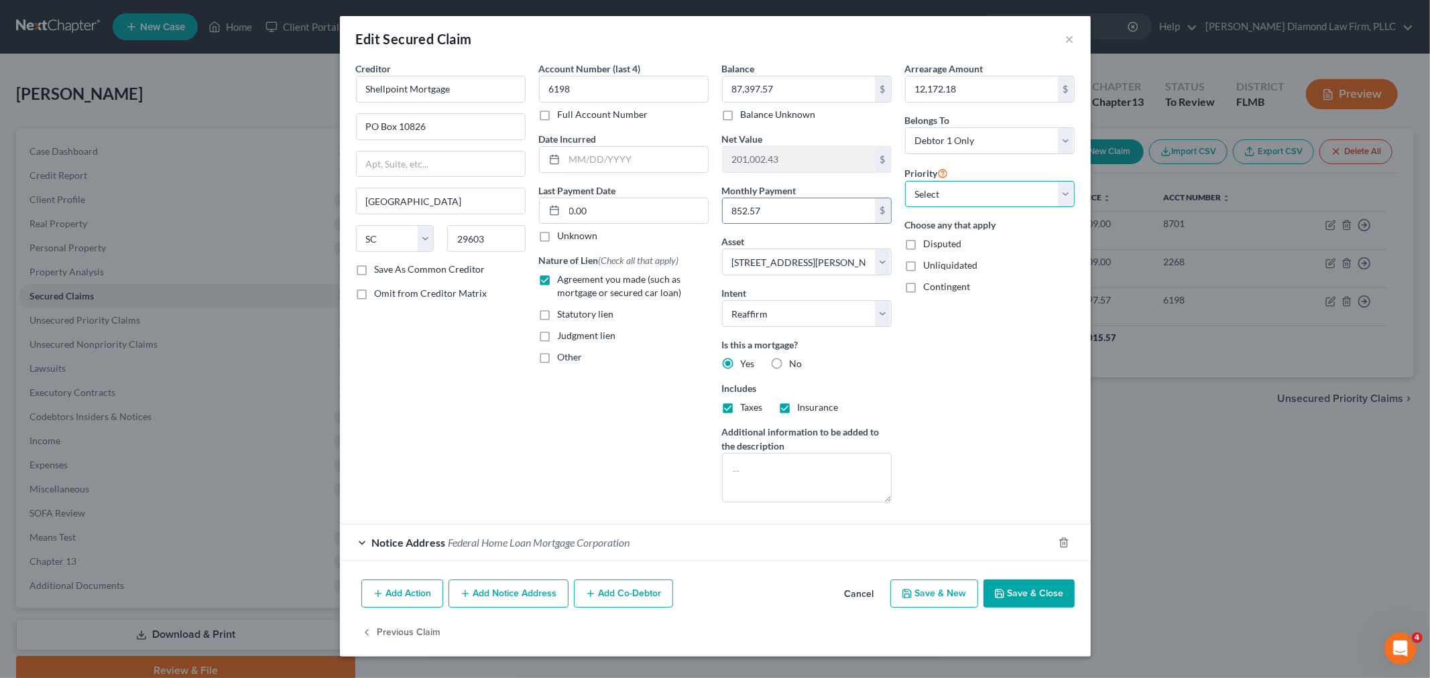
click at [945, 193] on select "Select 1st 2nd 3rd 4th 5th 6th 7th 8th 9th 10th 11th 12th 13th 14th 15th 16th 1…" at bounding box center [990, 194] width 170 height 27
click at [1084, 174] on div "Creditor * Shellpoint Mortgage [GEOGRAPHIC_DATA] [US_STATE][GEOGRAPHIC_DATA] [G…" at bounding box center [715, 318] width 751 height 513
click at [1034, 588] on button "Save & Close" at bounding box center [1029, 594] width 91 height 28
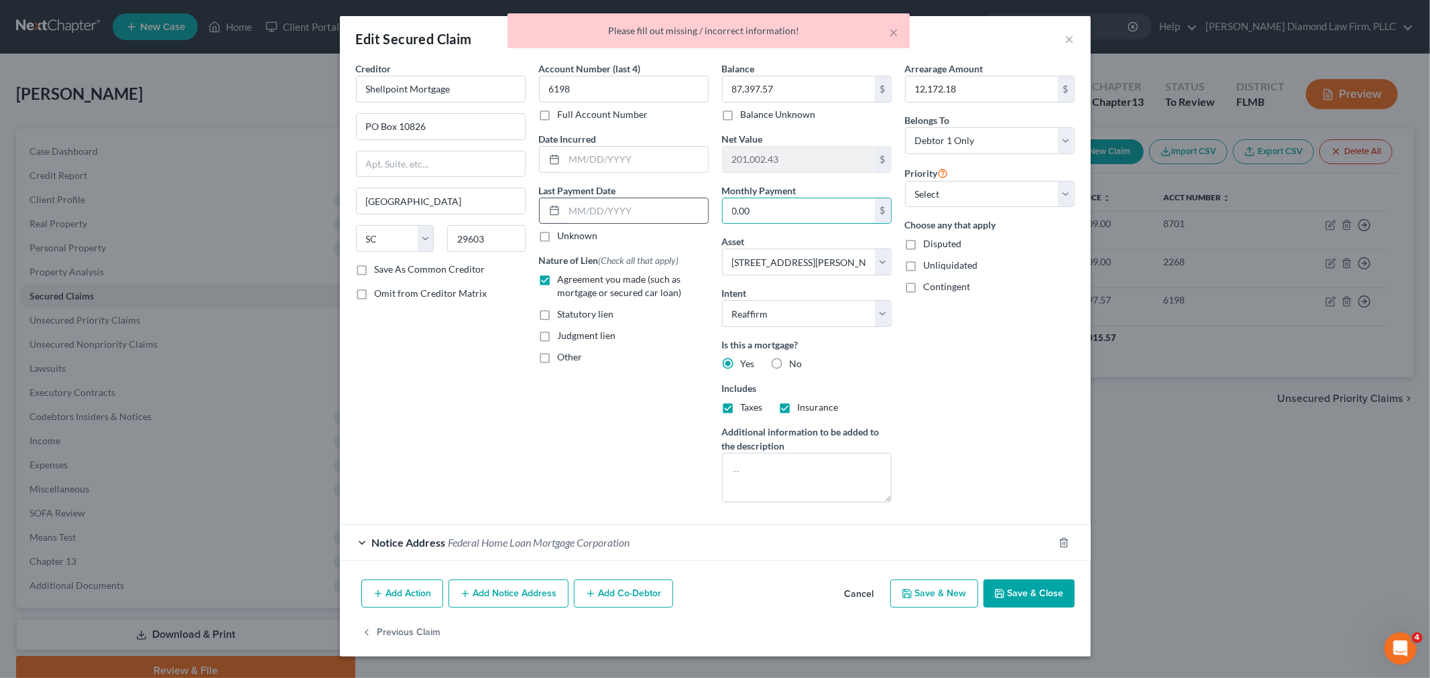
paste input "852.57"
type input "852.57"
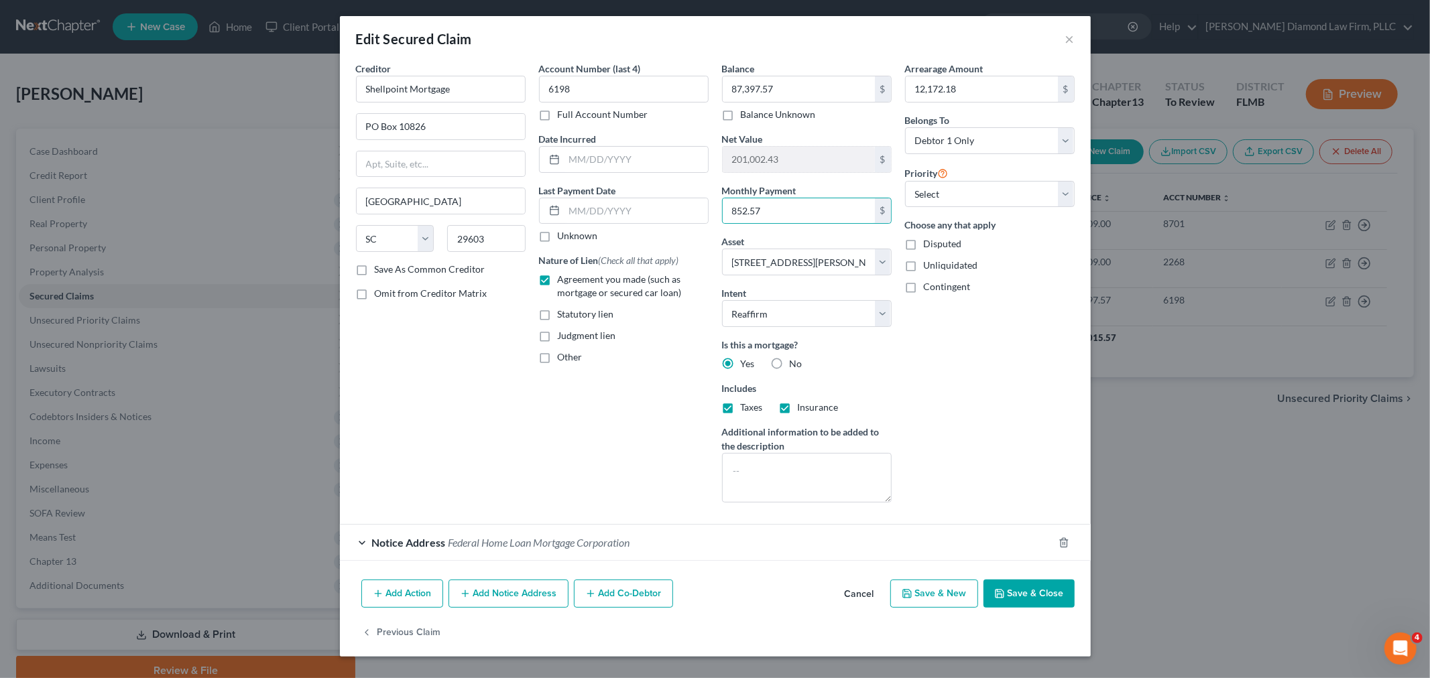
click at [1035, 589] on button "Save & Close" at bounding box center [1029, 594] width 91 height 28
select select
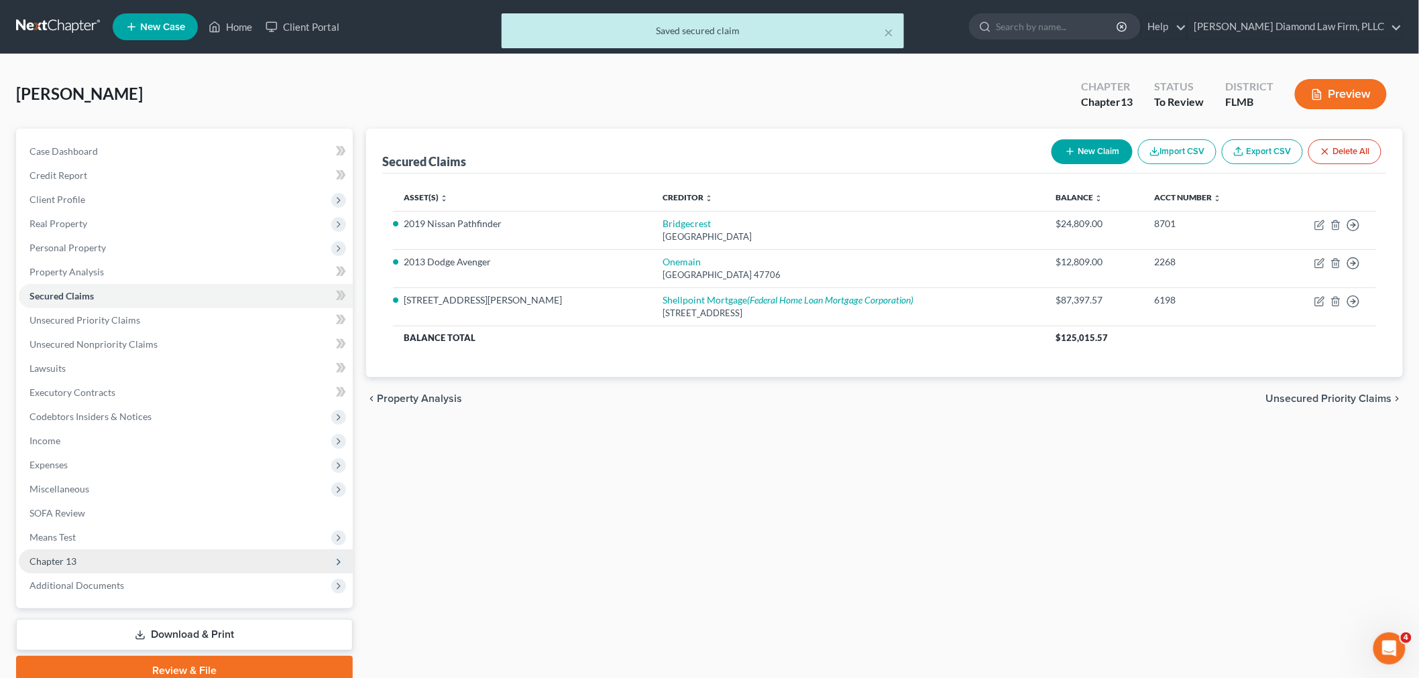
click at [111, 561] on span "Chapter 13" at bounding box center [186, 562] width 334 height 24
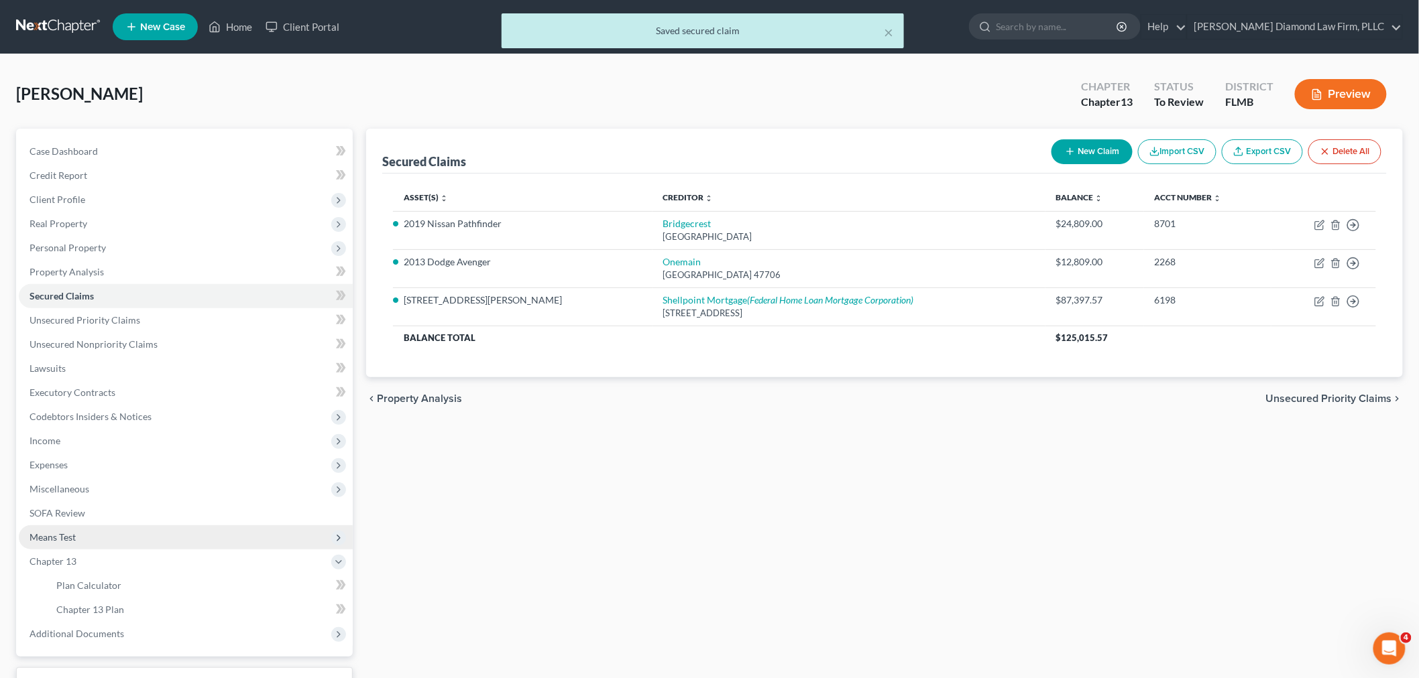
click at [91, 531] on span "Means Test" at bounding box center [186, 538] width 334 height 24
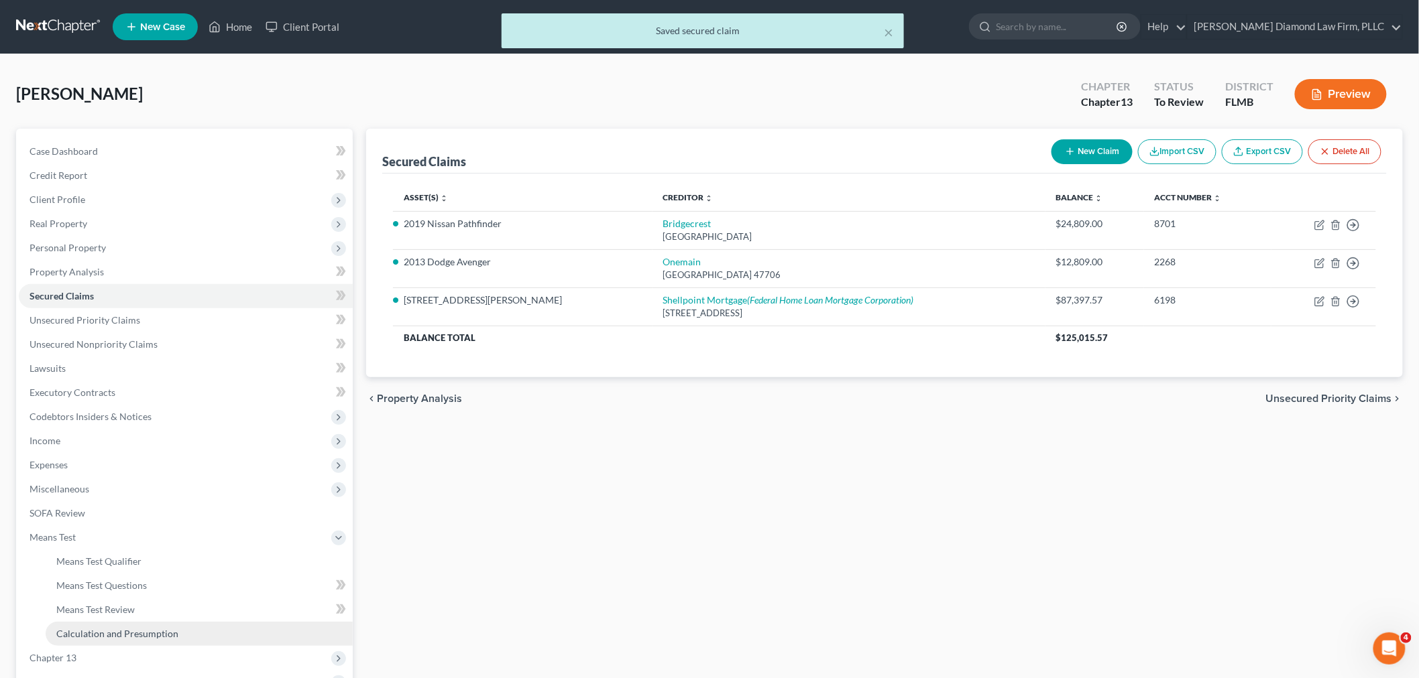
click at [121, 628] on span "Calculation and Presumption" at bounding box center [117, 633] width 122 height 11
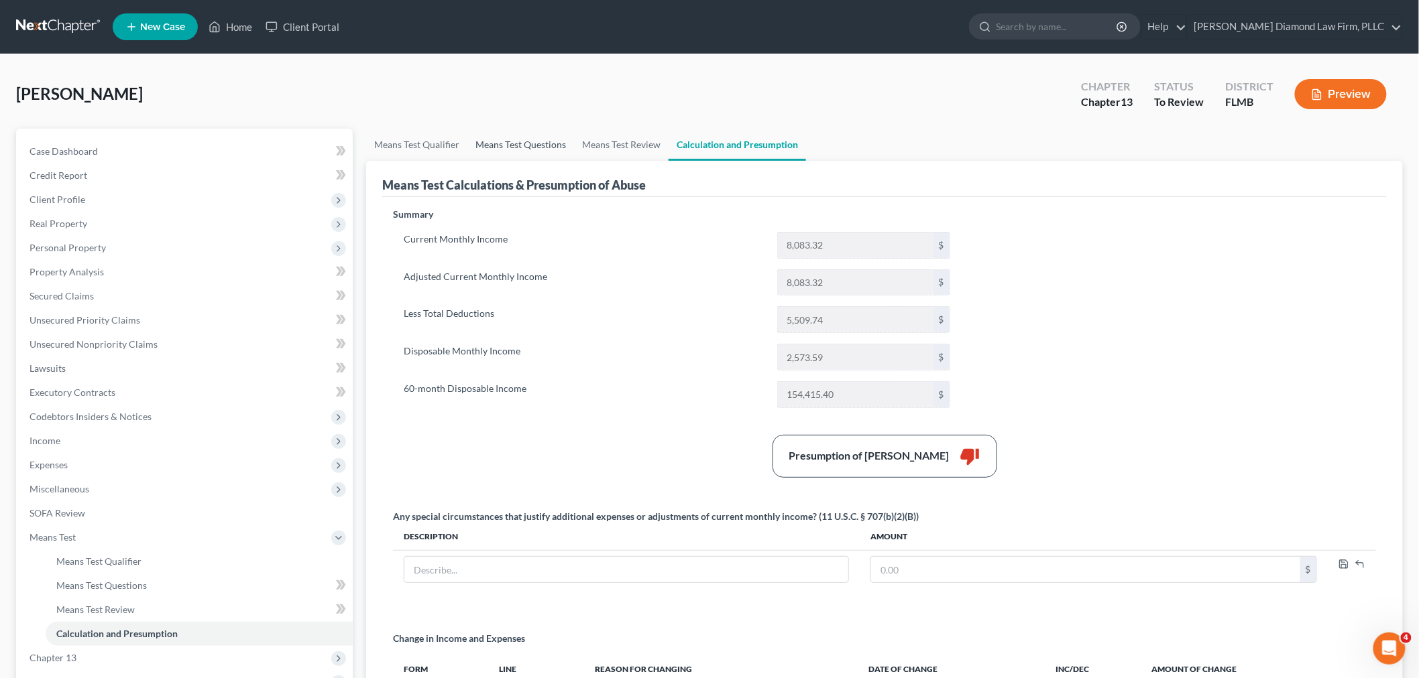
click at [551, 143] on link "Means Test Questions" at bounding box center [520, 145] width 107 height 32
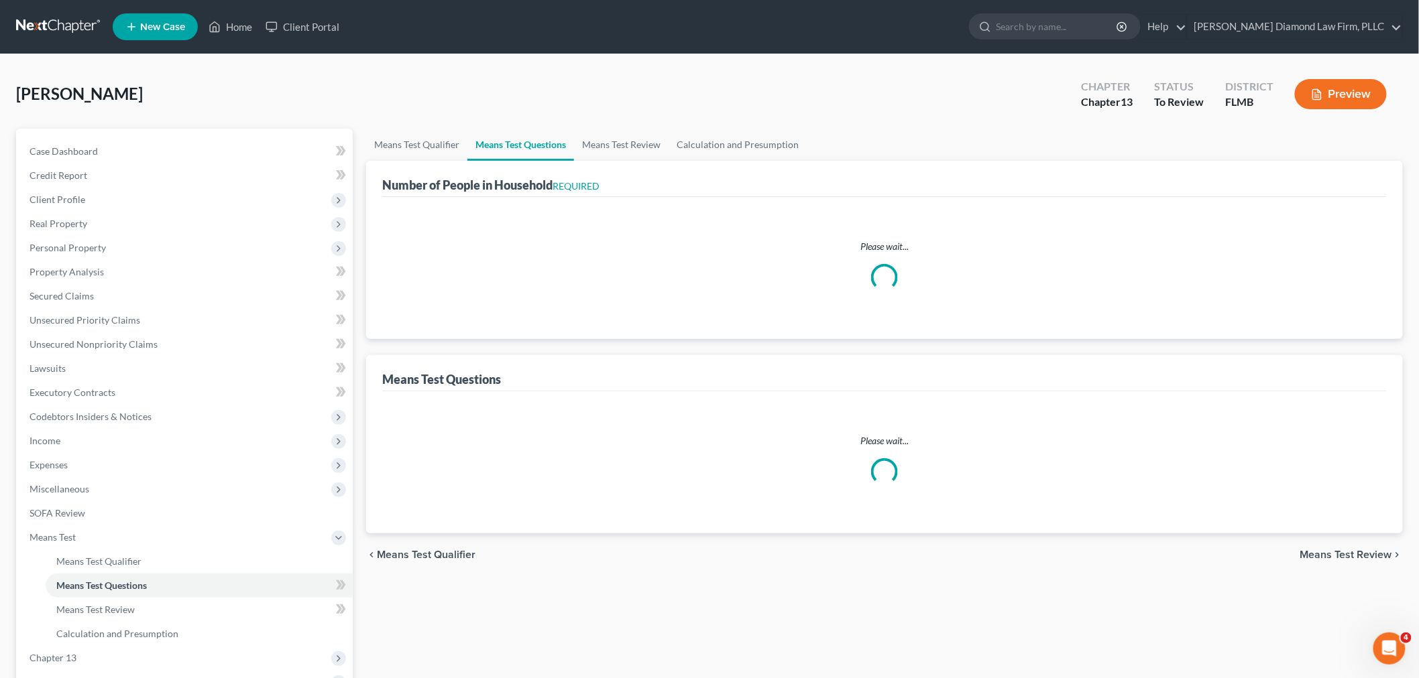
select select "1"
select select "60"
select select "1"
select select "60"
select select "0"
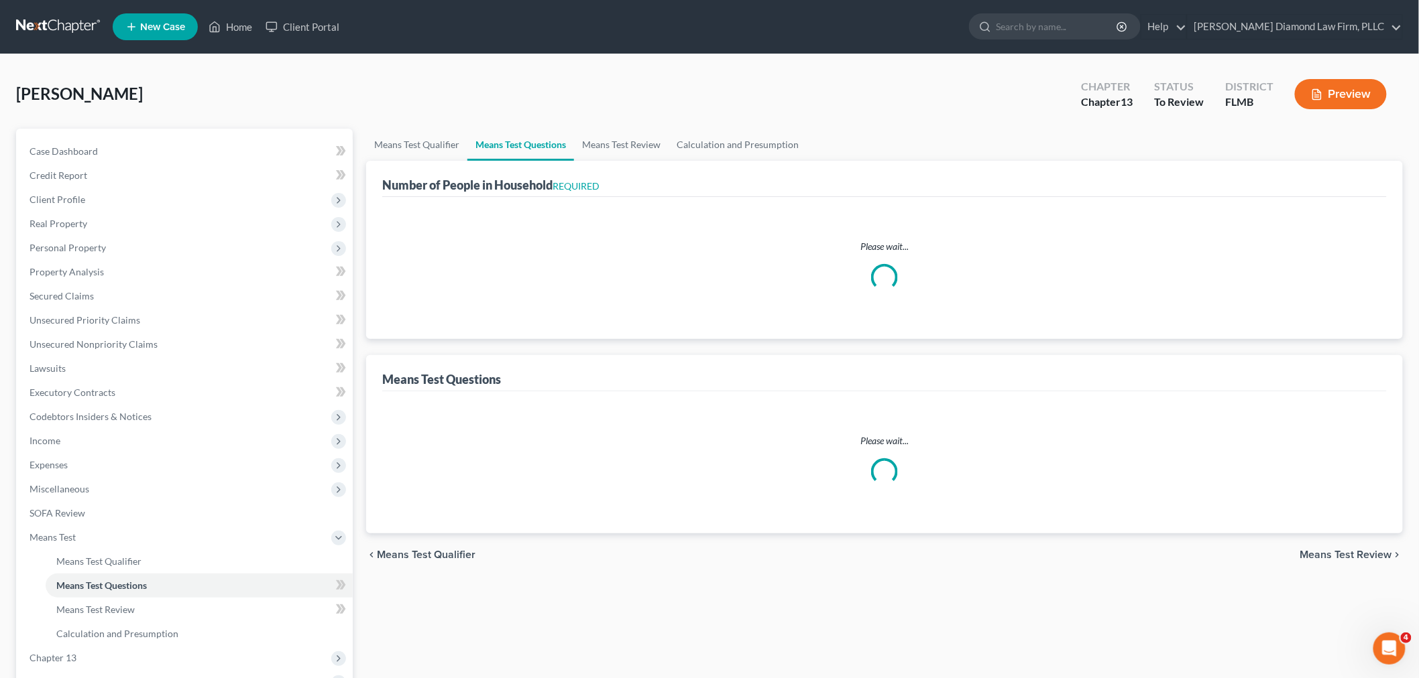
select select "60"
select select "1"
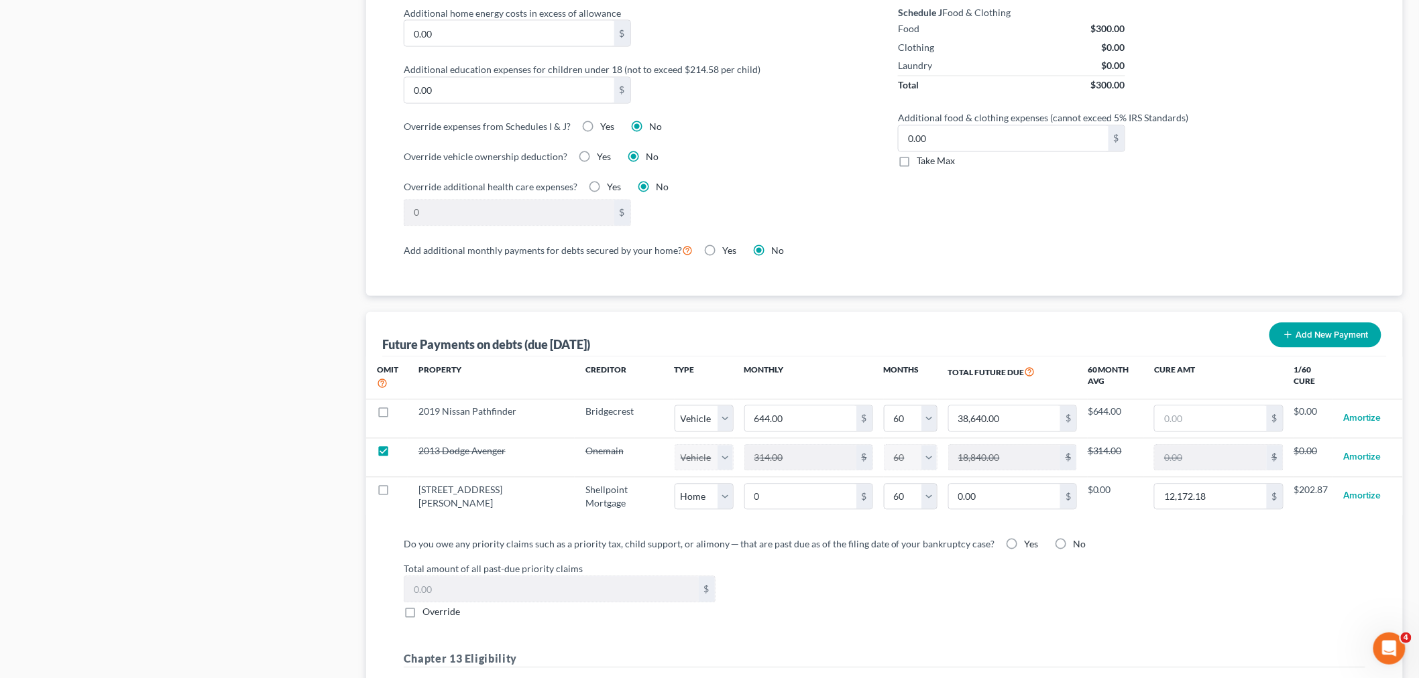
scroll to position [1043, 0]
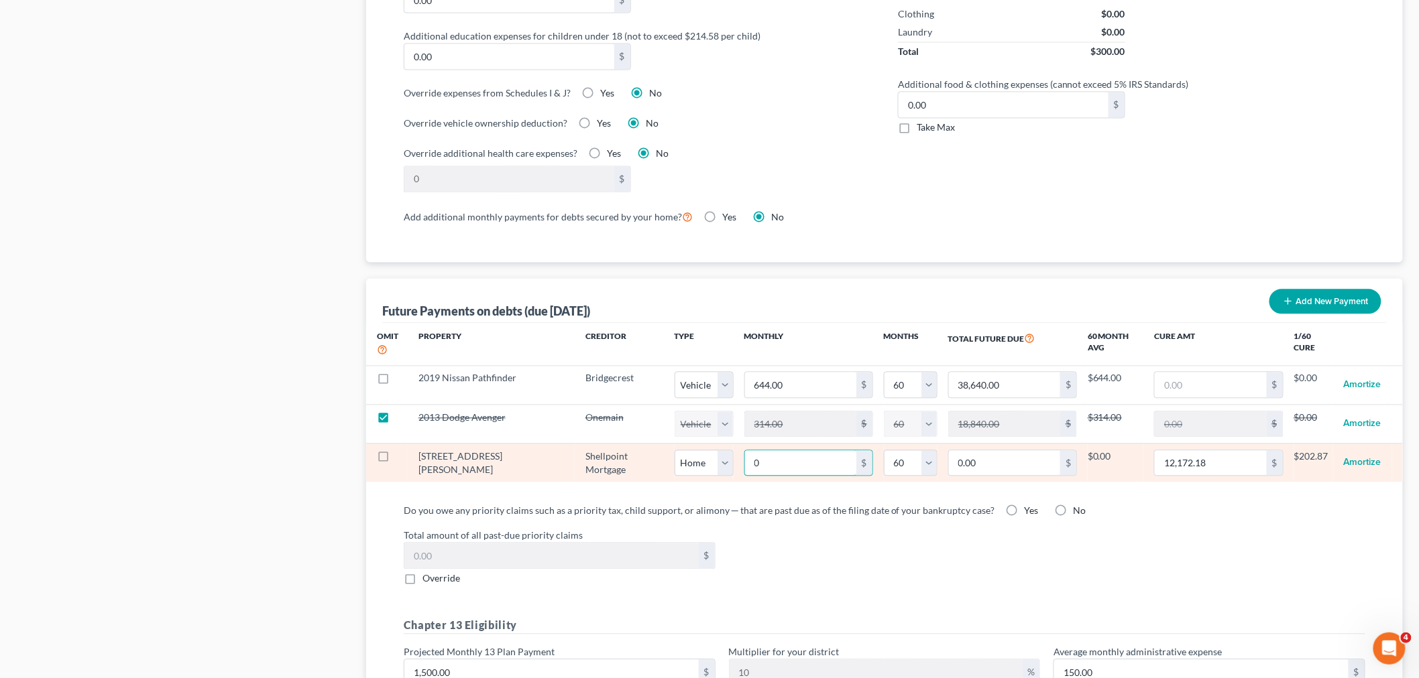
paste input "852.57"
type input "852.57"
type input "51,154.20"
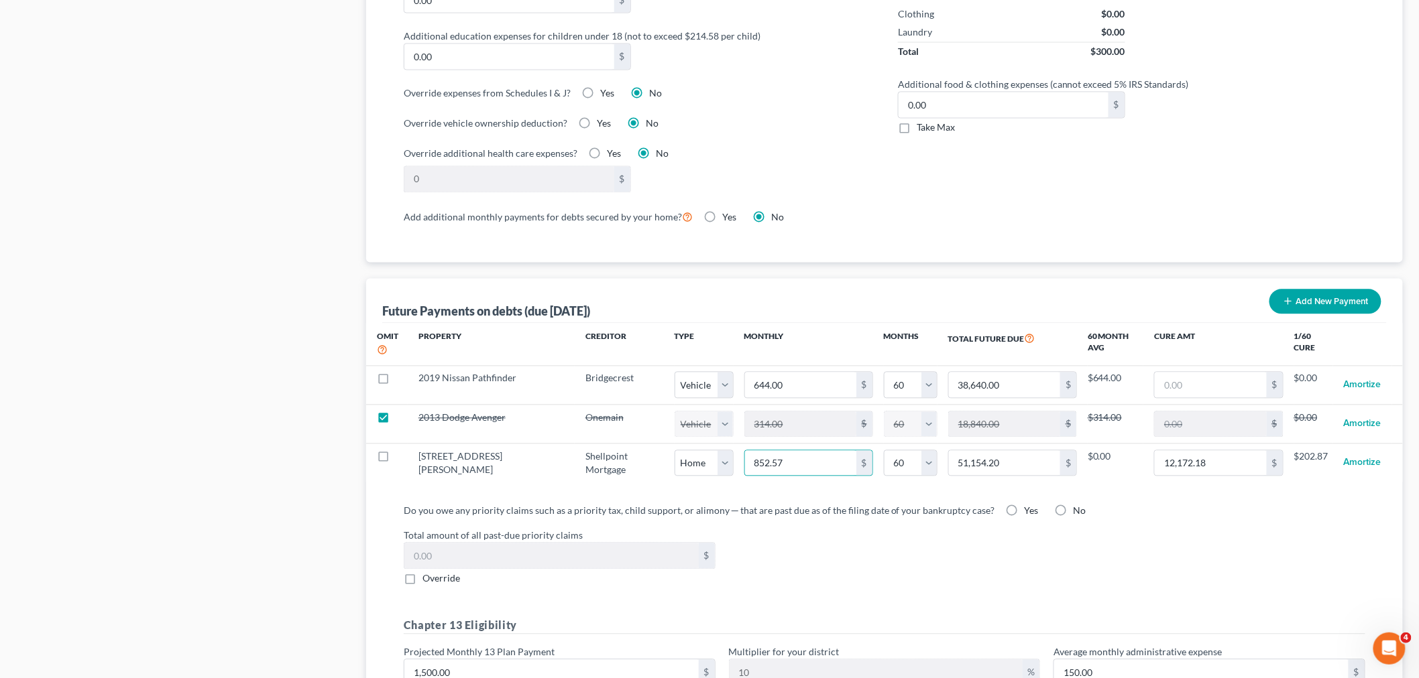
select select "0"
select select "60"
click at [1120, 554] on div "Total amount of all past-due priority claims $ Override" at bounding box center [884, 557] width 975 height 57
click at [413, 661] on input "1,500.00" at bounding box center [551, 672] width 294 height 25
drag, startPoint x: 413, startPoint y: 661, endPoint x: 446, endPoint y: 655, distance: 33.4
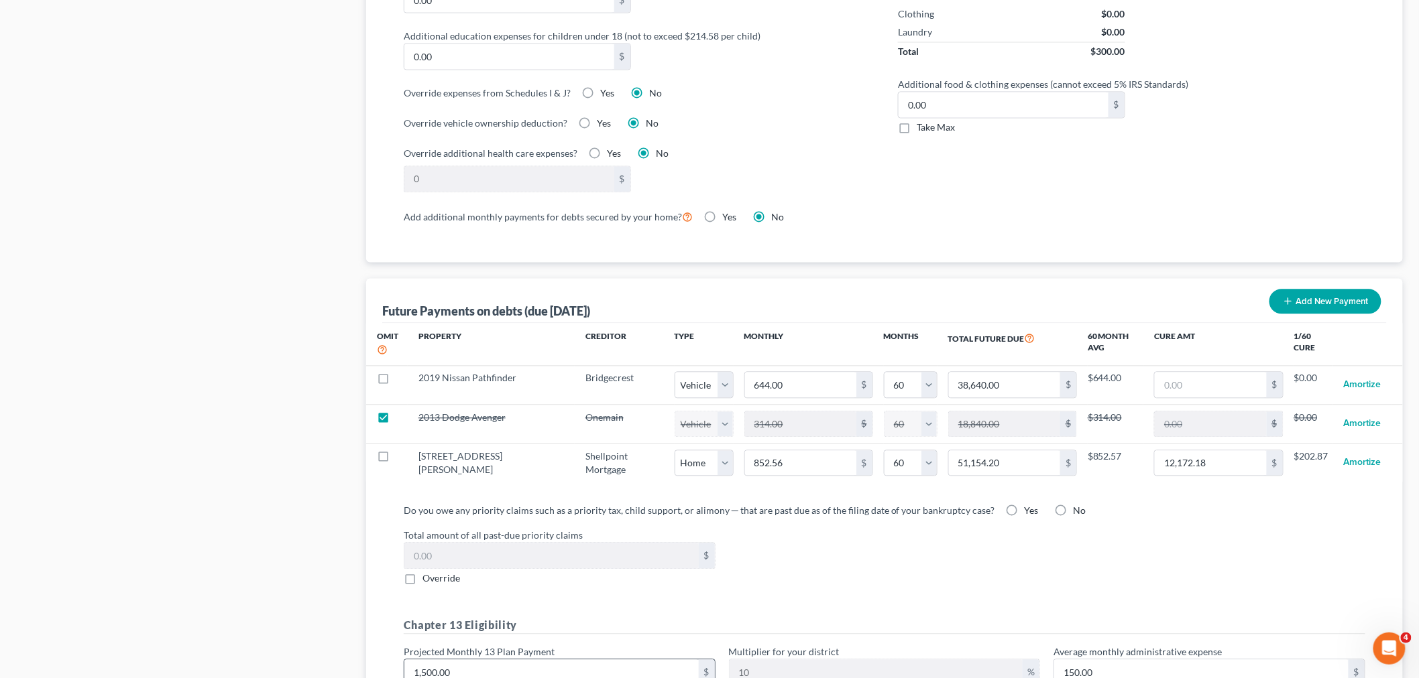
click at [428, 662] on input "1,500.00" at bounding box center [551, 672] width 294 height 25
type input "200.00"
type input "20.00"
type input "2300.00"
type input "230.00"
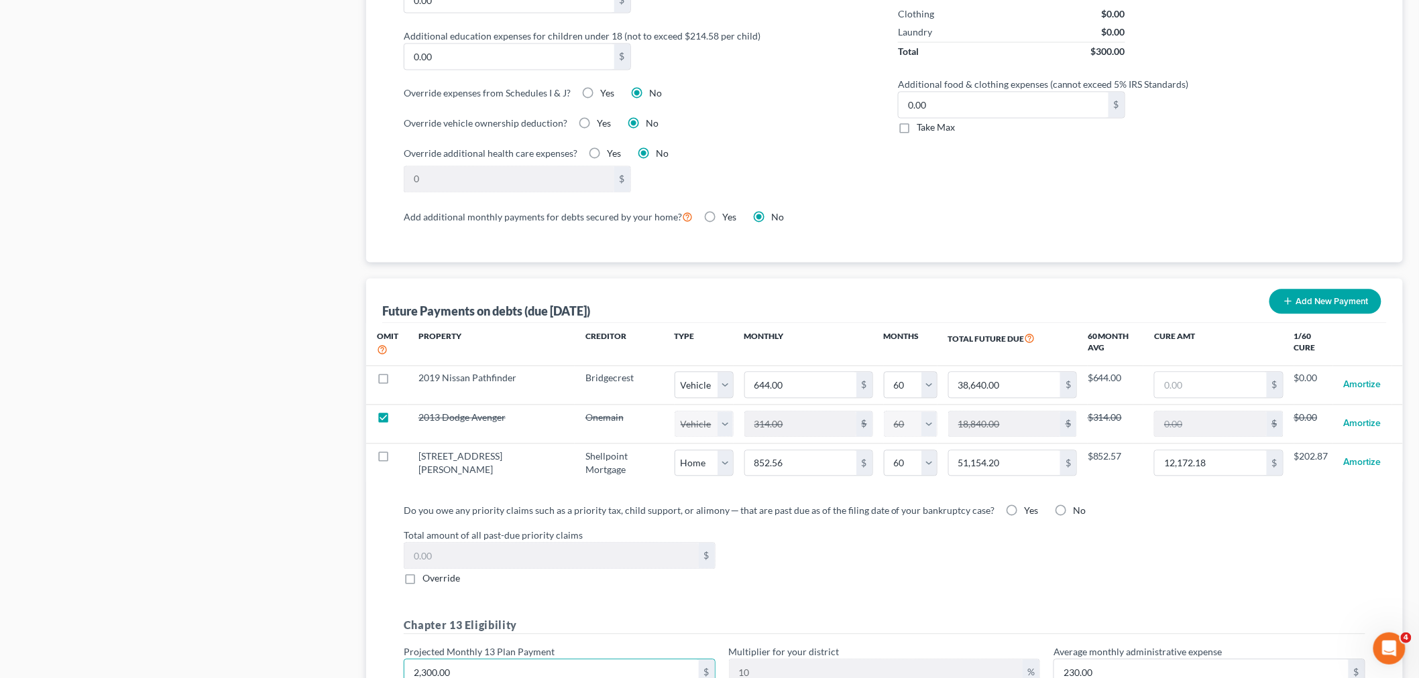
type input "2,300.00"
click at [996, 519] on div "Do you owe any priority claims such as a priority tax, child support, or alimon…" at bounding box center [884, 545] width 961 height 82
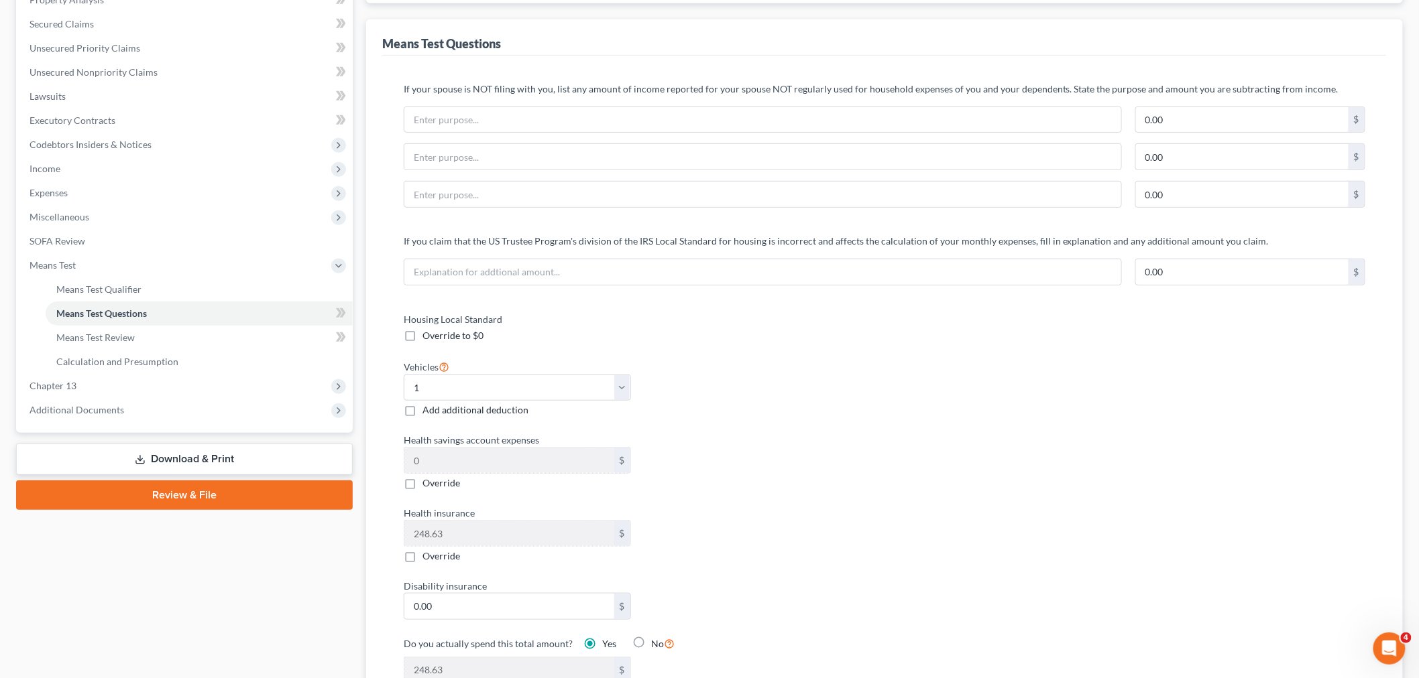
scroll to position [0, 0]
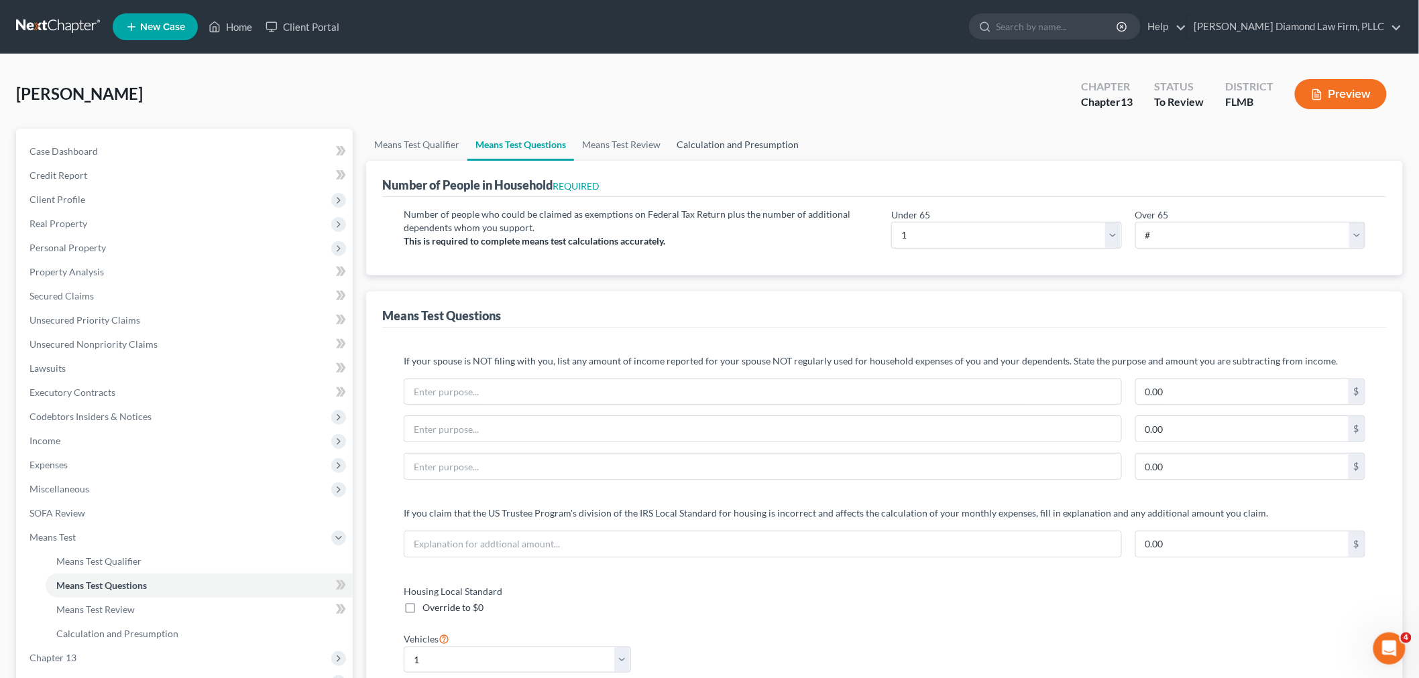
click at [771, 150] on link "Calculation and Presumption" at bounding box center [737, 145] width 138 height 32
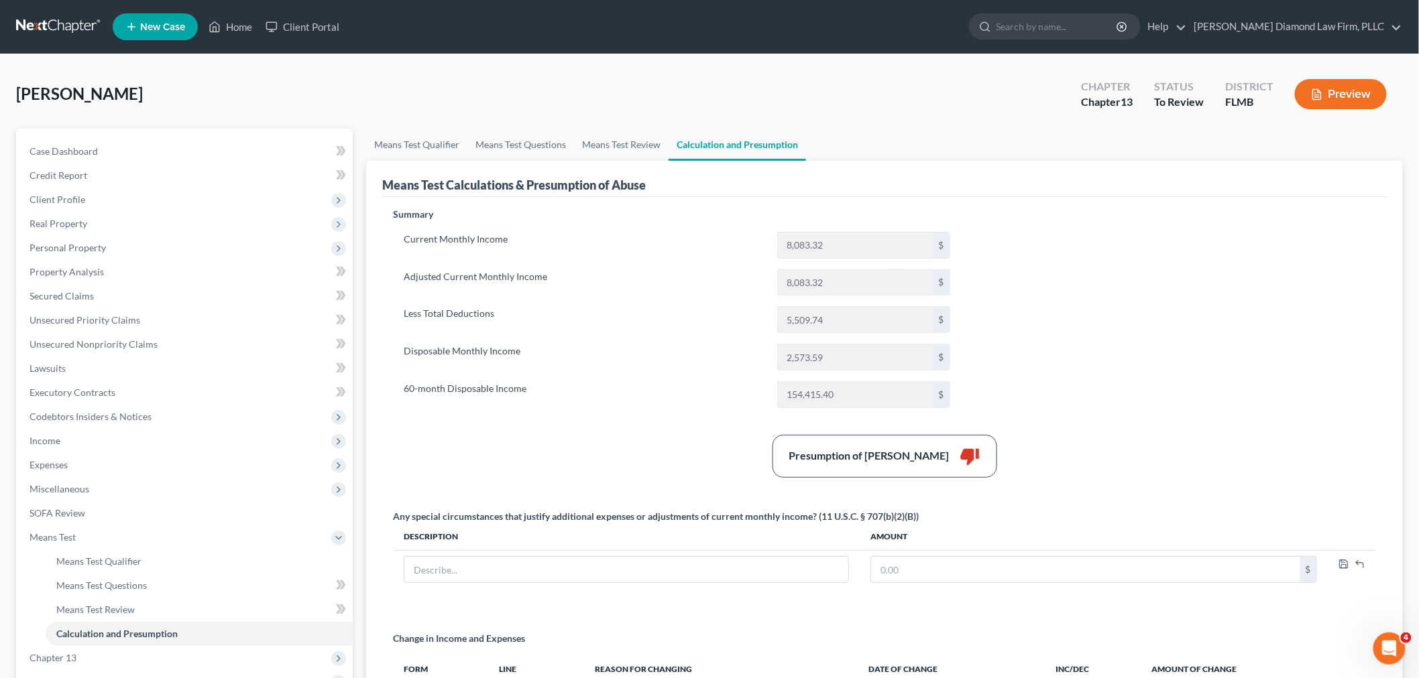
click at [1084, 299] on div "Summary Current Monthly Income 8,083.32 $ Adjusted Current Monthly Income 8,083…" at bounding box center [884, 482] width 996 height 549
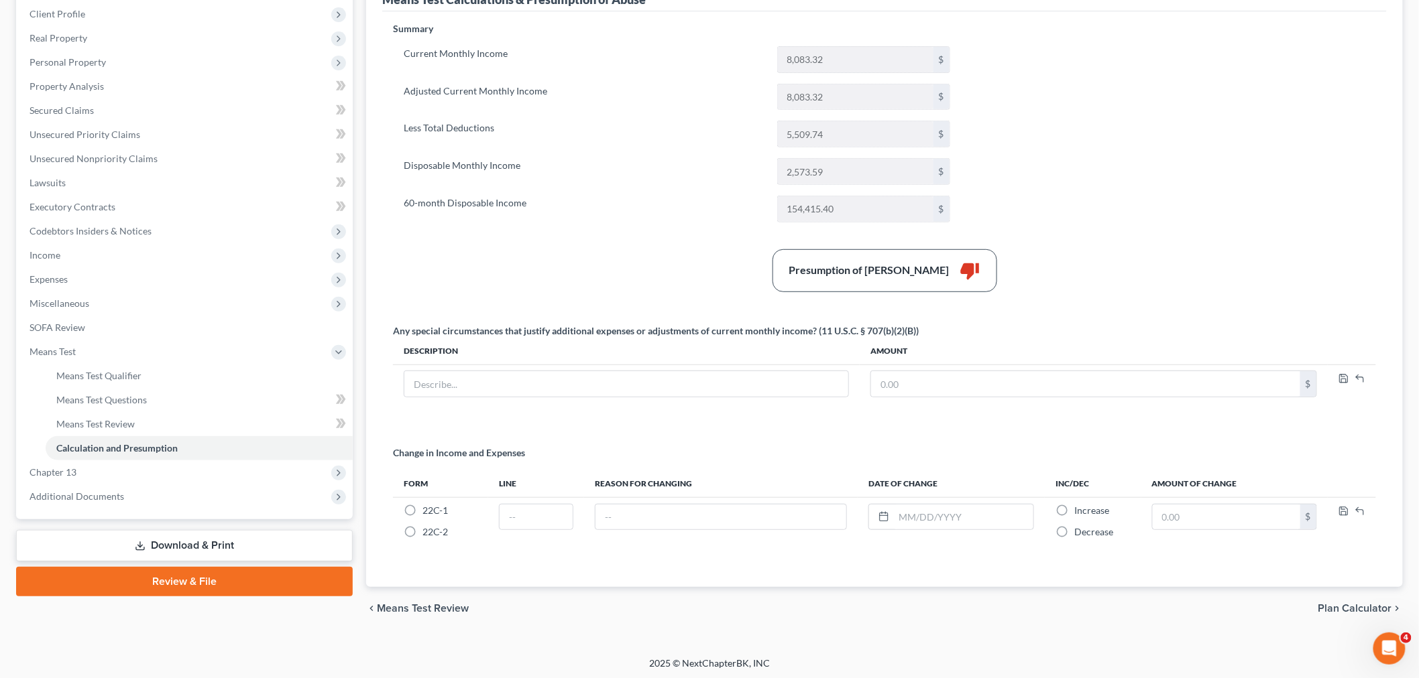
scroll to position [189, 0]
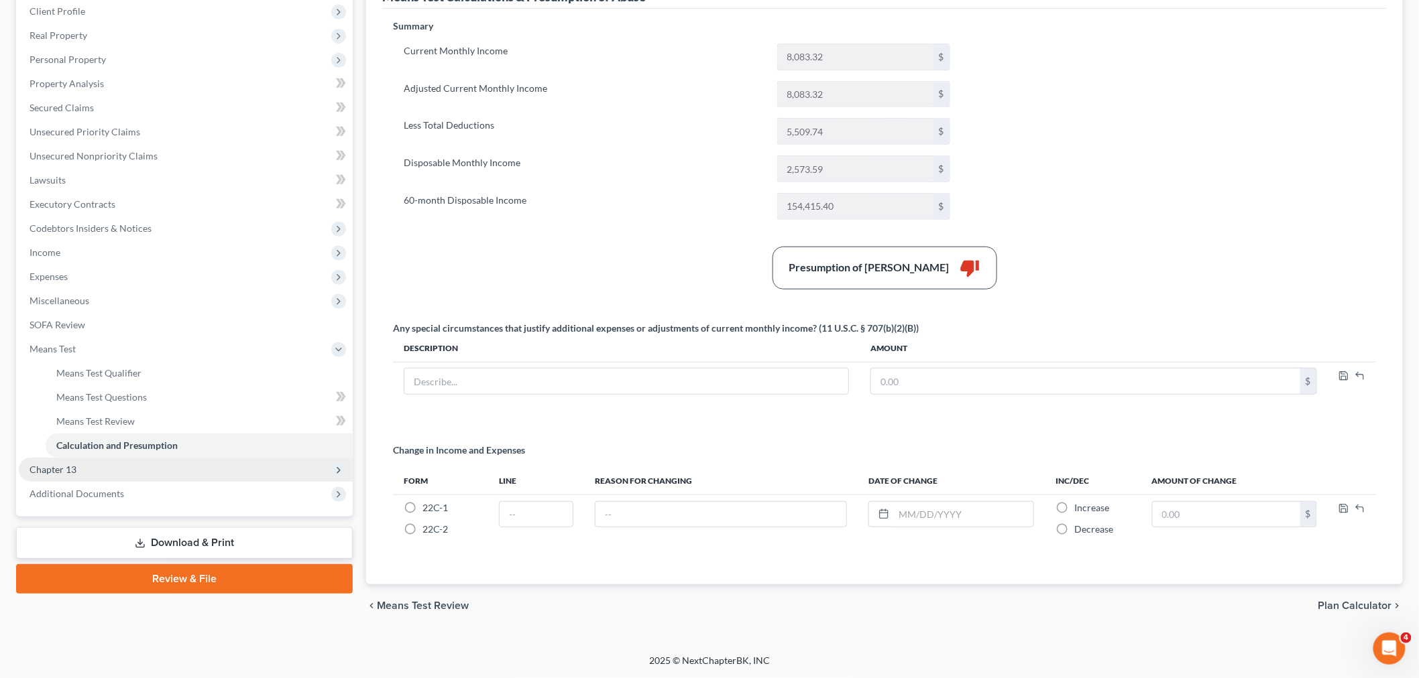
click at [114, 471] on span "Chapter 13" at bounding box center [186, 470] width 334 height 24
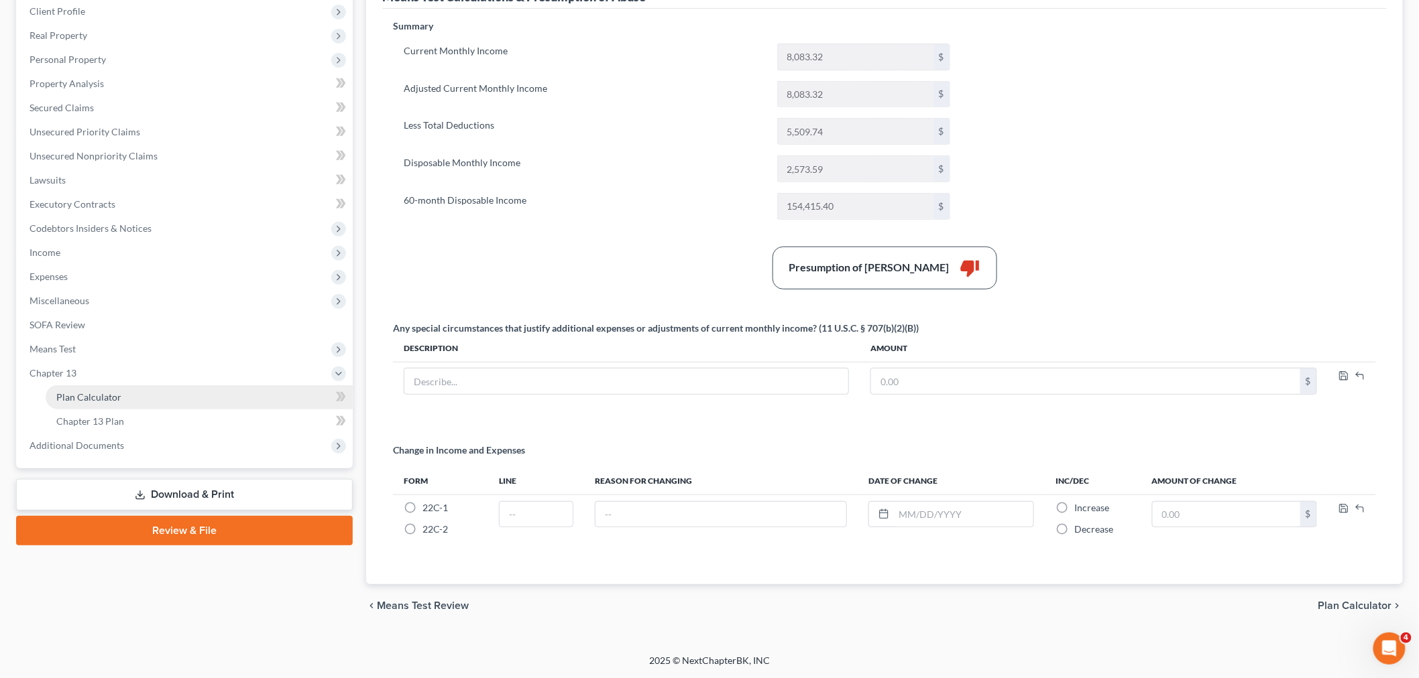
click at [123, 396] on link "Plan Calculator" at bounding box center [199, 398] width 307 height 24
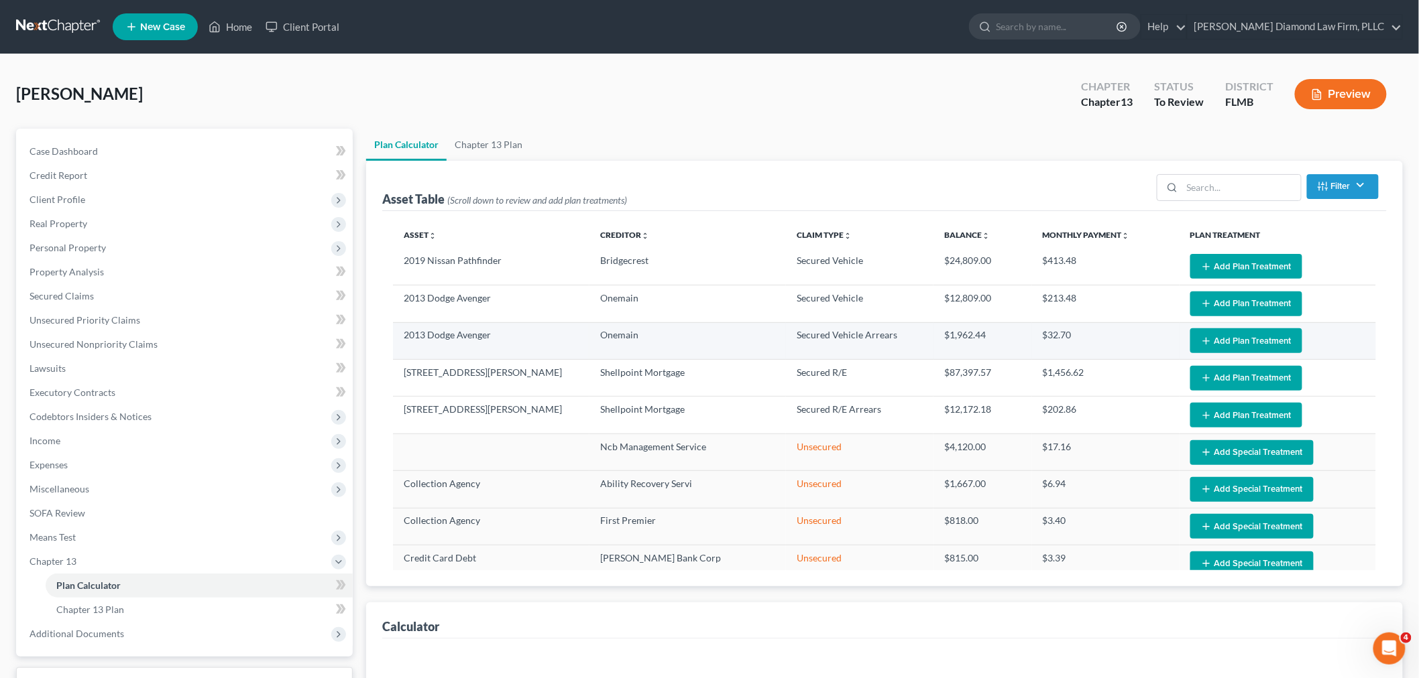
select select "59"
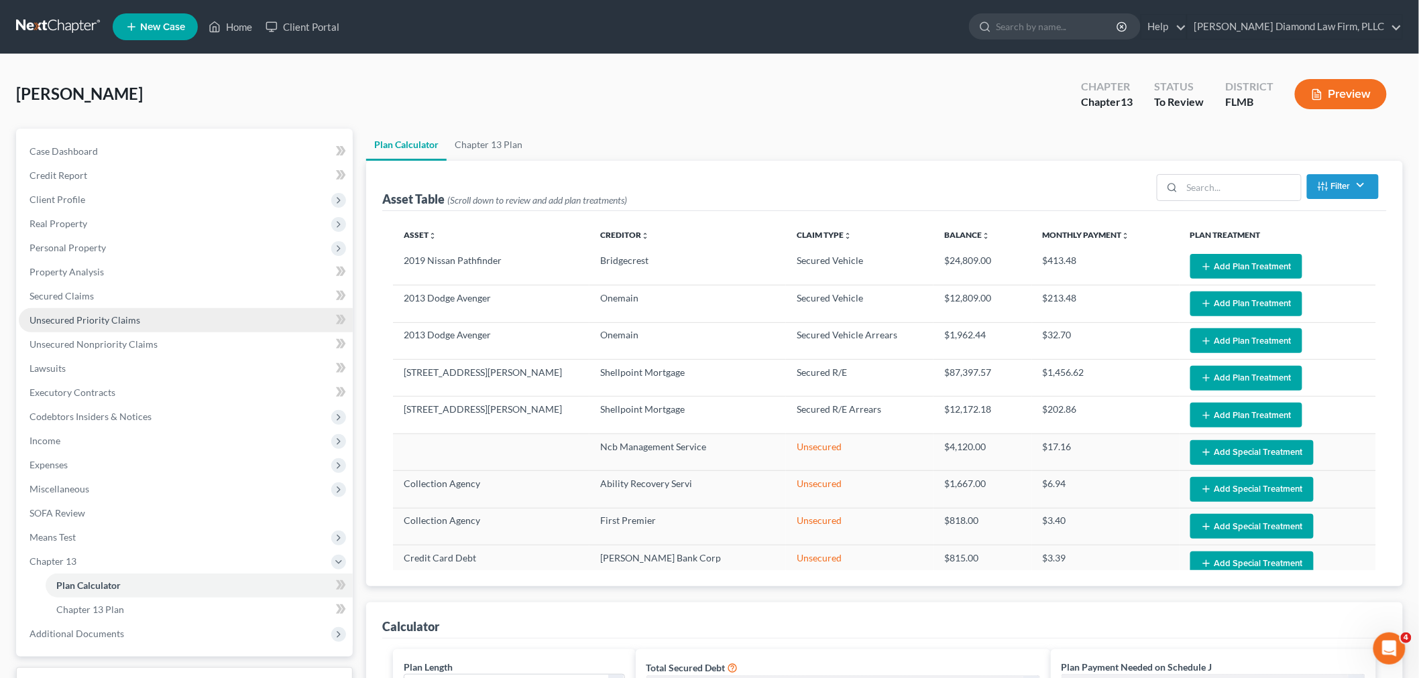
click at [80, 314] on span "Unsecured Priority Claims" at bounding box center [84, 319] width 111 height 11
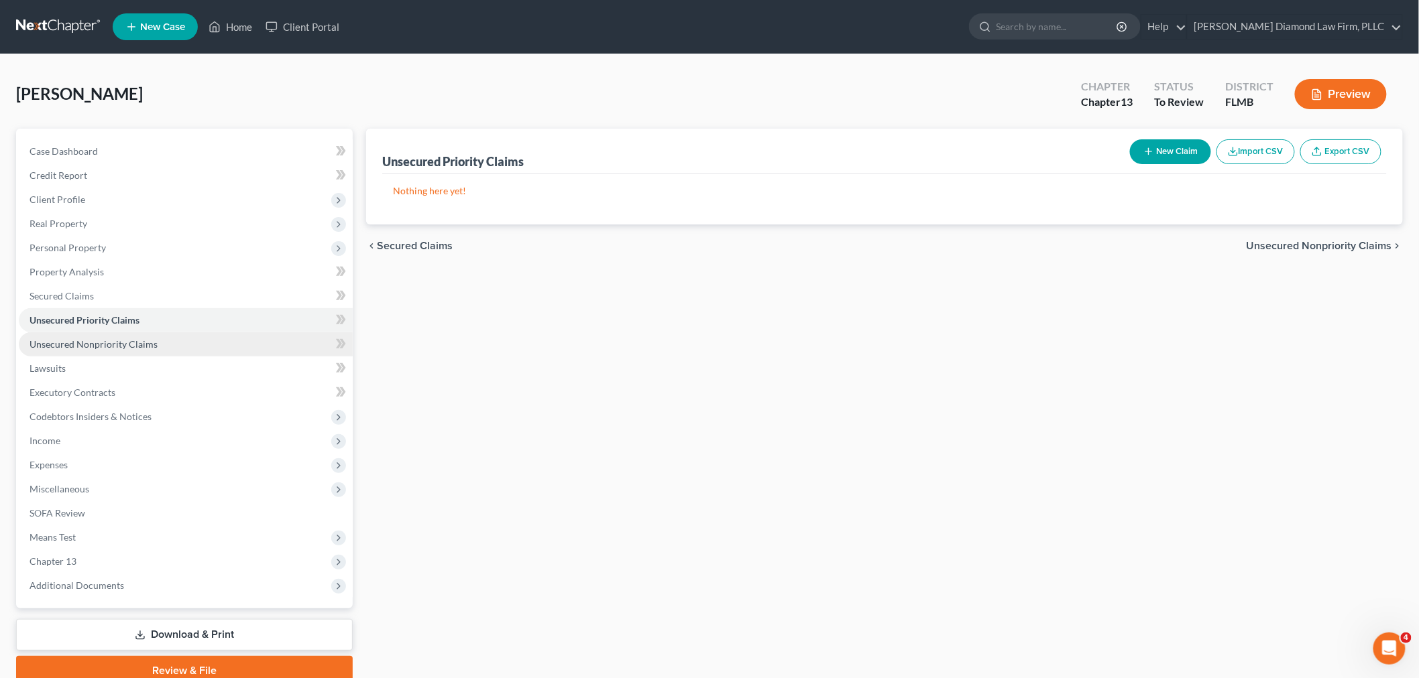
click at [99, 339] on span "Unsecured Nonpriority Claims" at bounding box center [93, 344] width 128 height 11
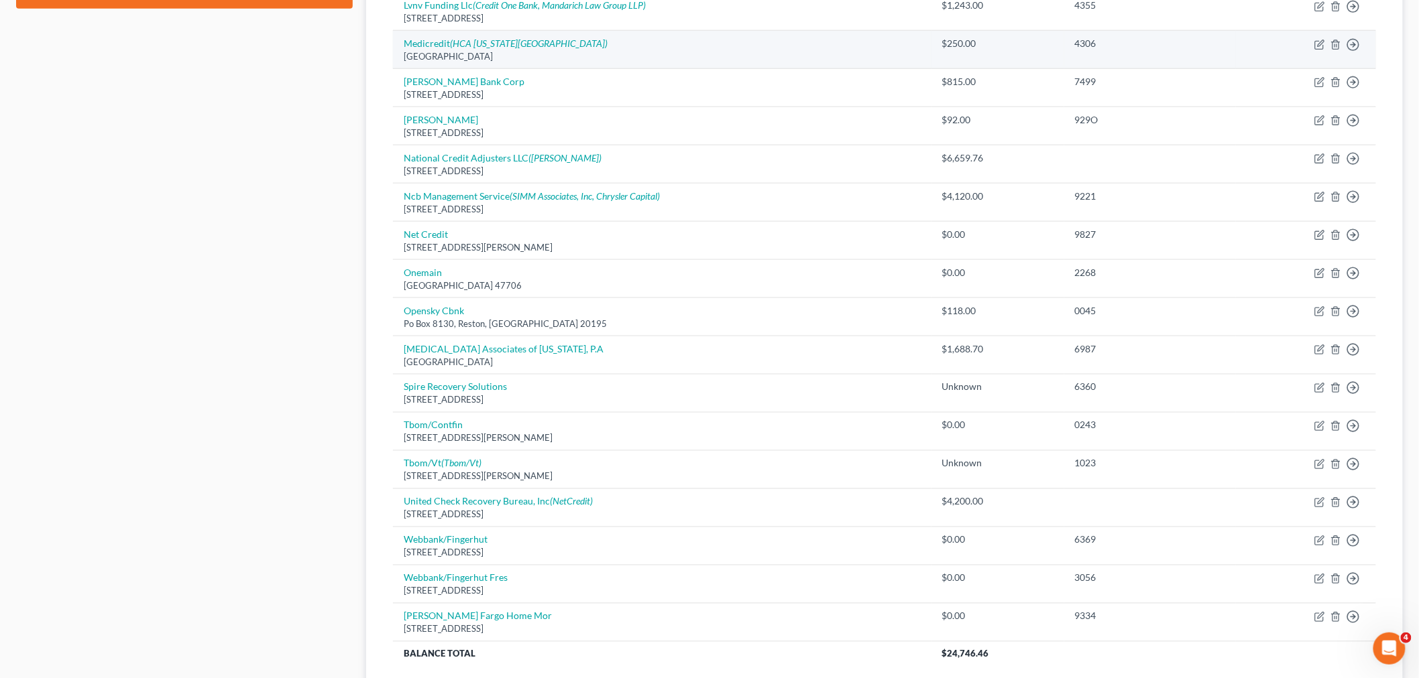
scroll to position [787, 0]
